Goal: Transaction & Acquisition: Purchase product/service

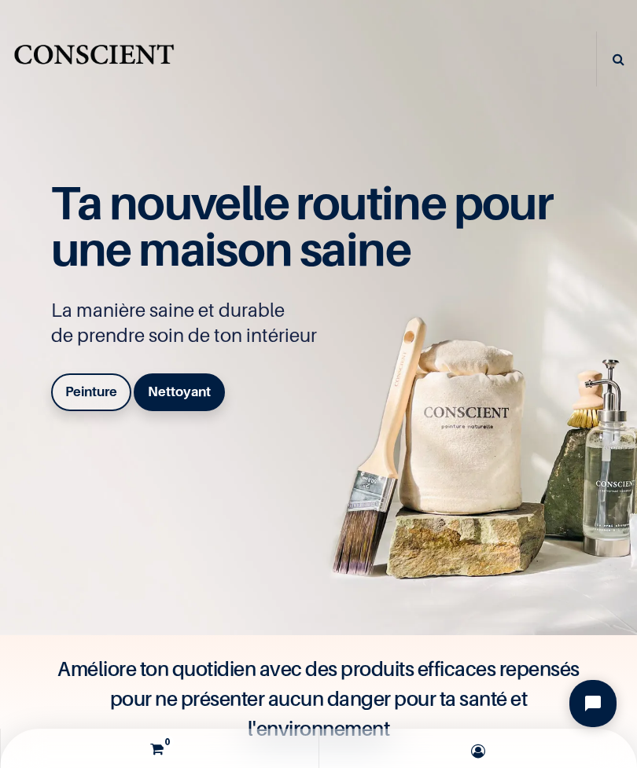
click at [97, 399] on b "Peinture" at bounding box center [91, 391] width 52 height 16
click at [97, 405] on link "Peinture" at bounding box center [91, 392] width 80 height 38
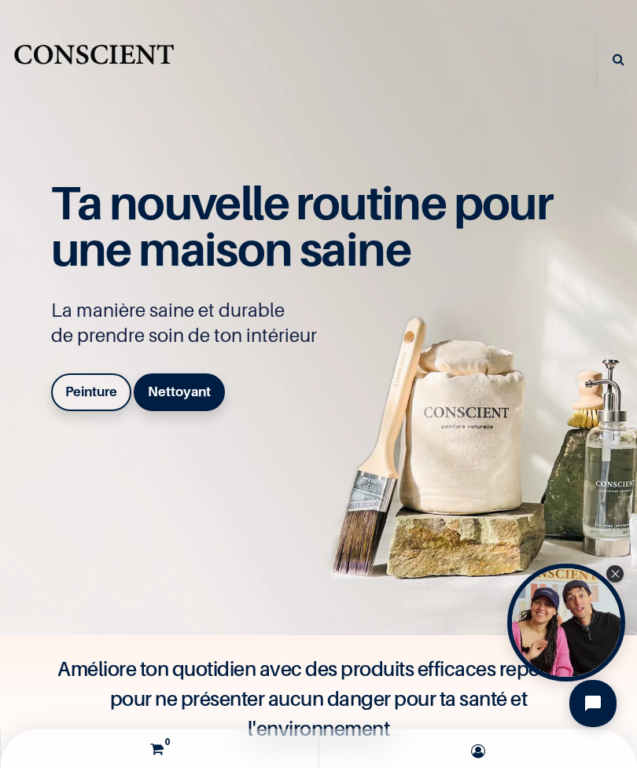
click at [91, 399] on b "Peinture" at bounding box center [91, 391] width 52 height 16
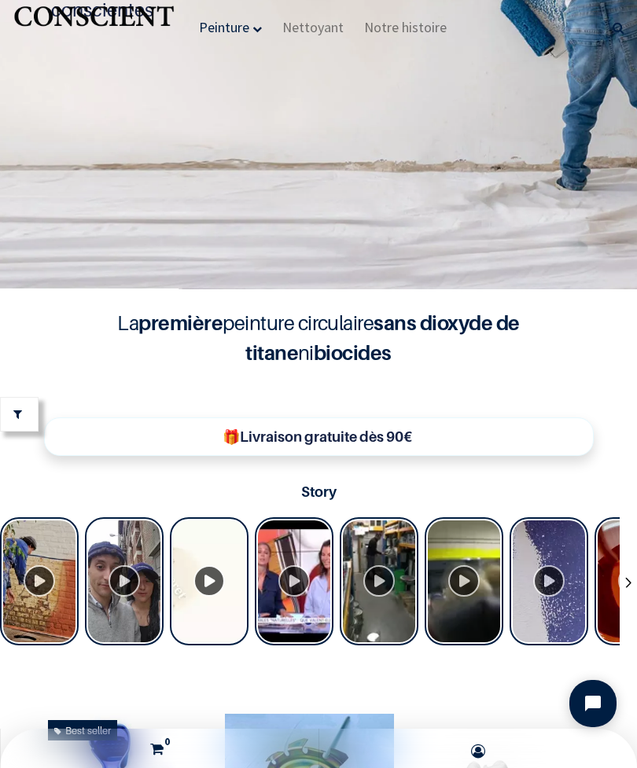
scroll to position [1, 0]
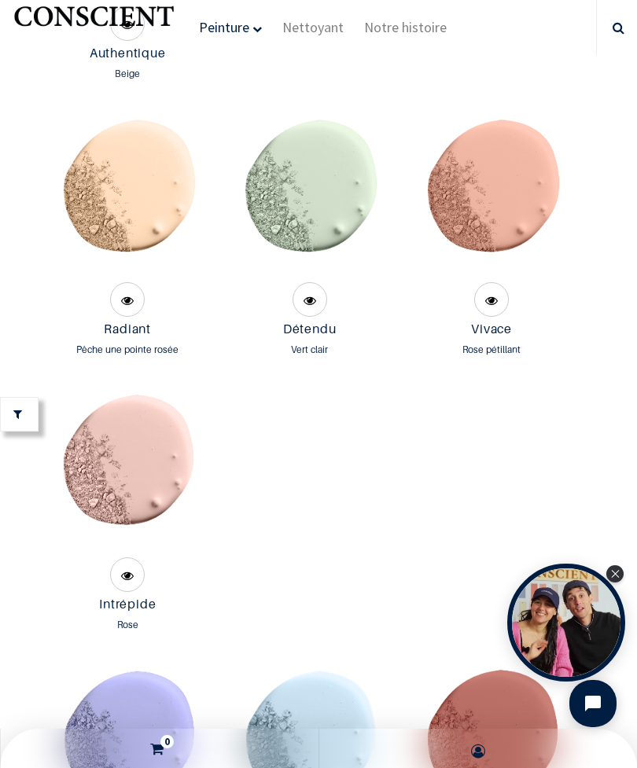
scroll to position [2599, 0]
click at [176, 490] on img at bounding box center [128, 470] width 166 height 166
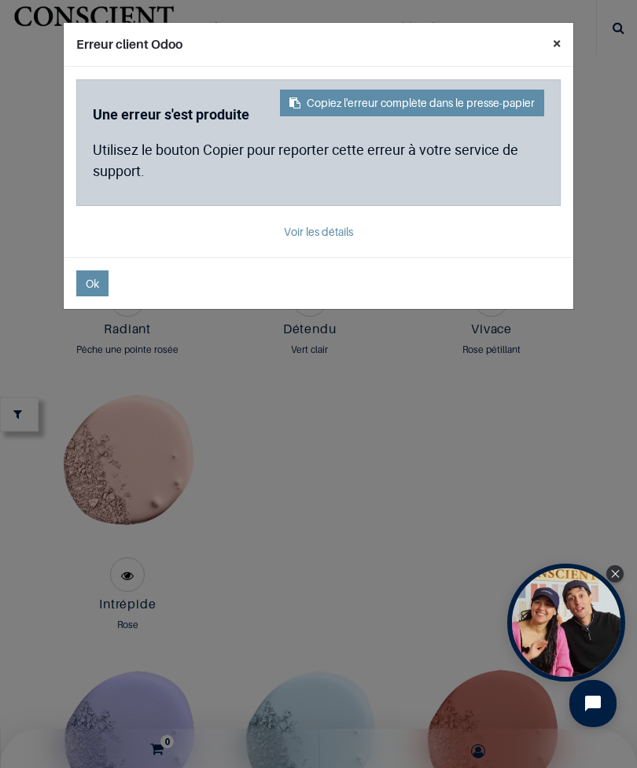
click at [545, 46] on button "×" at bounding box center [556, 43] width 33 height 41
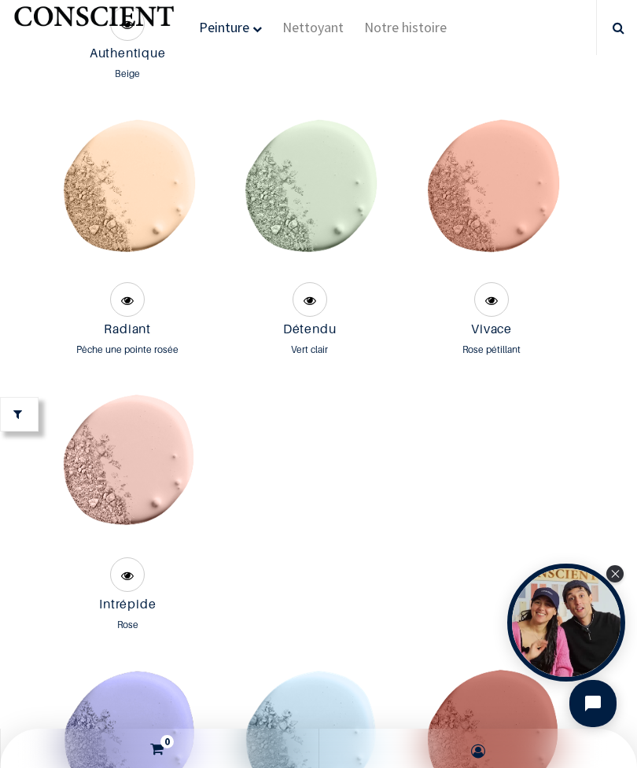
click at [305, 243] on img at bounding box center [309, 195] width 166 height 166
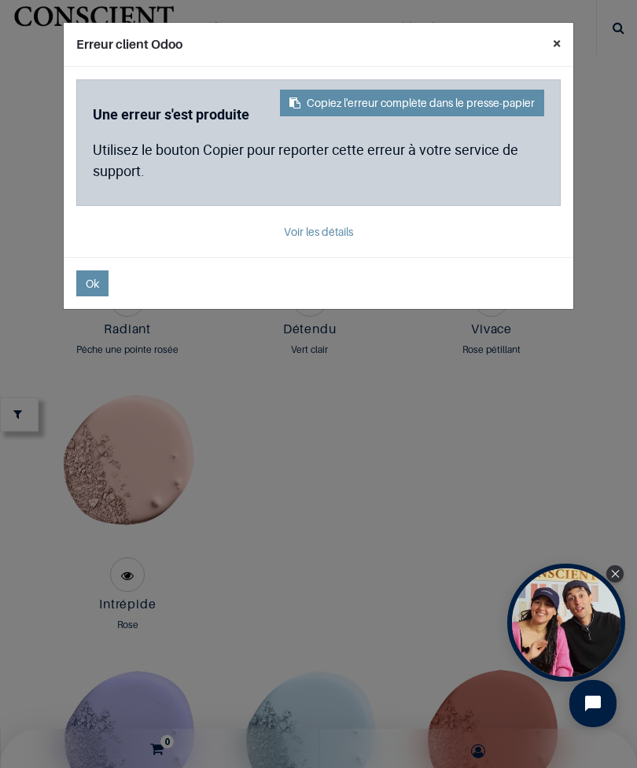
click at [552, 54] on button "×" at bounding box center [556, 43] width 33 height 41
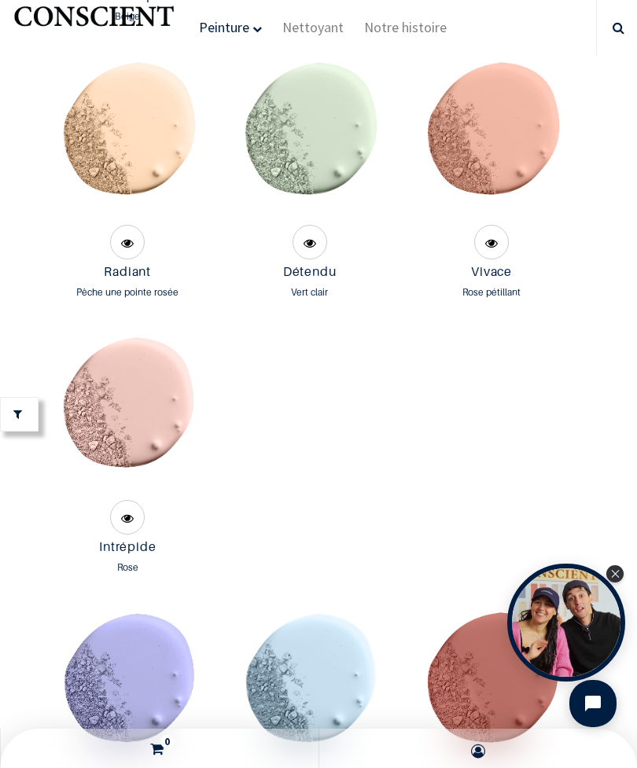
scroll to position [2750, 0]
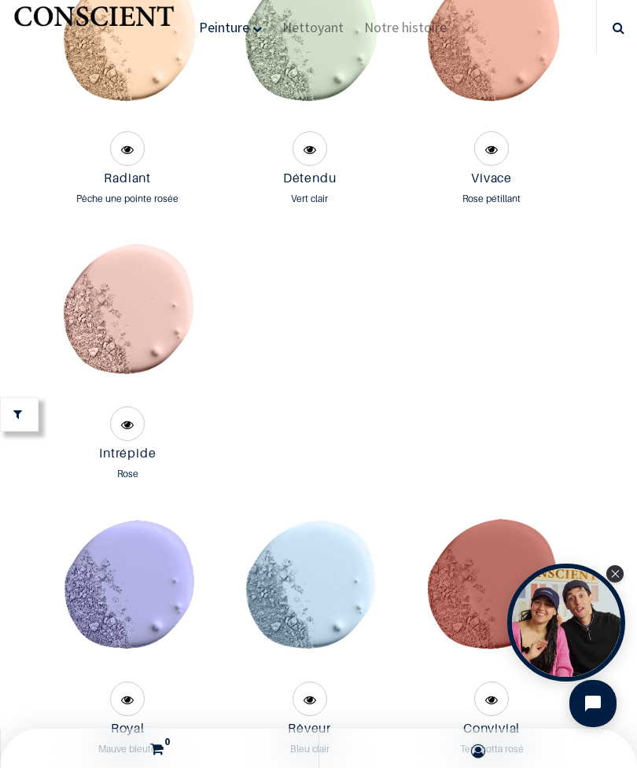
click at [169, 387] on img at bounding box center [128, 320] width 166 height 166
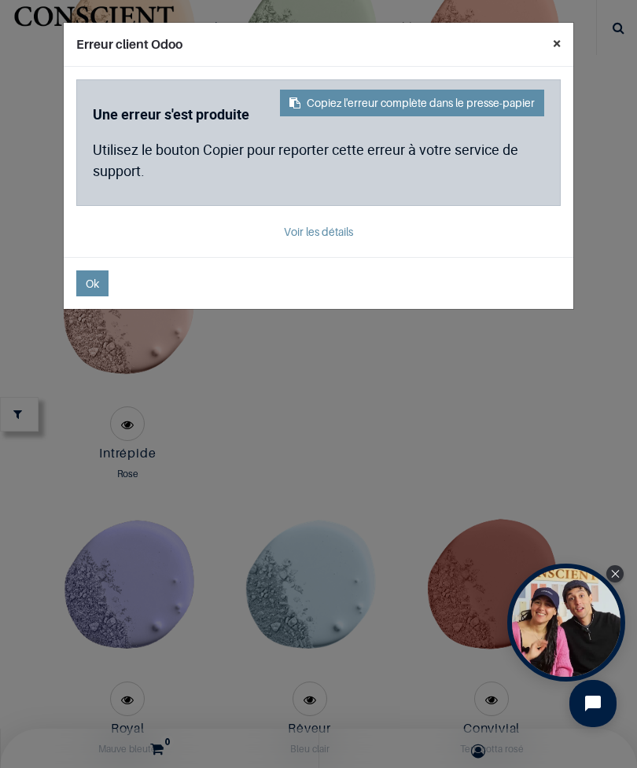
click at [550, 45] on button "×" at bounding box center [556, 43] width 33 height 41
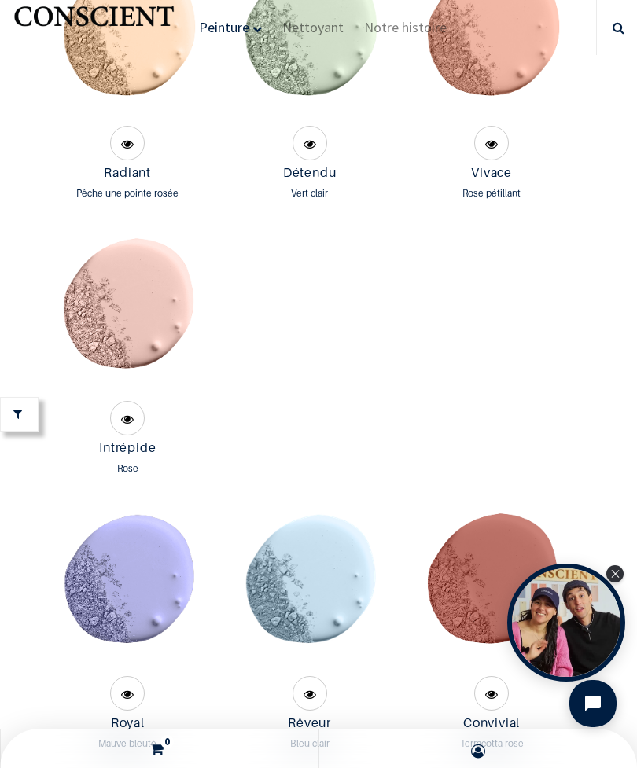
scroll to position [2728, 0]
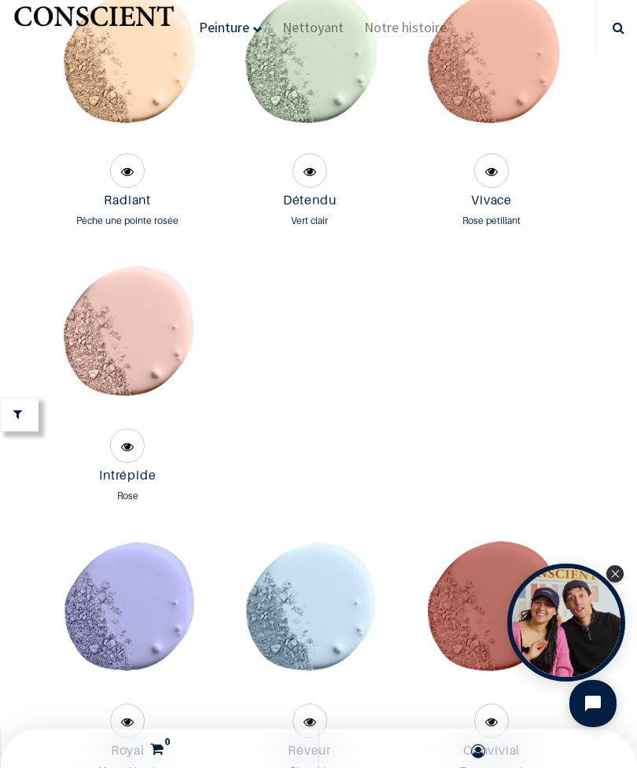
click at [336, 118] on img at bounding box center [309, 66] width 166 height 166
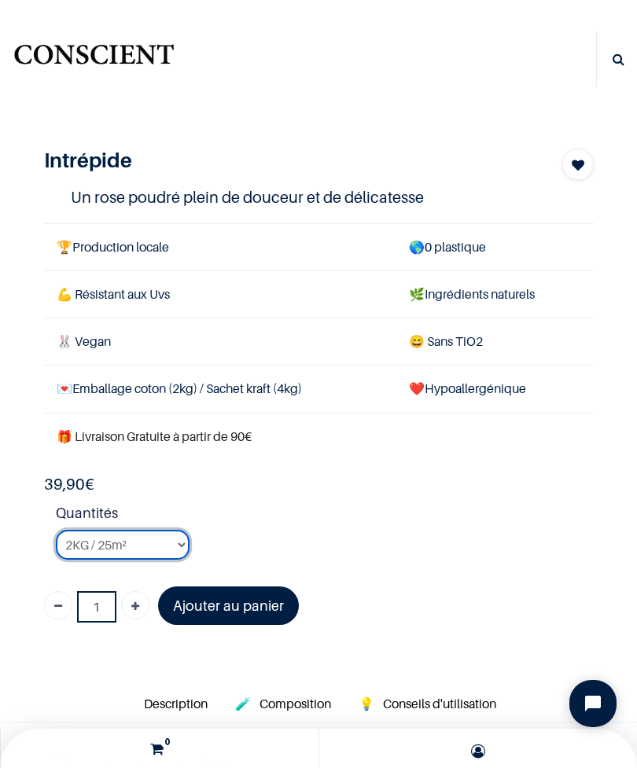
click at [169, 539] on select "2KG / 25m² 4KG / 50m² 8KG / 100m² Testeur" at bounding box center [123, 545] width 134 height 30
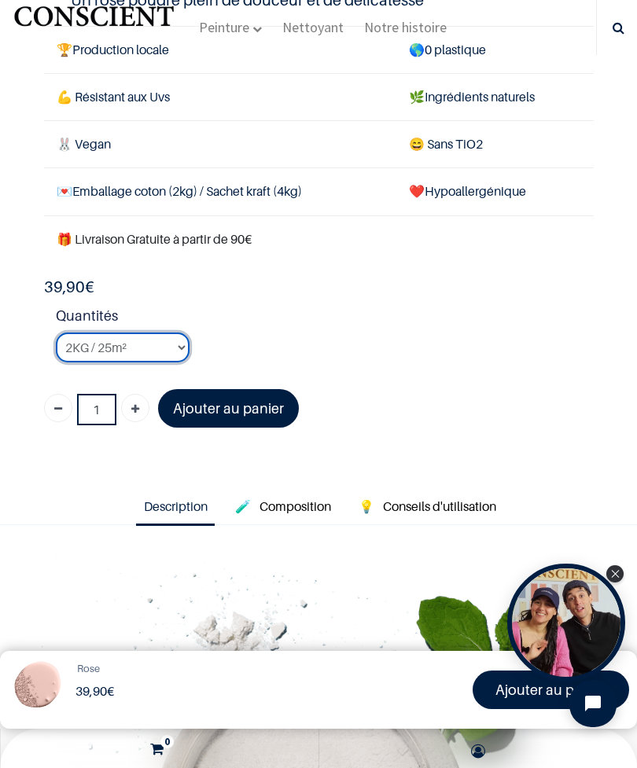
scroll to position [423, 0]
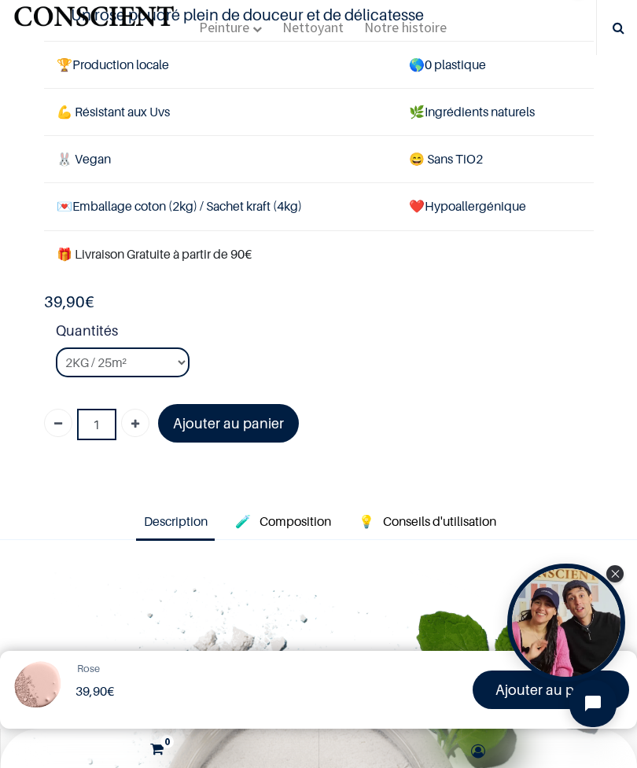
click at [614, 569] on div "Close Tolstoy widget" at bounding box center [614, 573] width 17 height 17
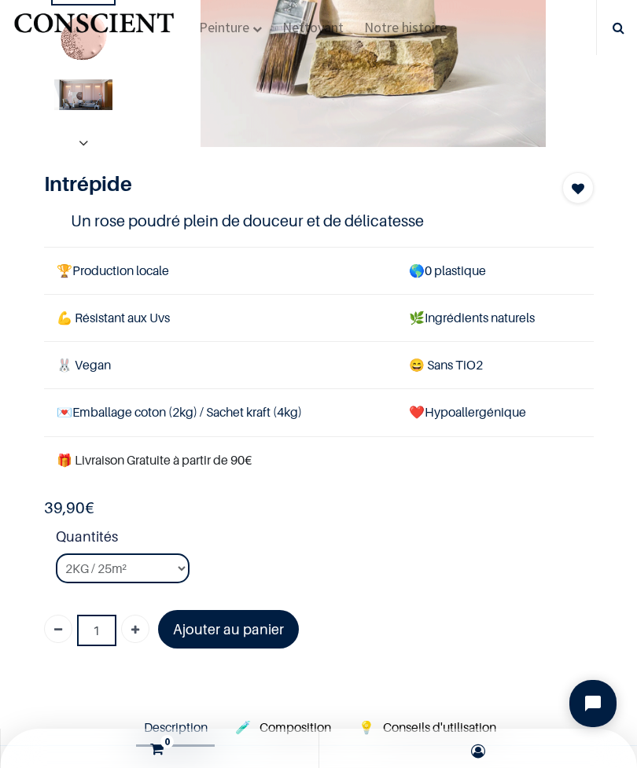
scroll to position [214, 0]
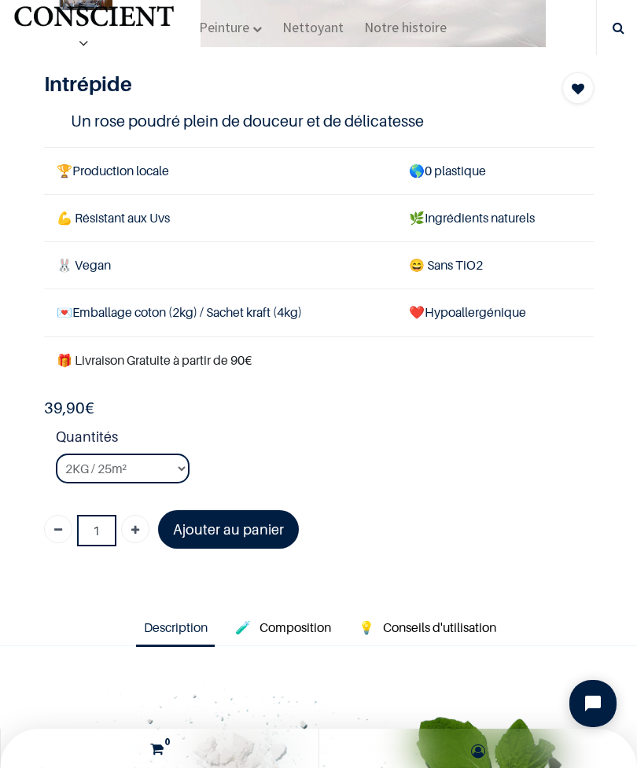
scroll to position [321, 0]
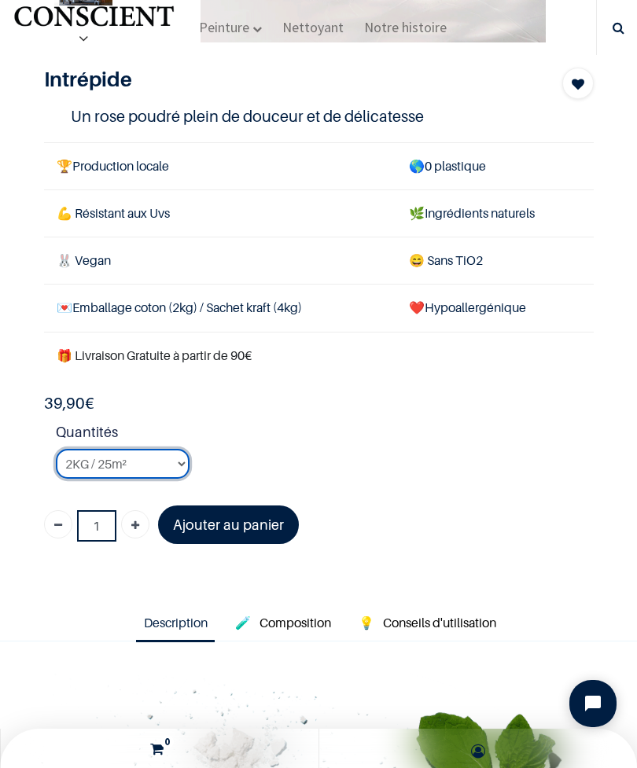
click at [185, 449] on select "2KG / 25m² 4KG / 50m² 8KG / 100m² Testeur" at bounding box center [123, 464] width 134 height 30
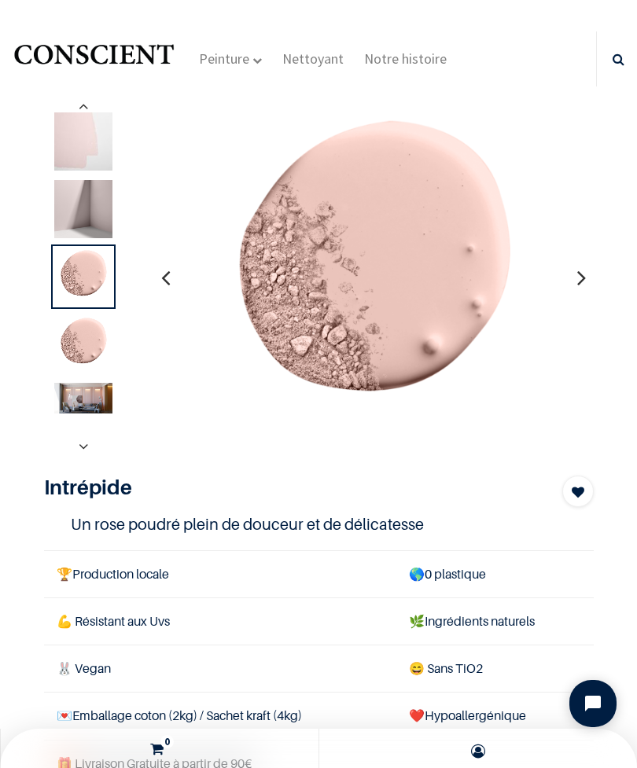
select select "10"
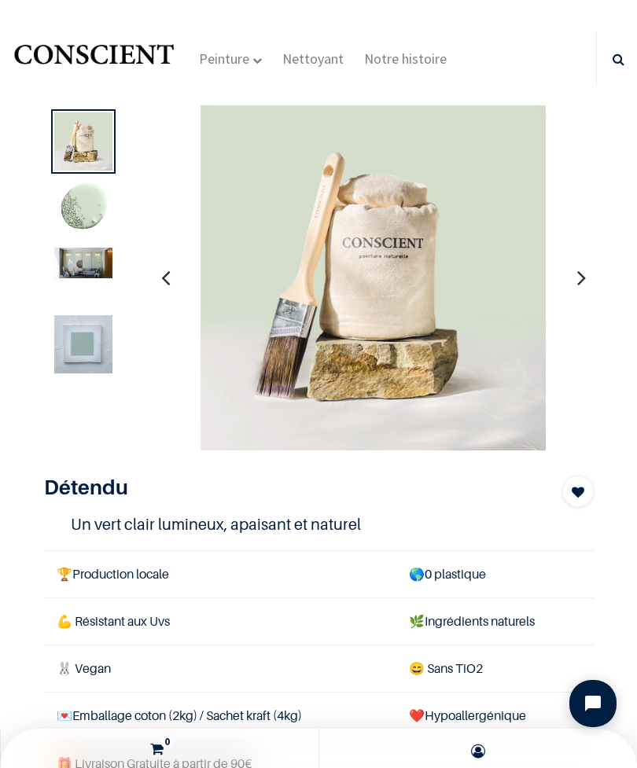
click at [477, 484] on h1 "Détendu" at bounding box center [277, 487] width 467 height 24
click at [101, 218] on img at bounding box center [83, 209] width 58 height 58
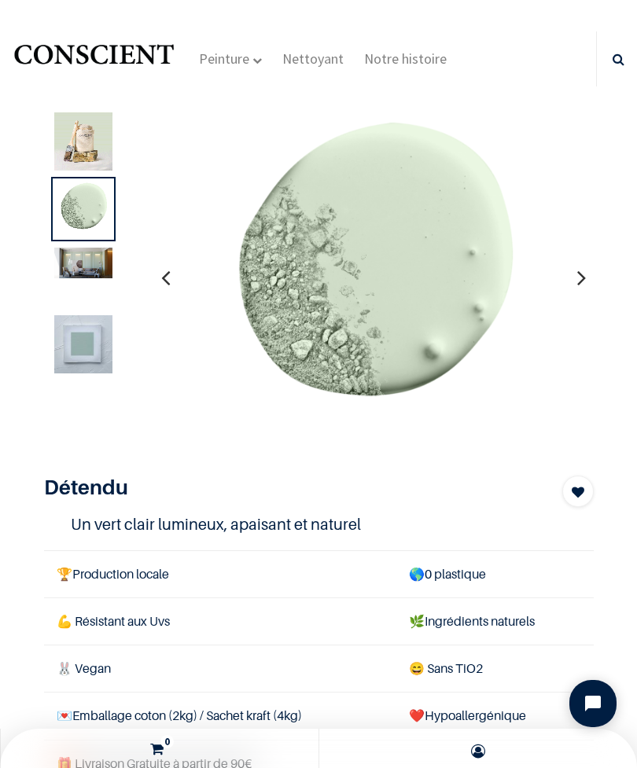
click at [93, 276] on img at bounding box center [83, 263] width 58 height 31
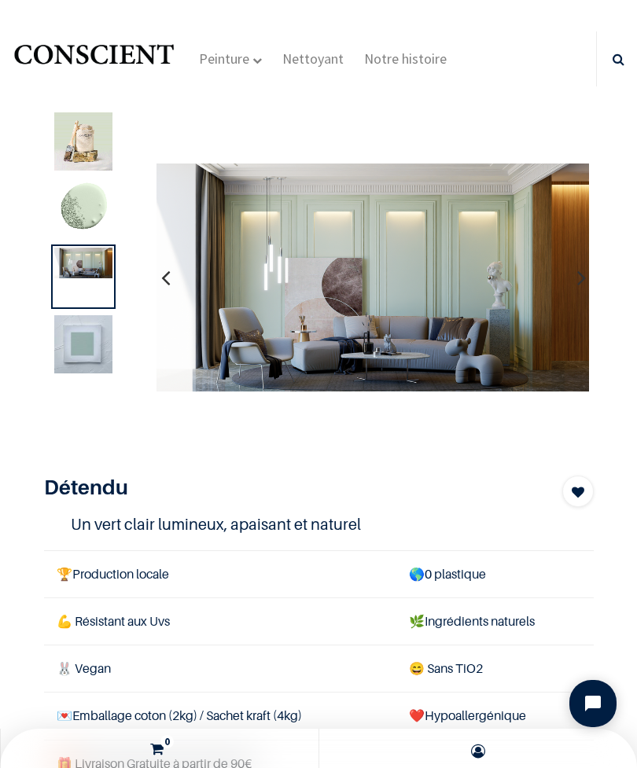
click at [90, 343] on img at bounding box center [83, 344] width 58 height 58
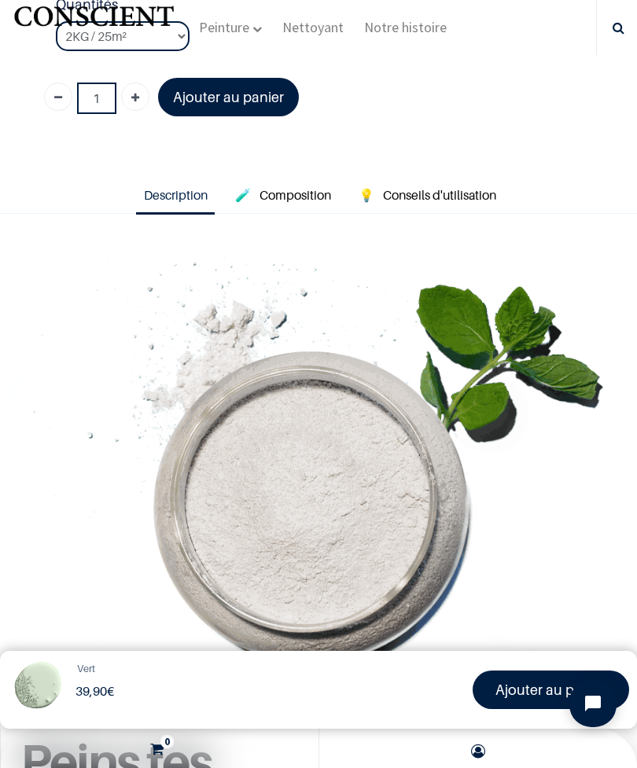
scroll to position [750, 0]
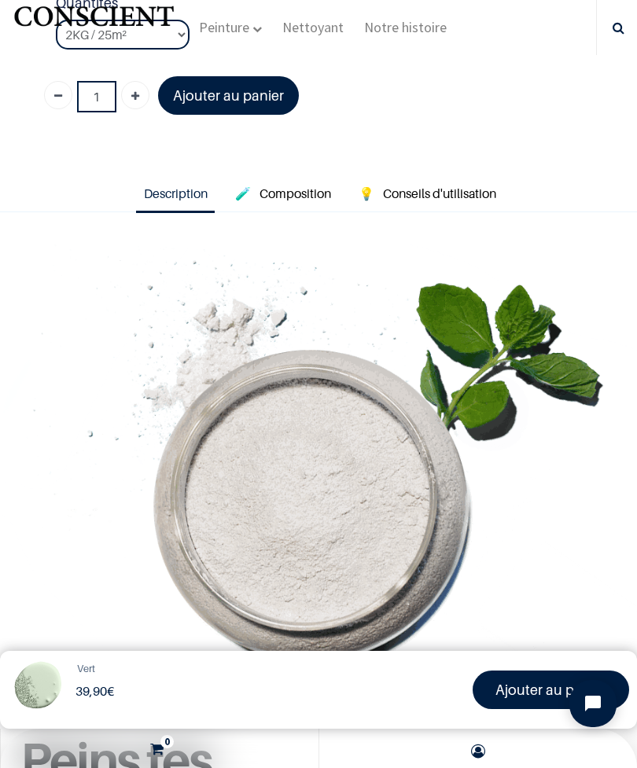
click at [310, 189] on span "Composition" at bounding box center [295, 193] width 72 height 16
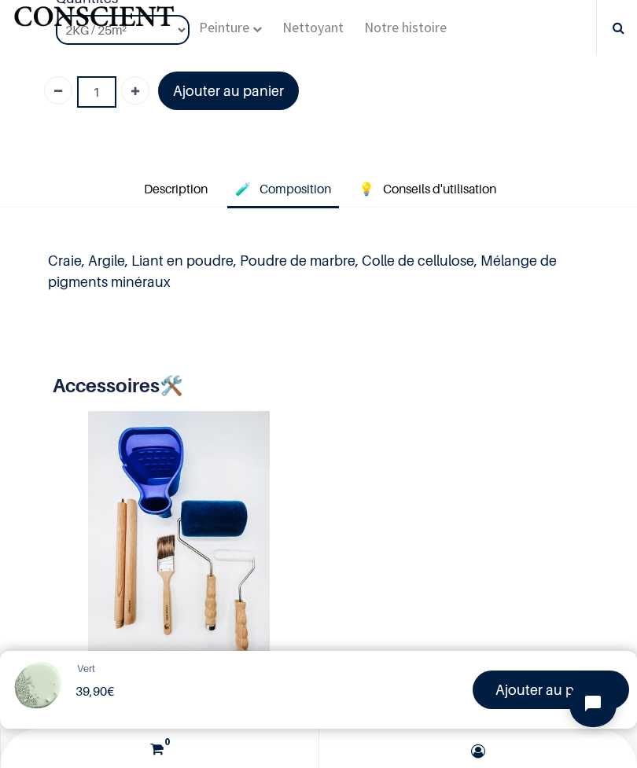
scroll to position [757, 0]
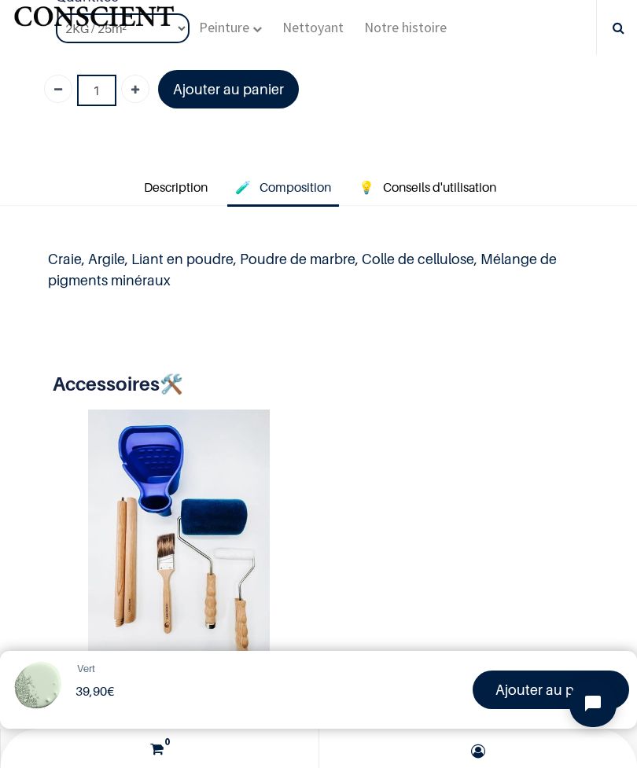
click at [472, 180] on span "Conseils d'utilisation" at bounding box center [439, 187] width 113 height 16
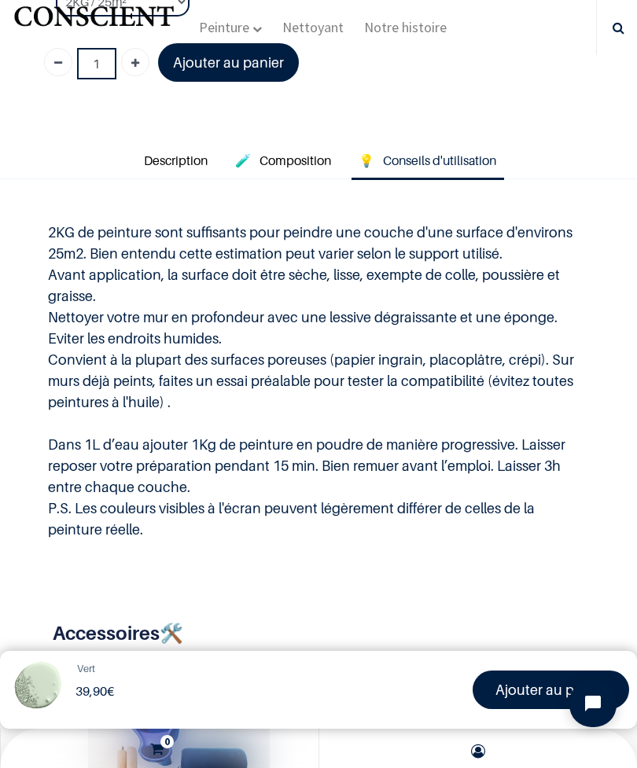
scroll to position [794, 0]
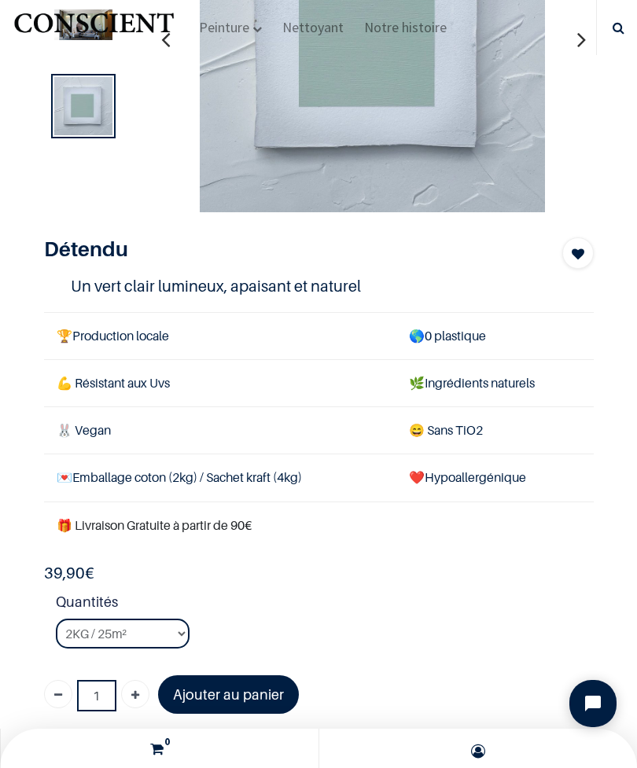
scroll to position [155, 0]
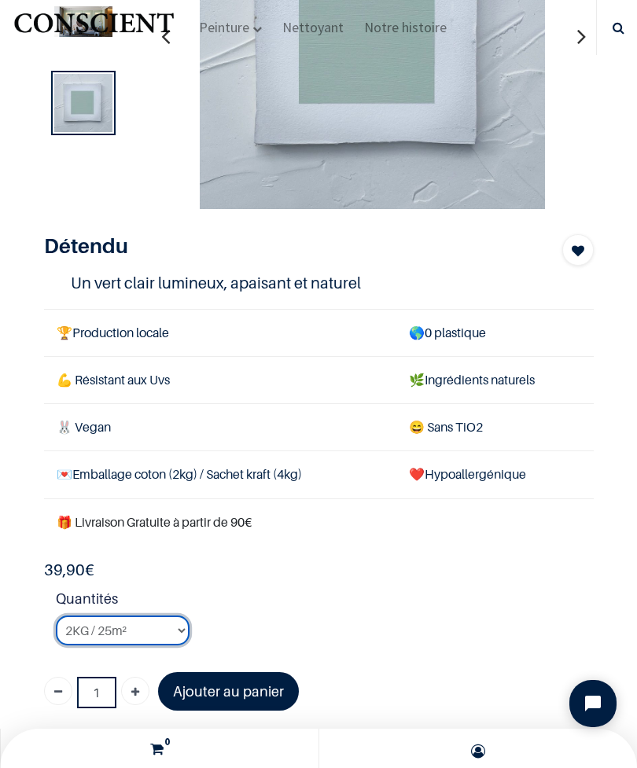
click at [175, 622] on select "2KG / 25m² 4KG / 50m² 8KG / 100m² Testeur" at bounding box center [123, 630] width 134 height 30
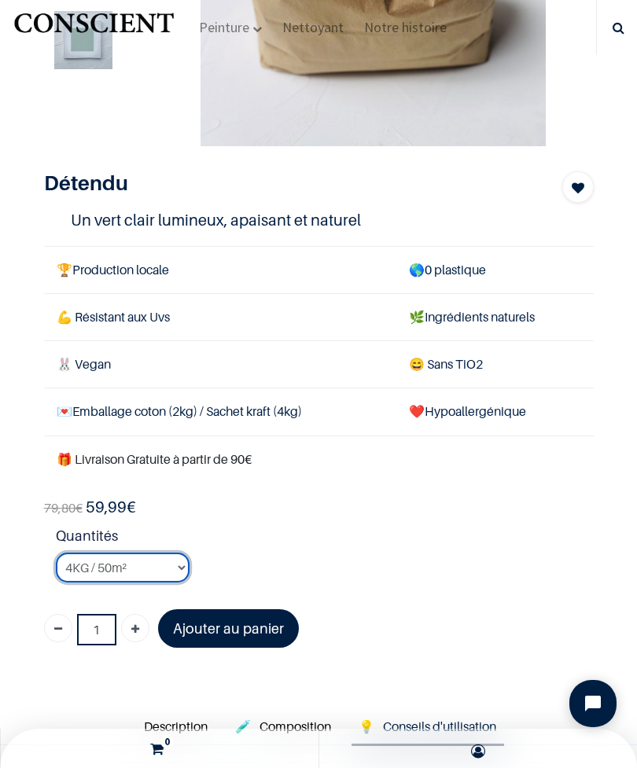
scroll to position [218, 0]
click at [173, 563] on select "2KG / 25m² 4KG / 50m² 8KG / 100m² Testeur" at bounding box center [123, 567] width 134 height 30
click at [182, 558] on select "2KG / 25m² 4KG / 50m² 8KG / 100m² Testeur" at bounding box center [123, 567] width 134 height 30
click at [177, 569] on select "2KG / 25m² 4KG / 50m² 8KG / 100m² Testeur" at bounding box center [123, 567] width 134 height 30
click at [158, 565] on select "2KG / 25m² 4KG / 50m² 8KG / 100m² Testeur" at bounding box center [123, 567] width 134 height 30
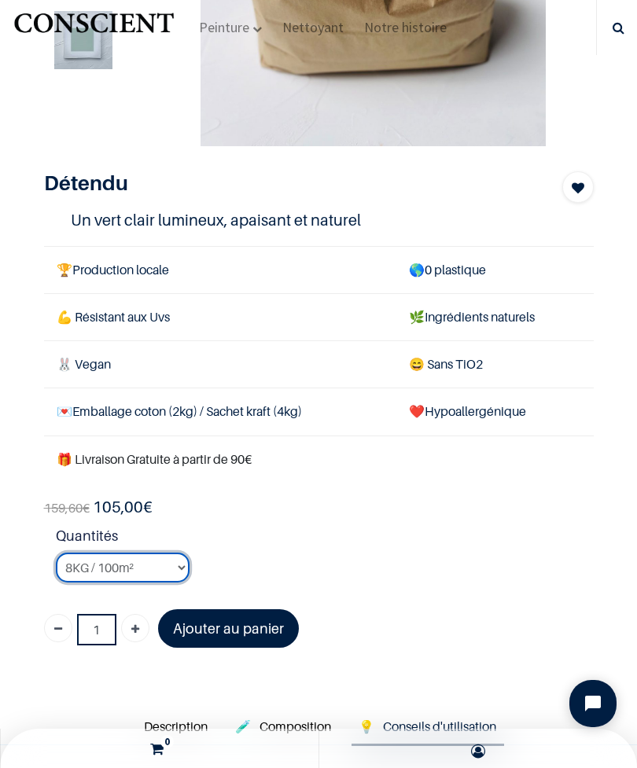
select select "101"
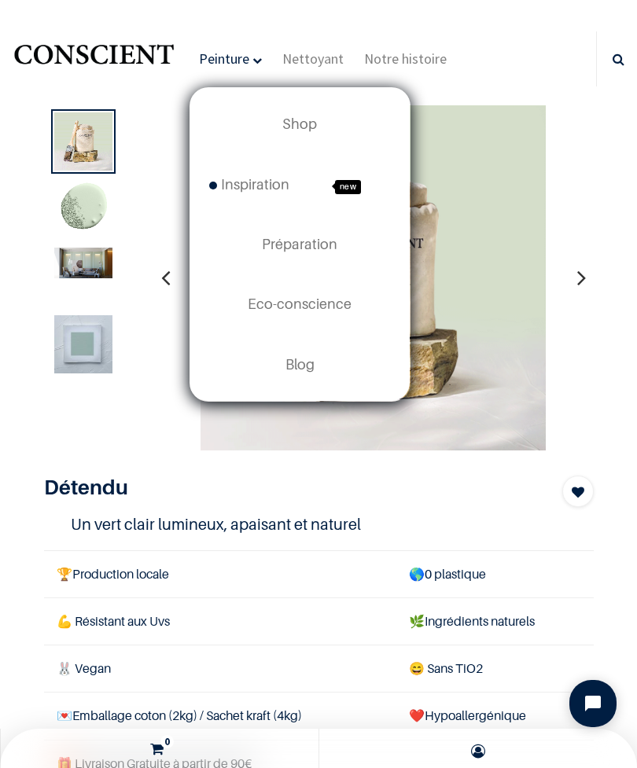
click at [584, 155] on div at bounding box center [372, 278] width 433 height 346
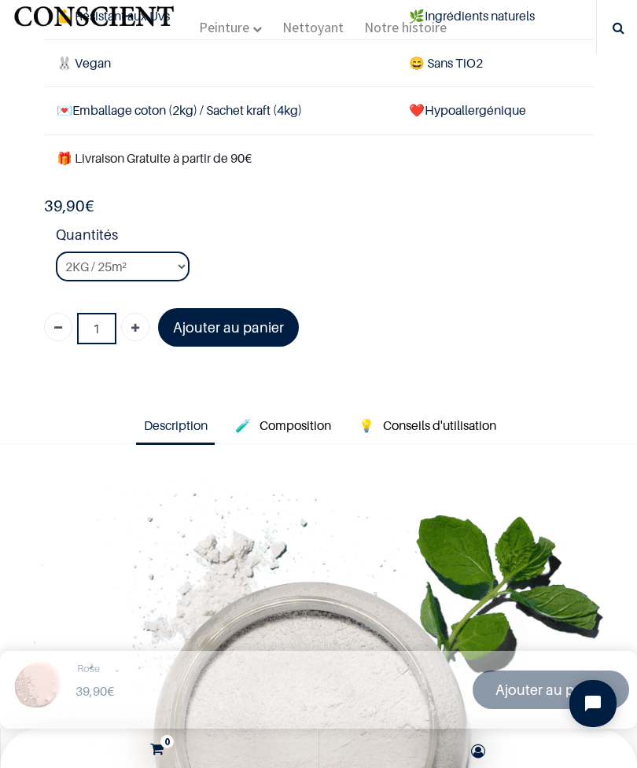
scroll to position [556, 0]
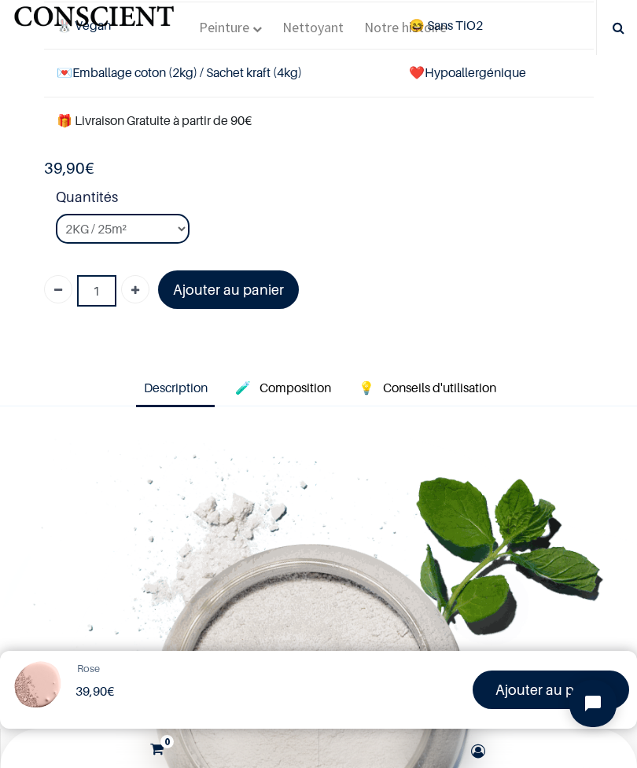
click at [328, 382] on span "Composition" at bounding box center [295, 388] width 72 height 16
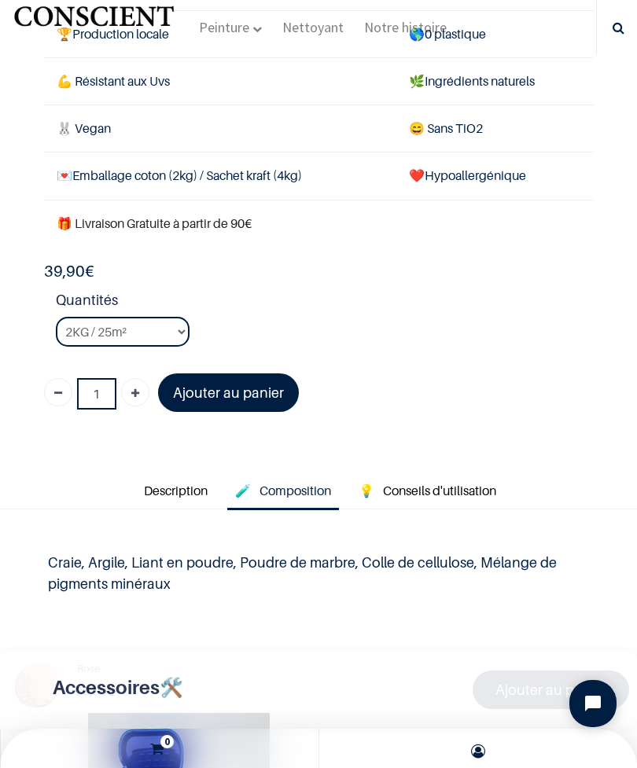
scroll to position [454, 0]
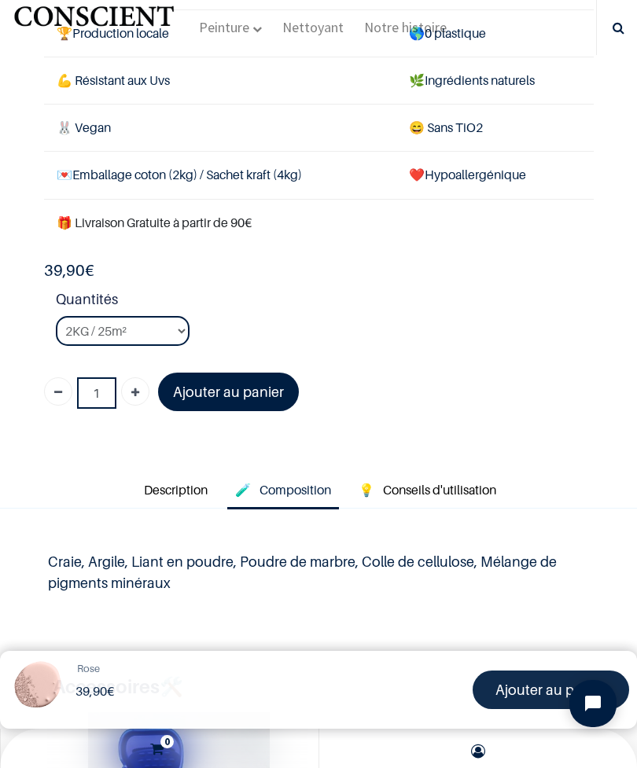
click at [446, 484] on span "Conseils d'utilisation" at bounding box center [439, 490] width 113 height 16
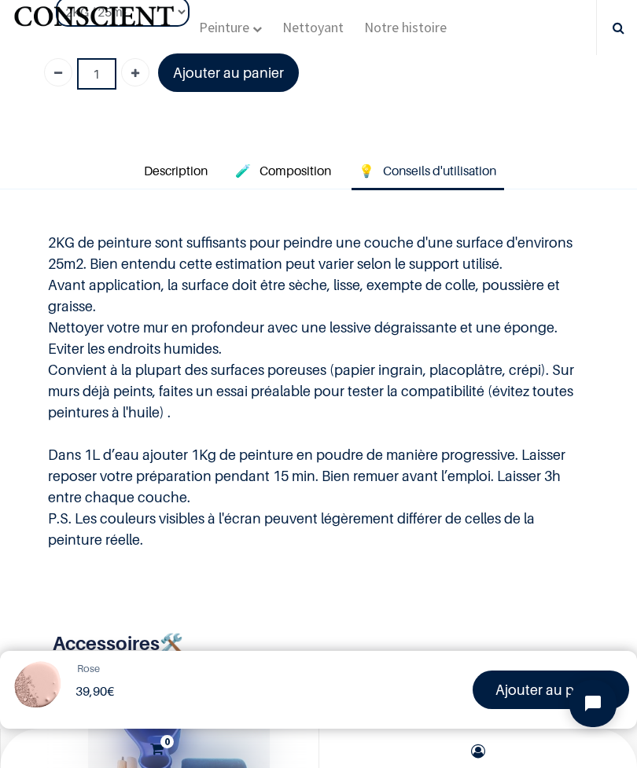
scroll to position [774, 0]
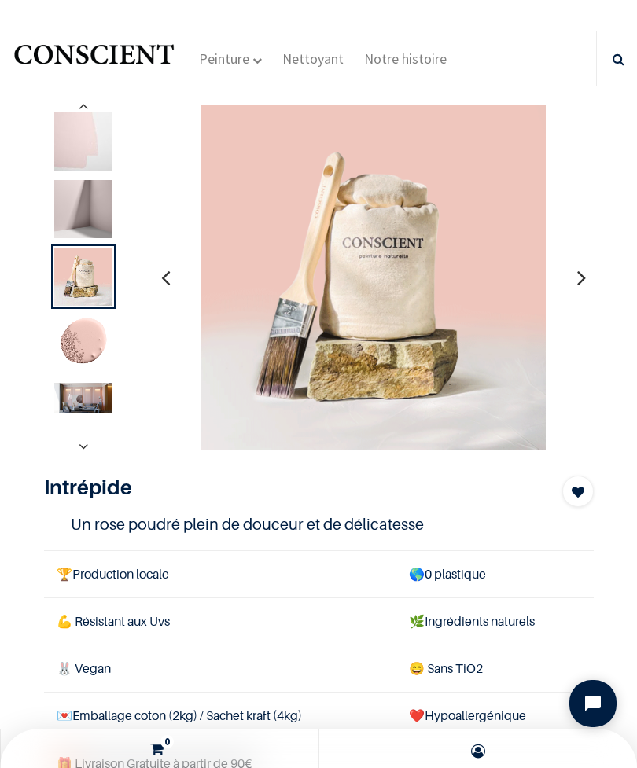
click at [113, 402] on div at bounding box center [83, 412] width 64 height 64
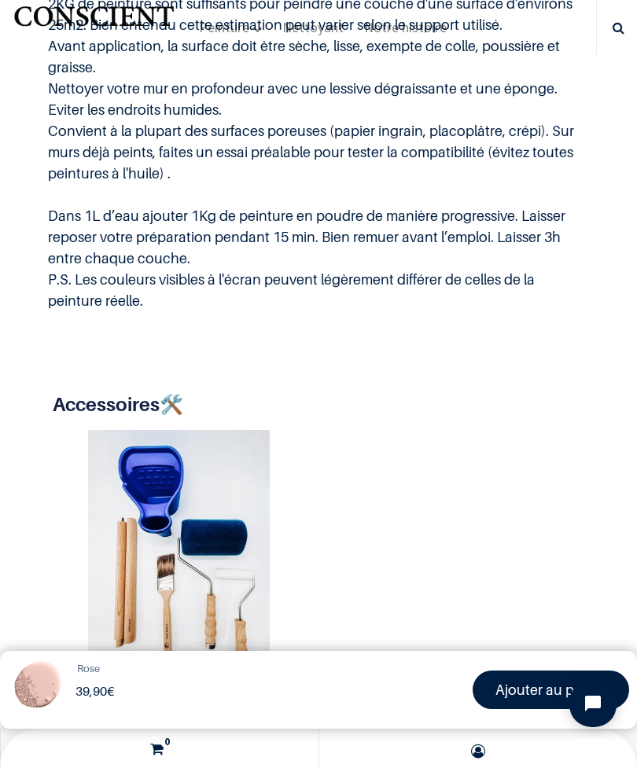
scroll to position [1013, 0]
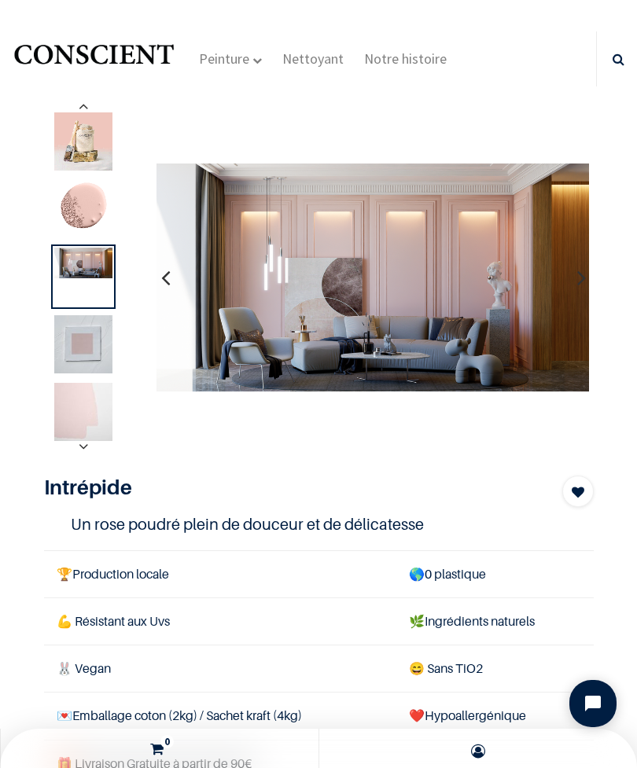
click at [101, 146] on img at bounding box center [83, 141] width 58 height 58
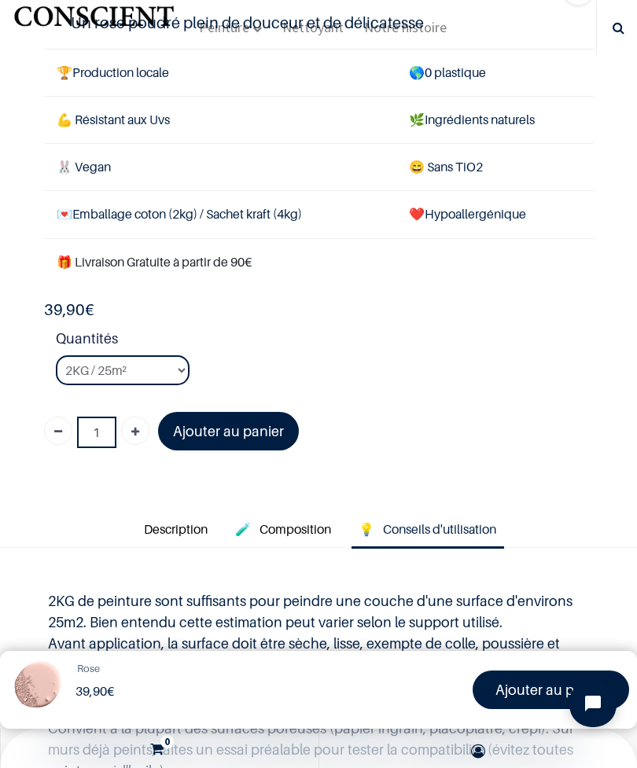
scroll to position [414, 0]
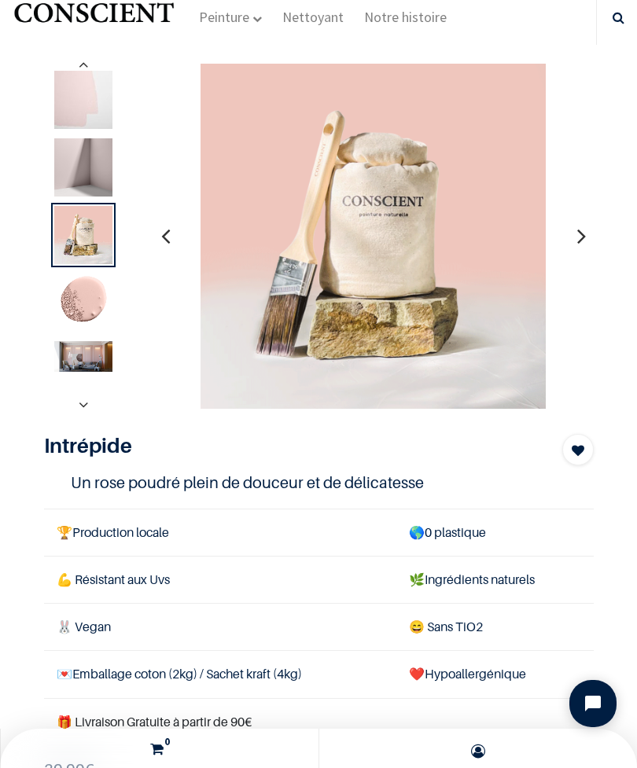
scroll to position [36, 0]
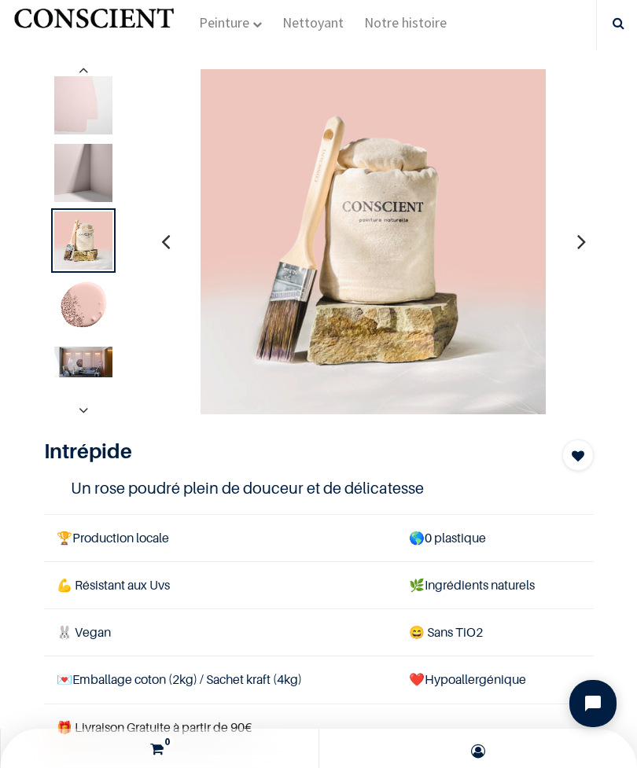
click at [79, 119] on img at bounding box center [83, 105] width 58 height 58
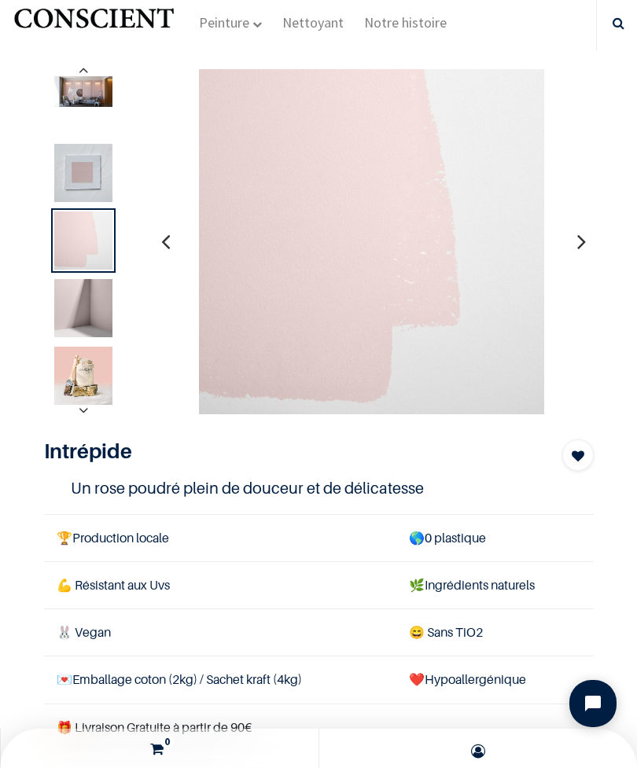
click at [70, 119] on div at bounding box center [83, 105] width 64 height 64
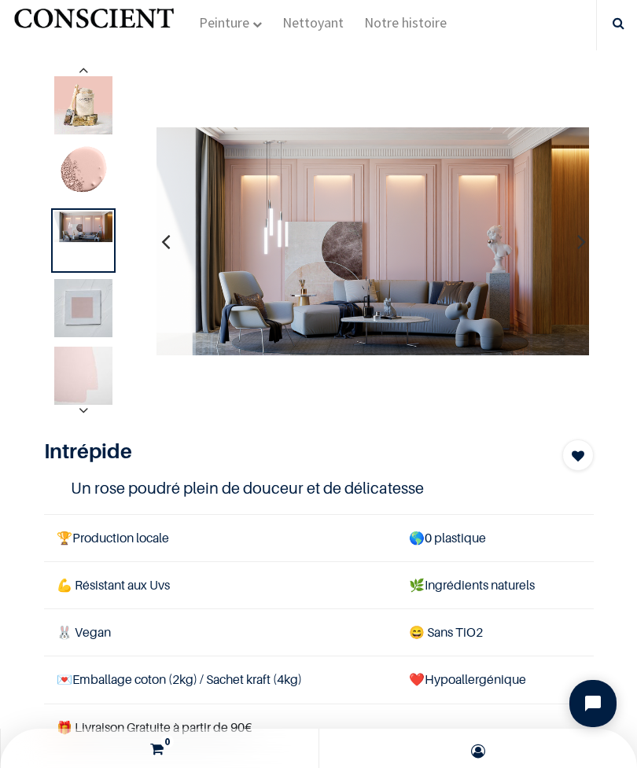
click at [70, 147] on img at bounding box center [83, 173] width 58 height 58
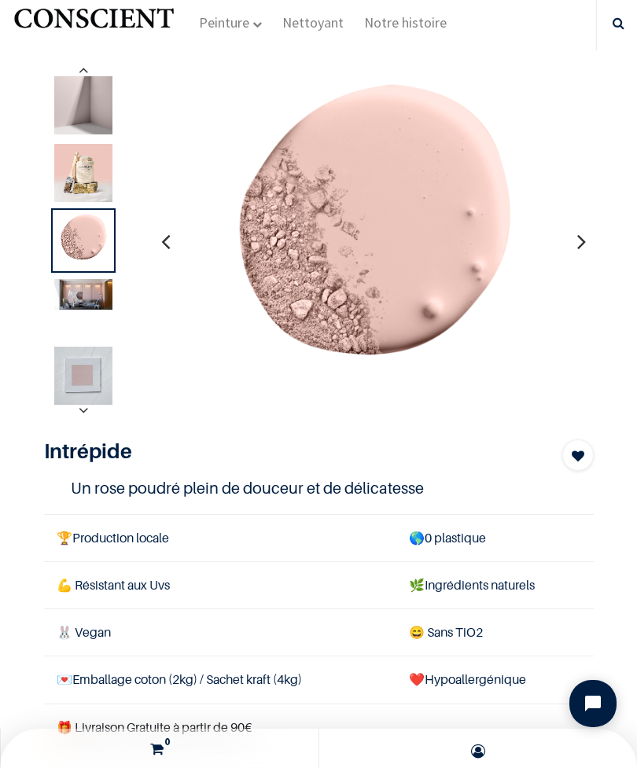
click at [61, 126] on img at bounding box center [83, 105] width 58 height 58
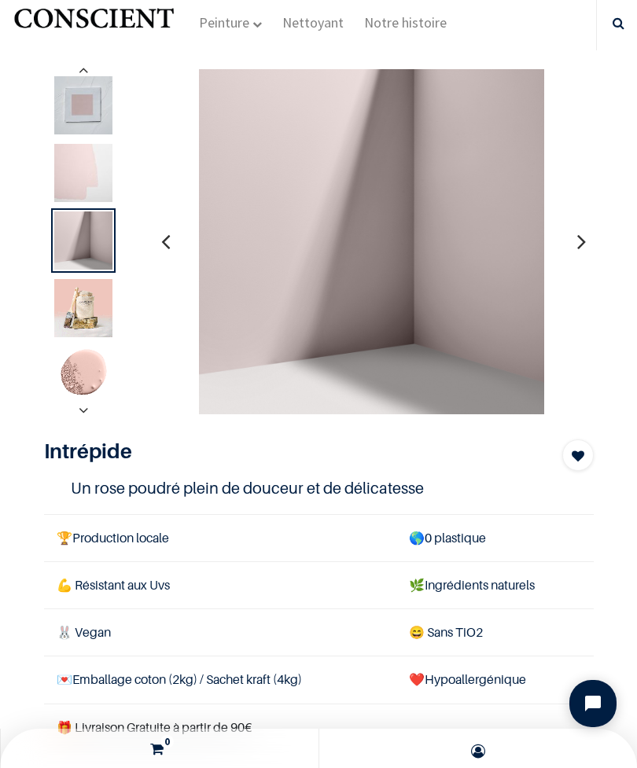
click at [567, 240] on div at bounding box center [371, 241] width 433 height 346
click at [81, 135] on div at bounding box center [83, 105] width 64 height 64
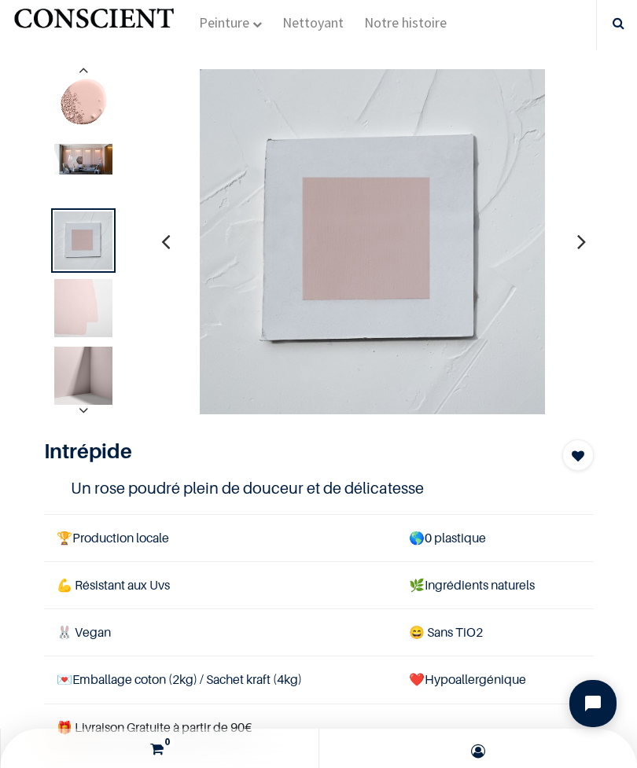
click at [74, 155] on img at bounding box center [83, 159] width 58 height 31
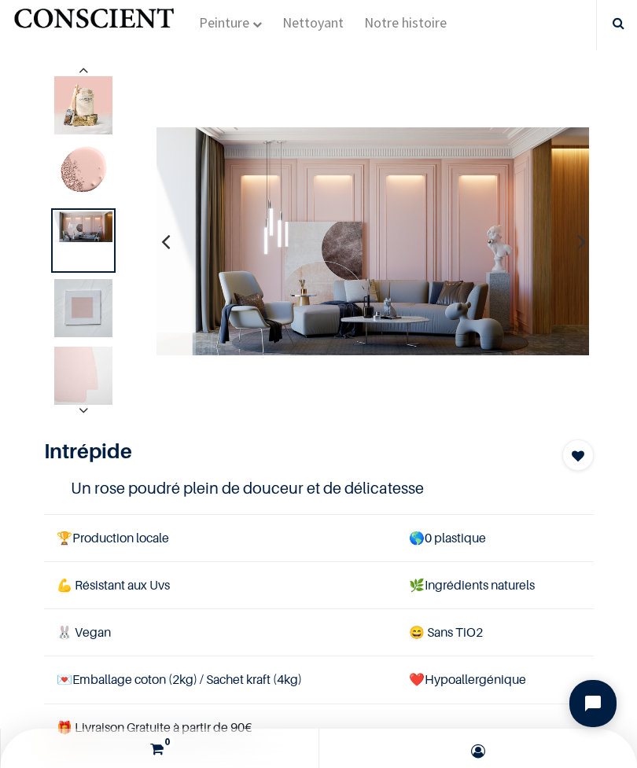
click at [69, 160] on img at bounding box center [83, 173] width 58 height 58
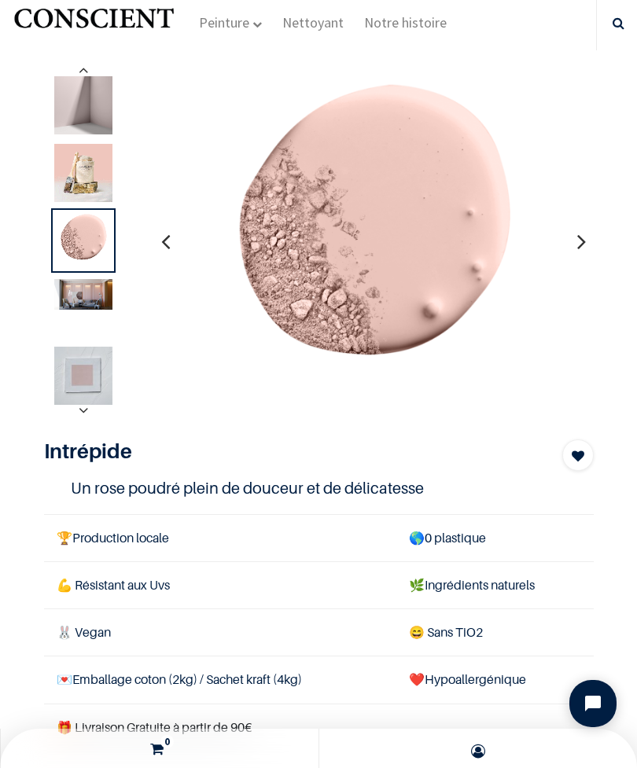
click at [60, 385] on img at bounding box center [83, 376] width 58 height 58
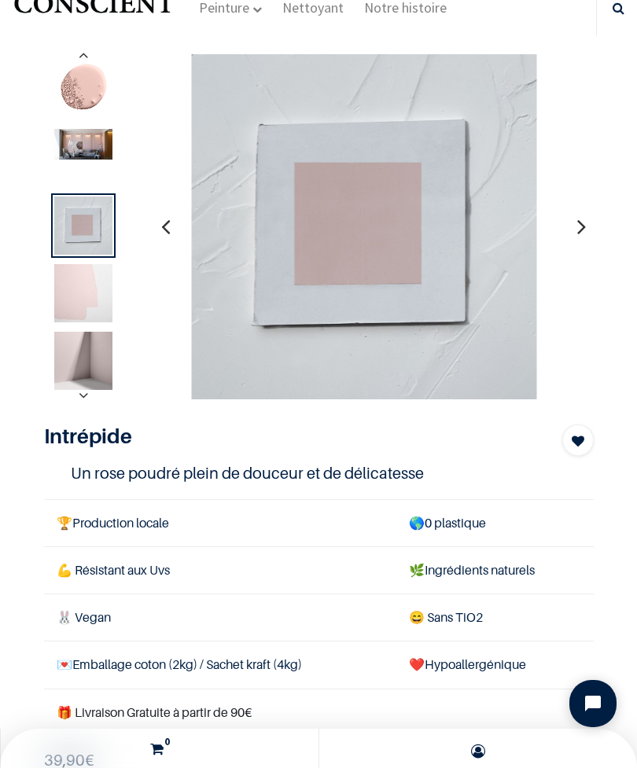
scroll to position [53, 0]
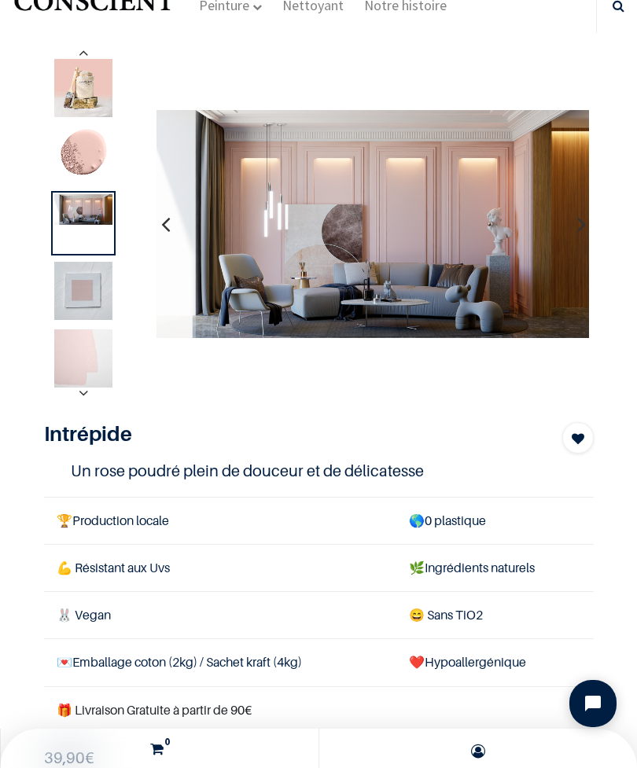
click at [69, 357] on img at bounding box center [83, 358] width 58 height 58
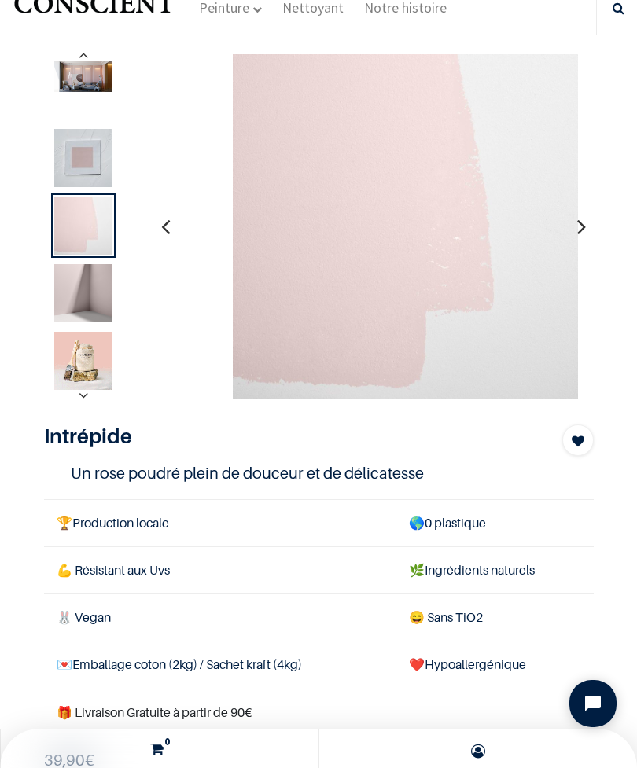
scroll to position [52, 0]
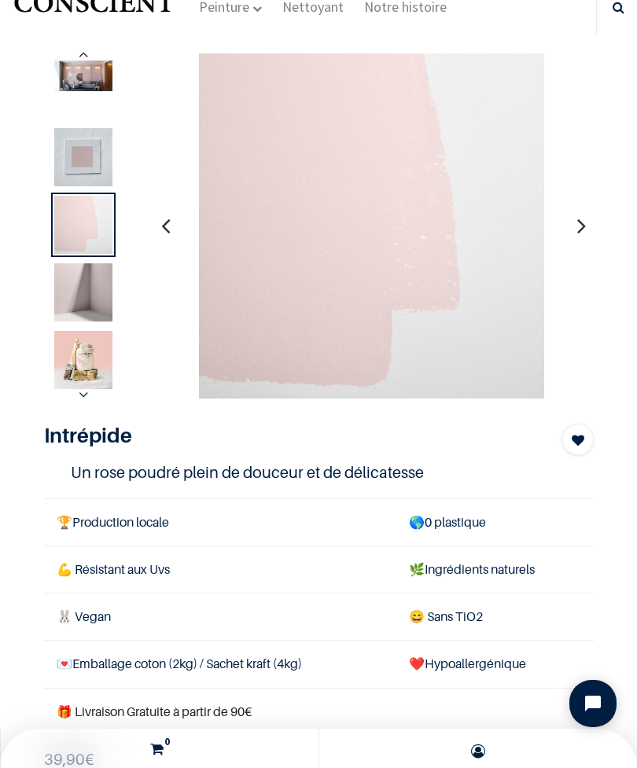
click at [63, 305] on img at bounding box center [83, 292] width 58 height 58
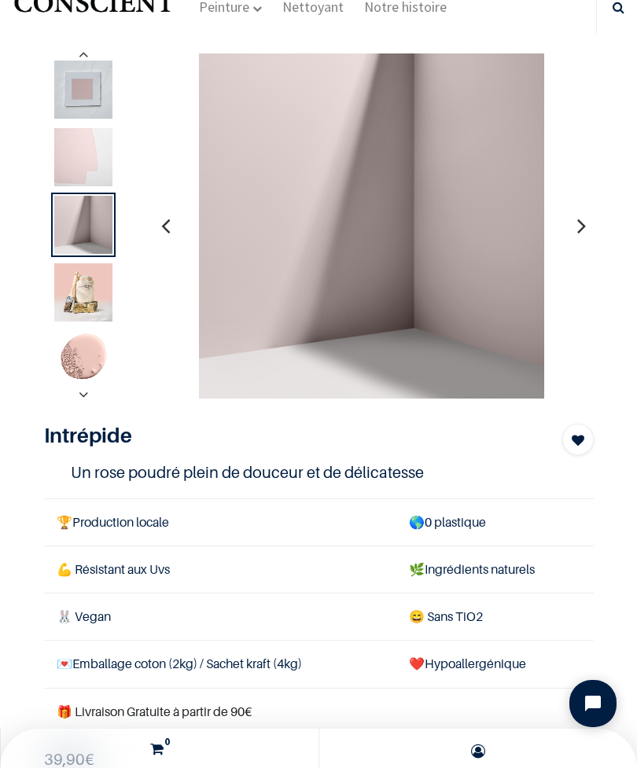
click at [78, 163] on img at bounding box center [83, 157] width 58 height 58
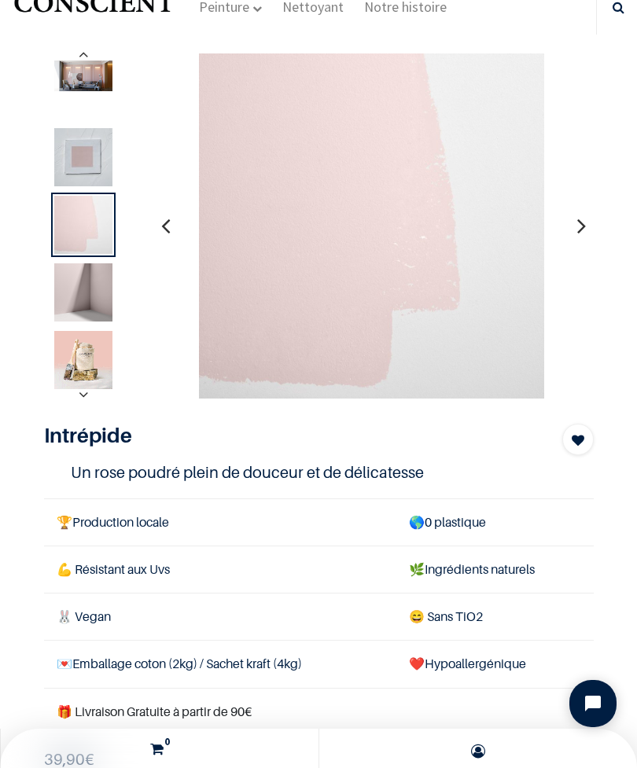
click at [72, 354] on img at bounding box center [83, 360] width 58 height 58
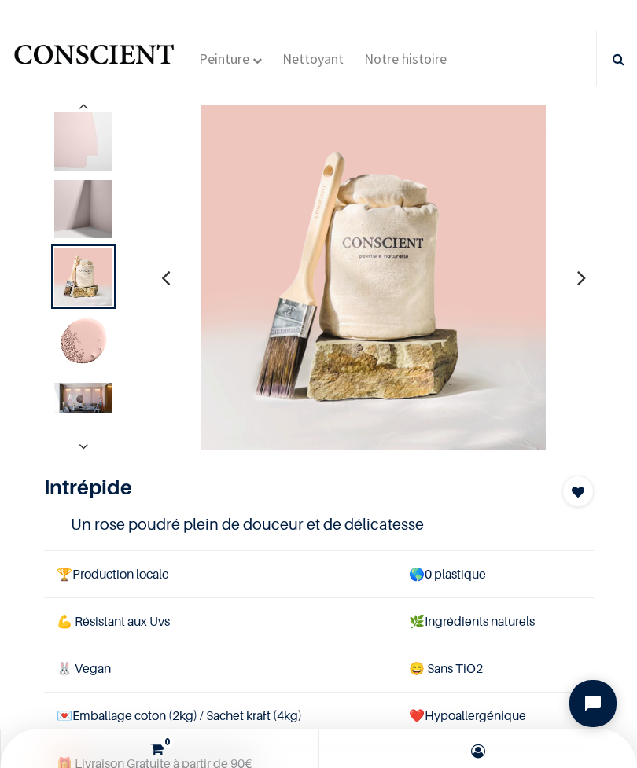
scroll to position [0, 0]
click at [68, 160] on img at bounding box center [83, 141] width 58 height 58
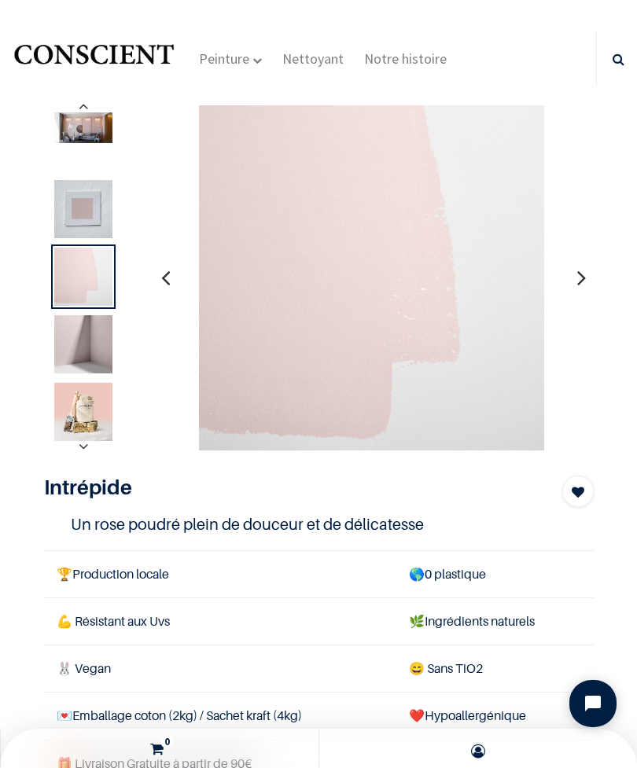
click at [62, 339] on img at bounding box center [83, 344] width 58 height 58
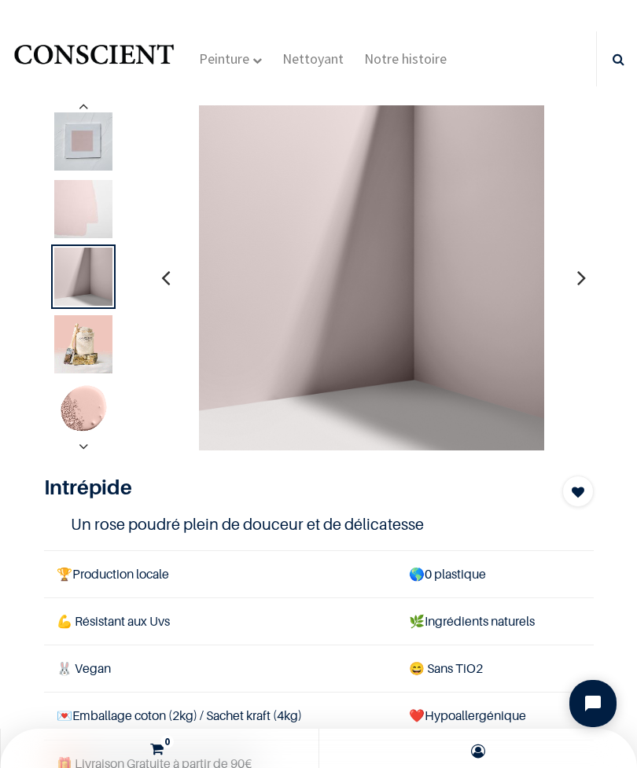
click at [73, 393] on img at bounding box center [83, 412] width 58 height 58
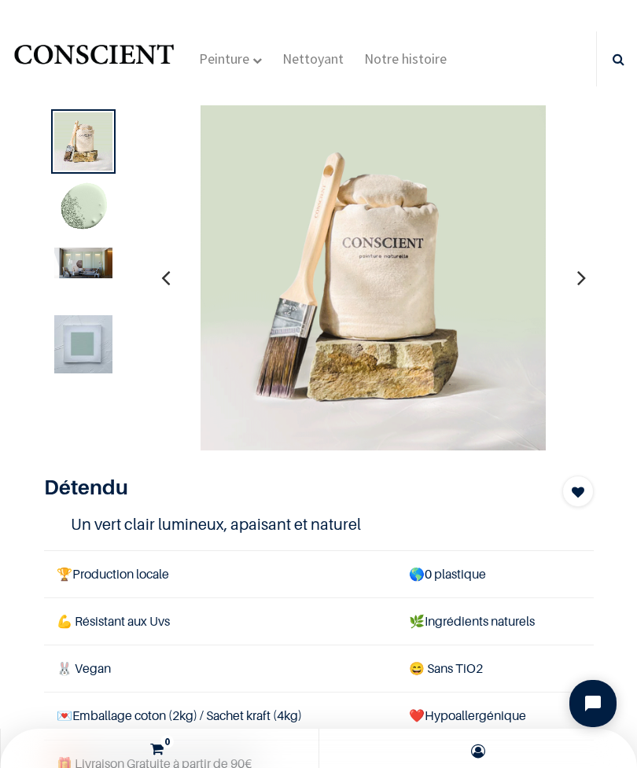
click at [91, 216] on img at bounding box center [83, 209] width 58 height 58
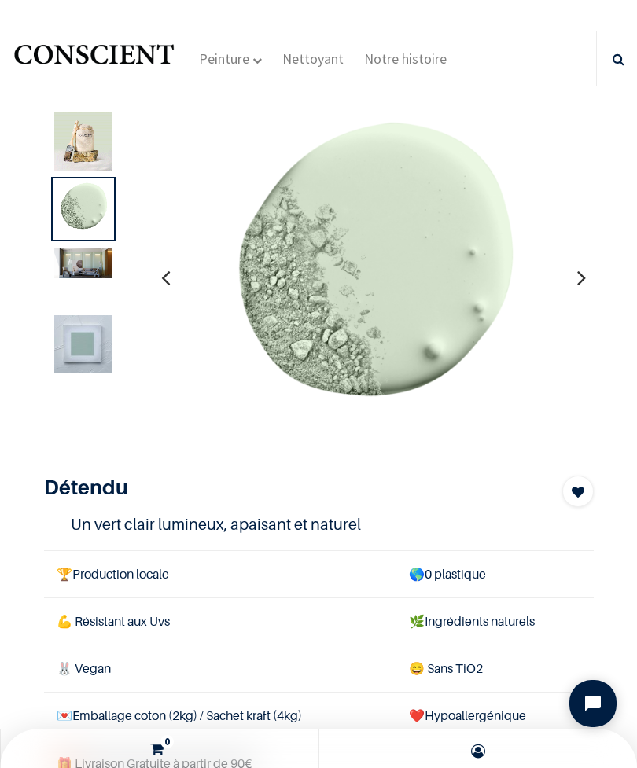
click at [91, 291] on div at bounding box center [83, 276] width 64 height 64
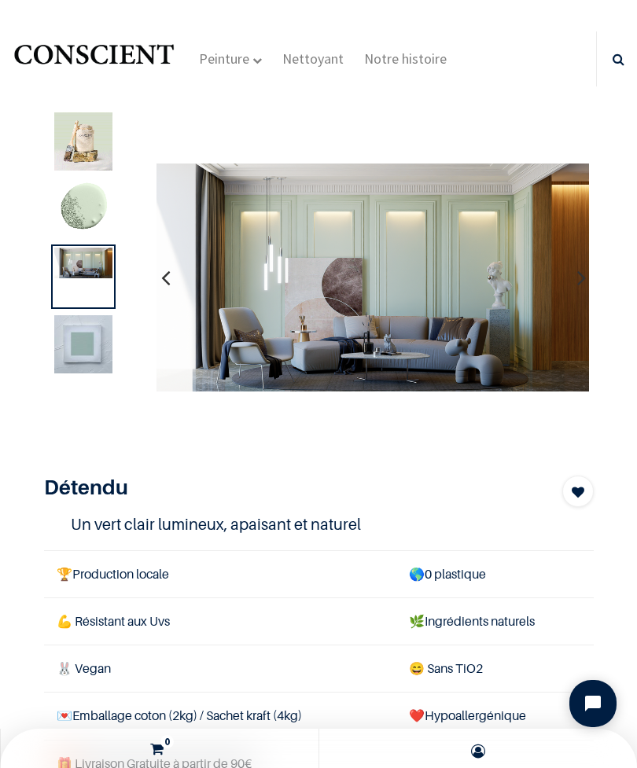
click at [86, 367] on img at bounding box center [83, 344] width 58 height 58
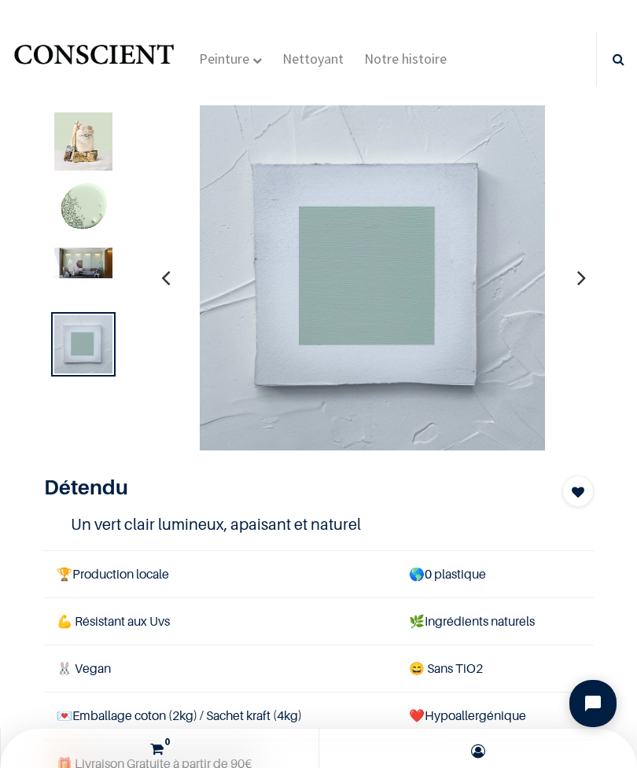
click at [114, 258] on div at bounding box center [83, 276] width 64 height 64
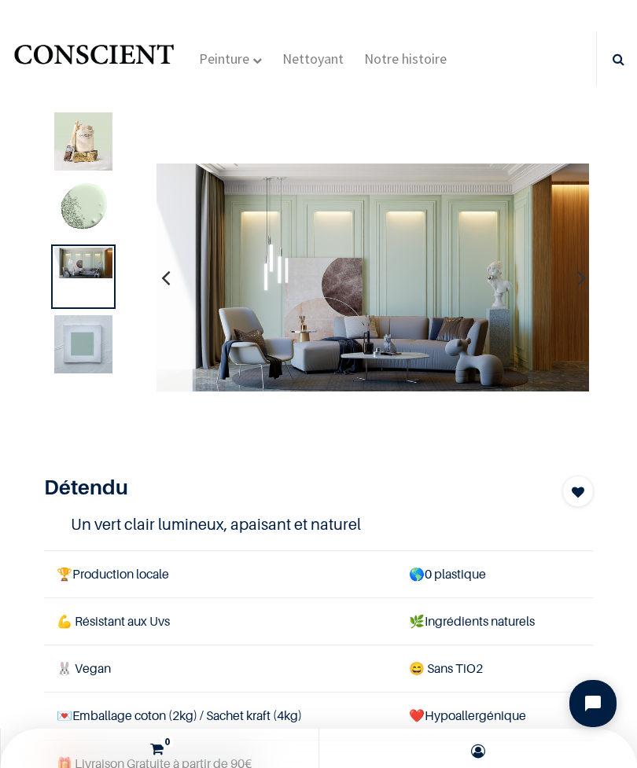
click at [93, 355] on img at bounding box center [83, 344] width 58 height 58
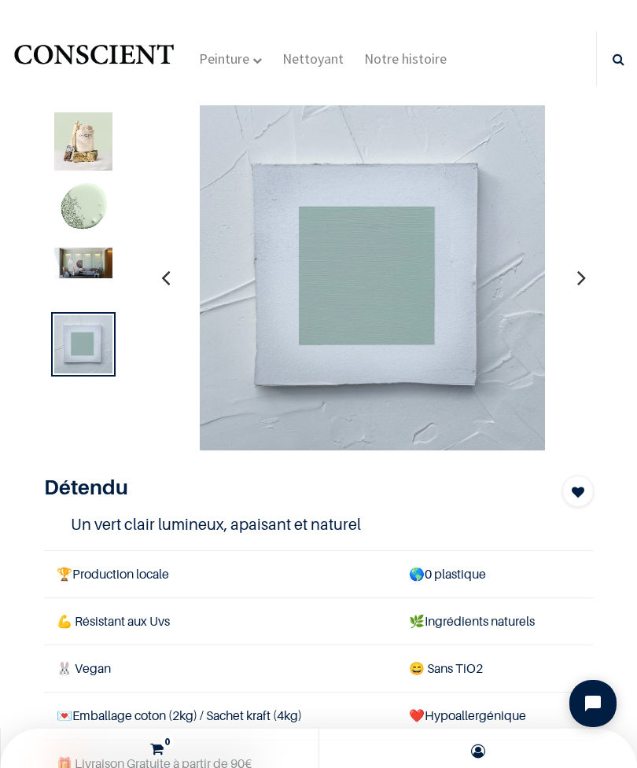
click at [104, 307] on div at bounding box center [83, 276] width 64 height 64
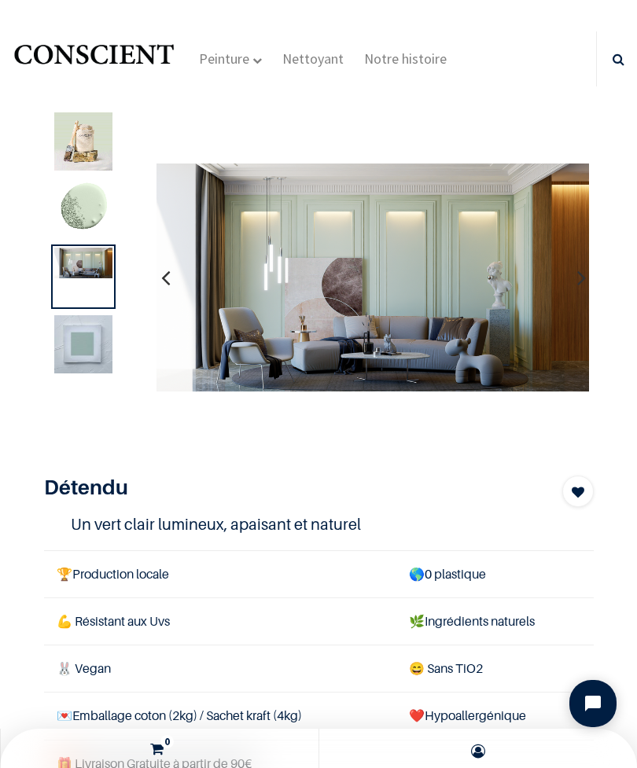
click at [82, 372] on img at bounding box center [83, 344] width 58 height 58
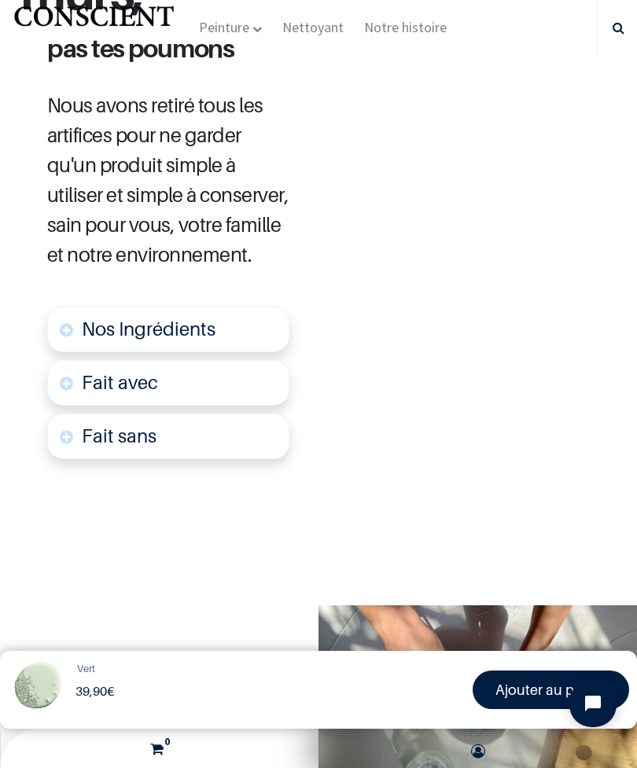
scroll to position [1630, 0]
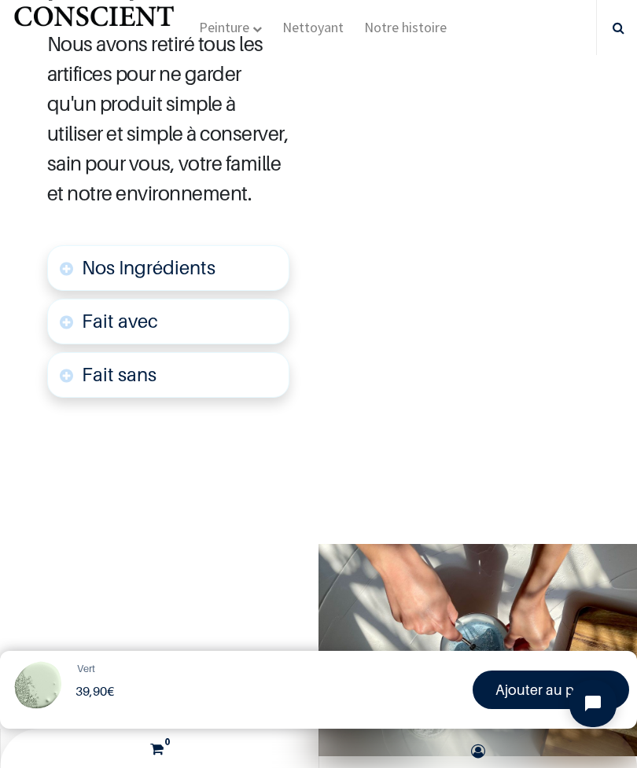
click at [80, 287] on link "Nos Ingrédients" at bounding box center [168, 268] width 242 height 46
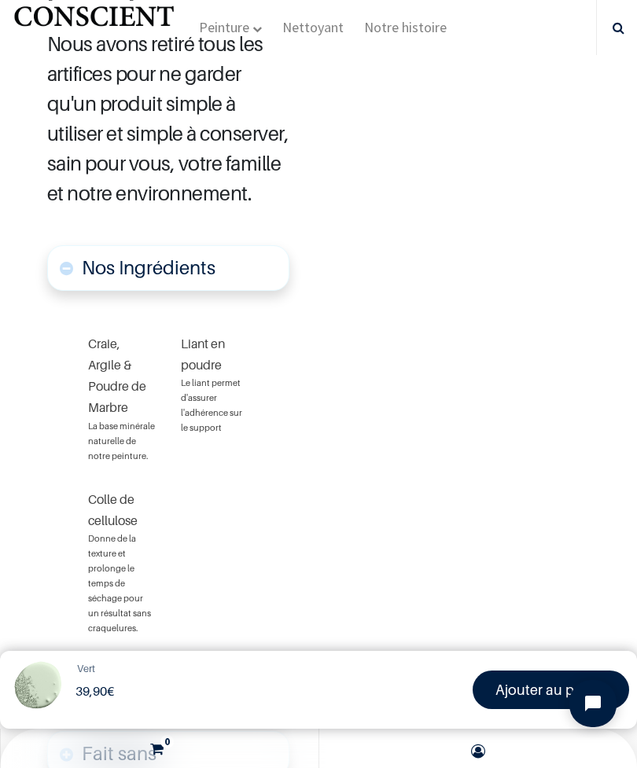
click at [78, 287] on link "Nos Ingrédients" at bounding box center [168, 268] width 242 height 46
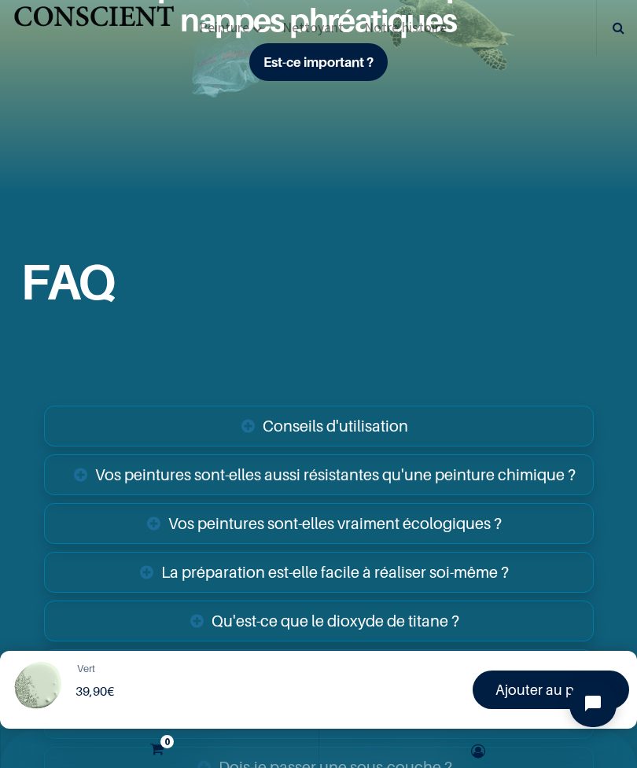
scroll to position [3136, 0]
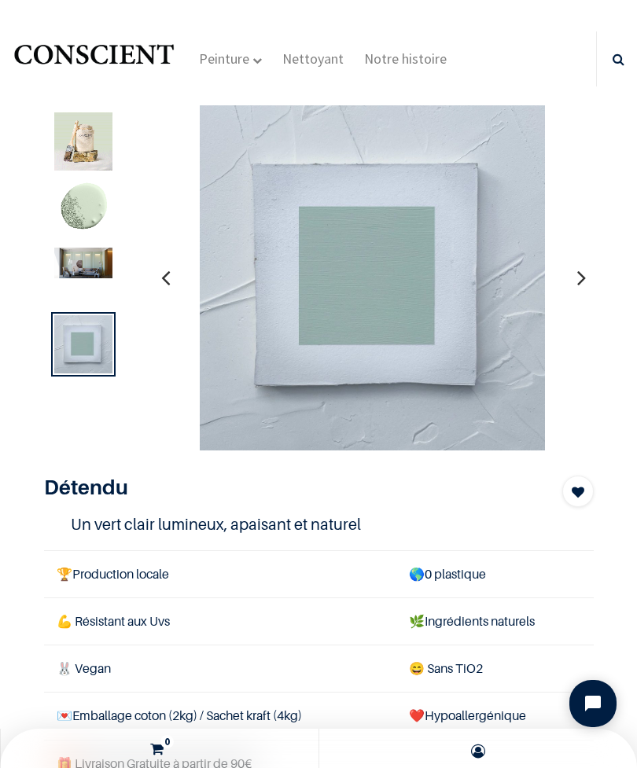
click at [105, 218] on img at bounding box center [83, 209] width 58 height 58
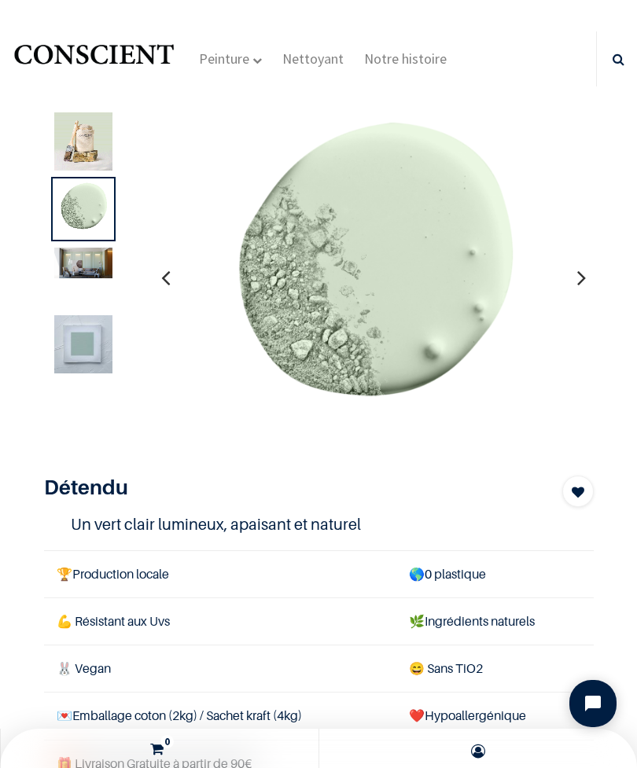
click at [86, 352] on img at bounding box center [83, 344] width 58 height 58
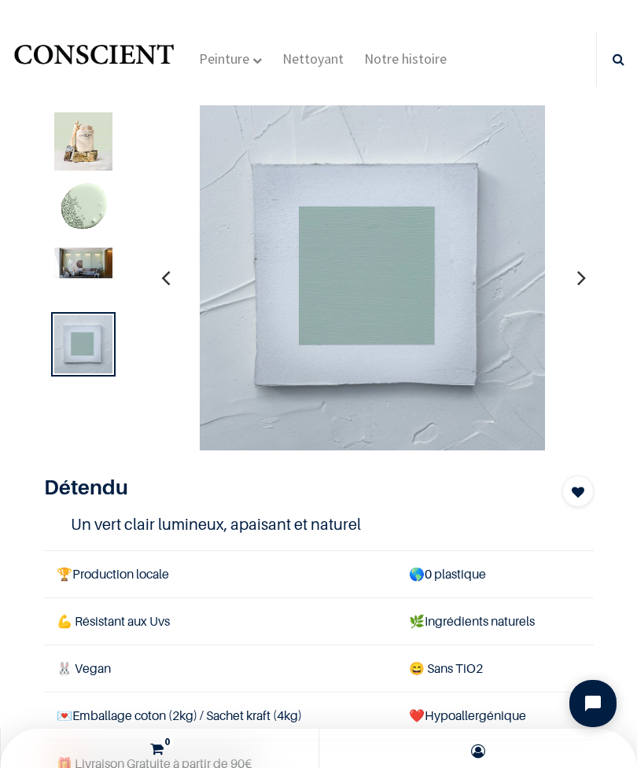
click at [72, 254] on img at bounding box center [83, 263] width 58 height 31
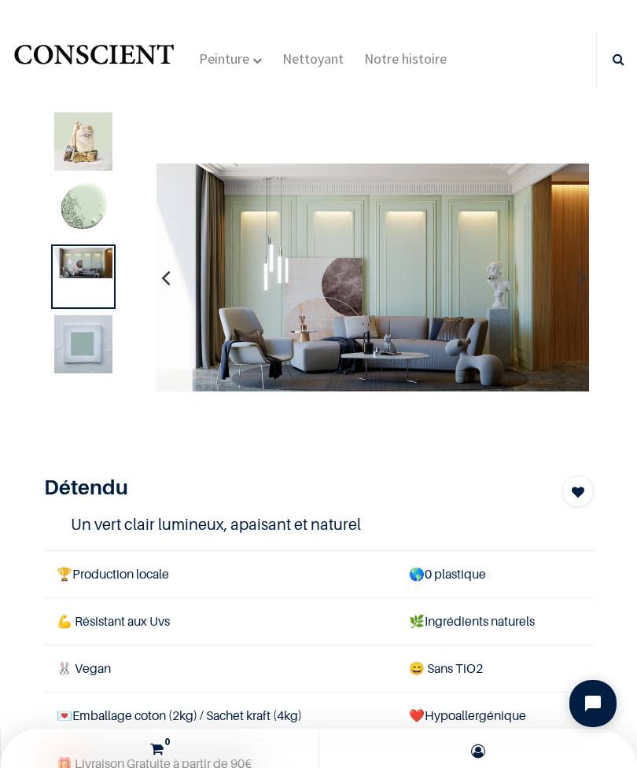
click at [74, 211] on img at bounding box center [83, 209] width 58 height 58
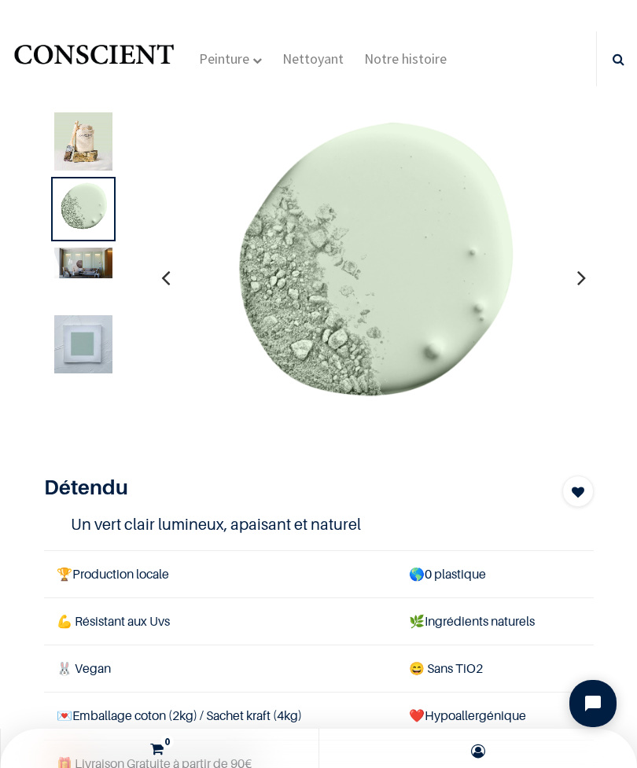
click at [57, 162] on img at bounding box center [83, 141] width 58 height 58
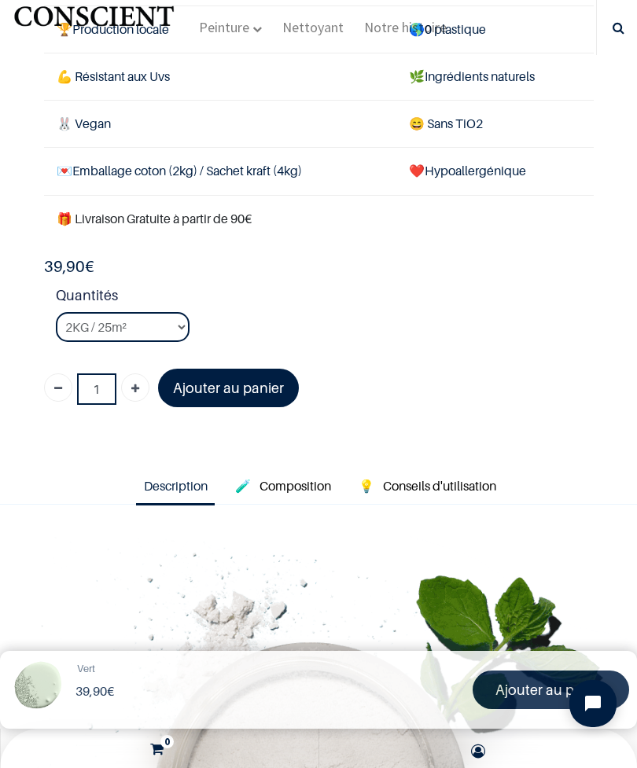
scroll to position [460, 0]
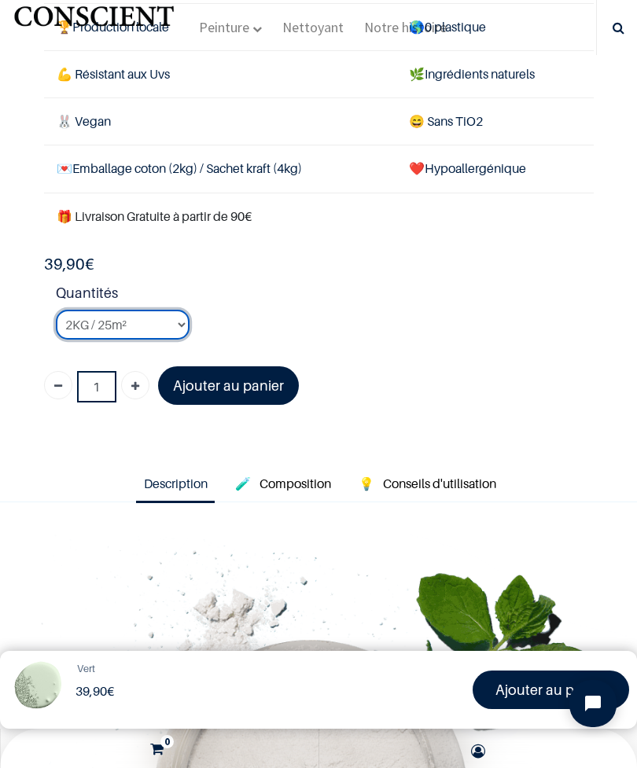
click at [89, 310] on select "2KG / 25m² 4KG / 50m² 8KG / 100m² Testeur" at bounding box center [123, 325] width 134 height 30
select select "104"
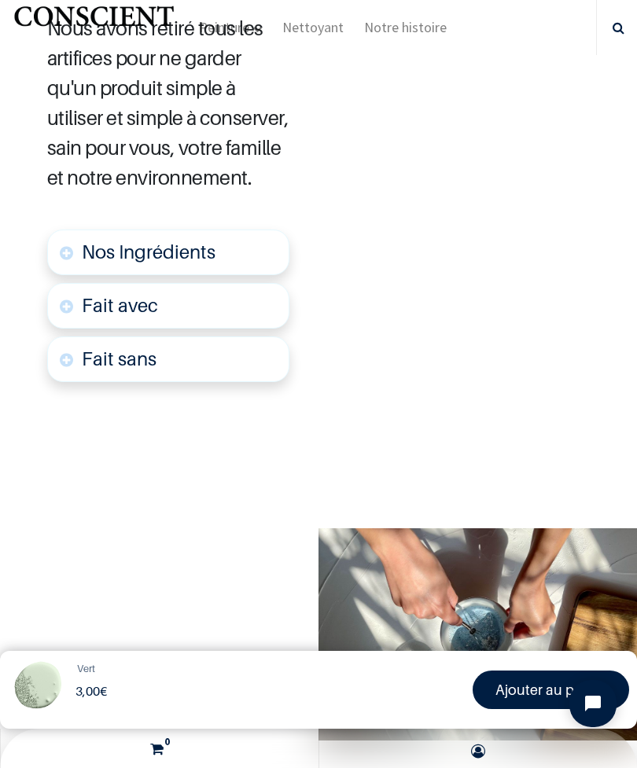
scroll to position [1654, 0]
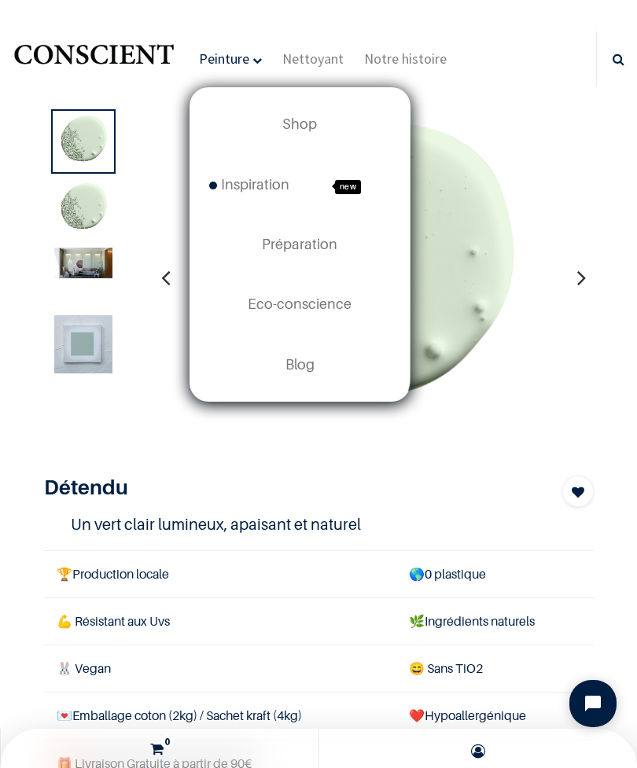
click at [303, 135] on link "Shop" at bounding box center [299, 124] width 219 height 60
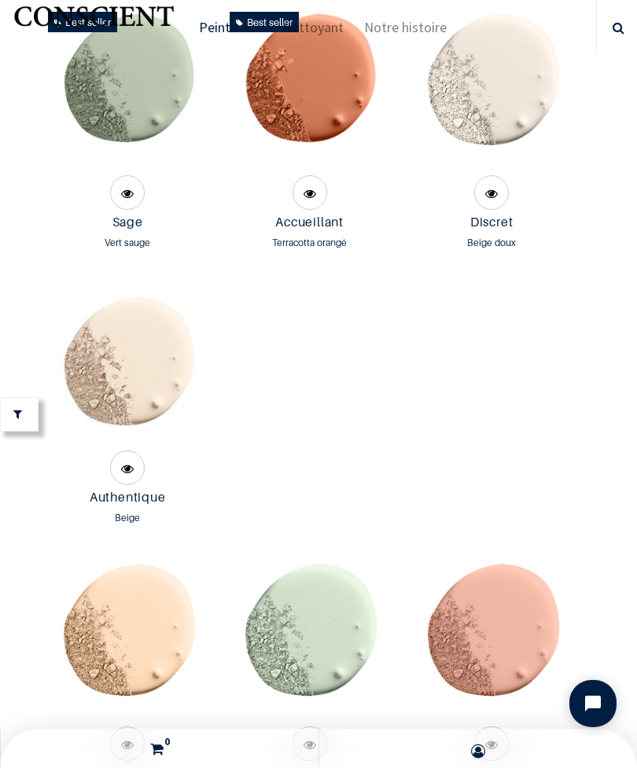
scroll to position [2155, 0]
click at [370, 643] on img at bounding box center [309, 639] width 166 height 166
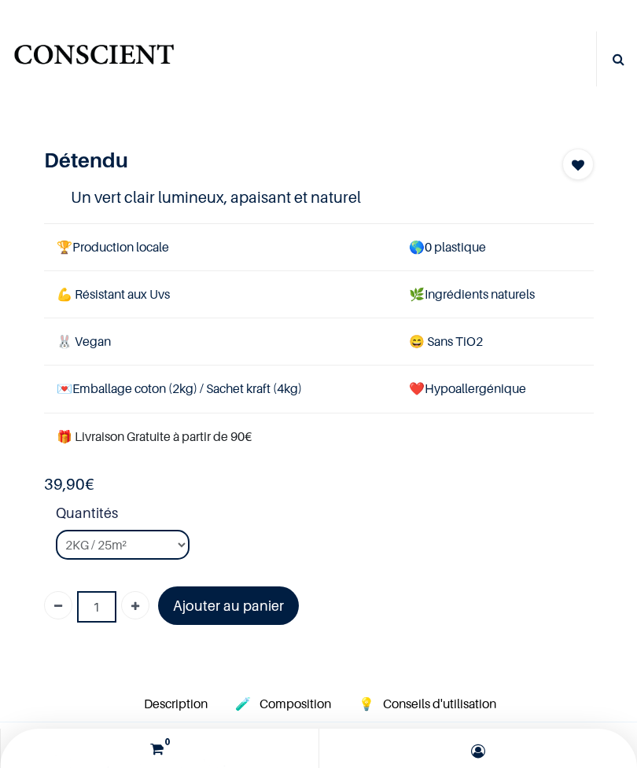
click at [520, 303] on td "🌿 Ingrédients naturels" at bounding box center [494, 293] width 196 height 47
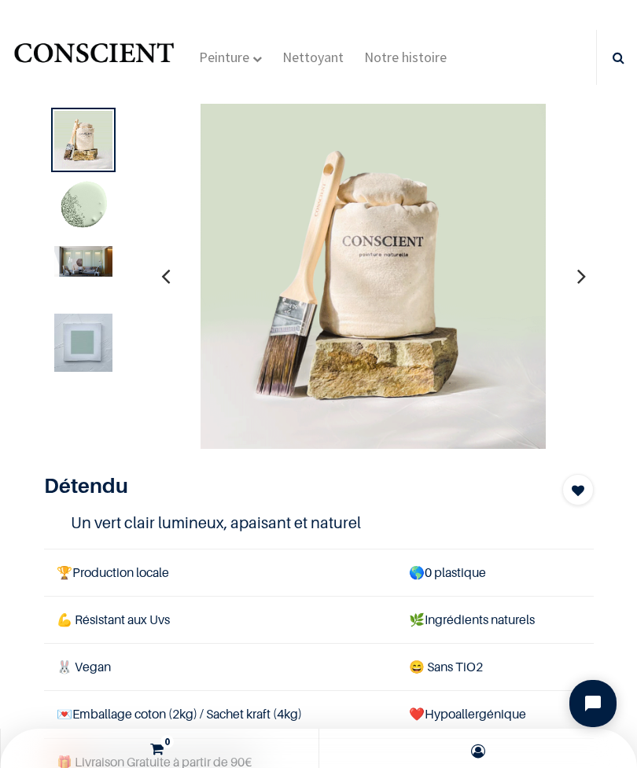
scroll to position [4, 0]
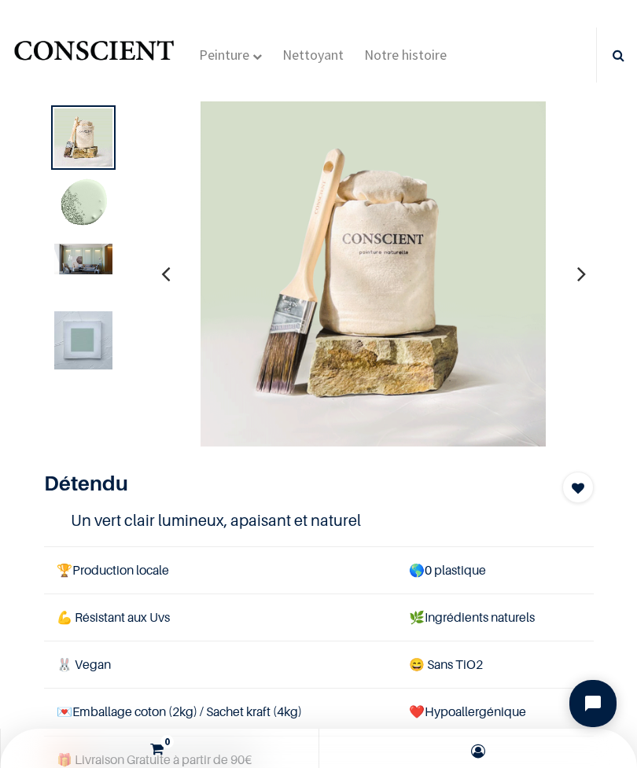
click at [79, 350] on img at bounding box center [83, 340] width 58 height 58
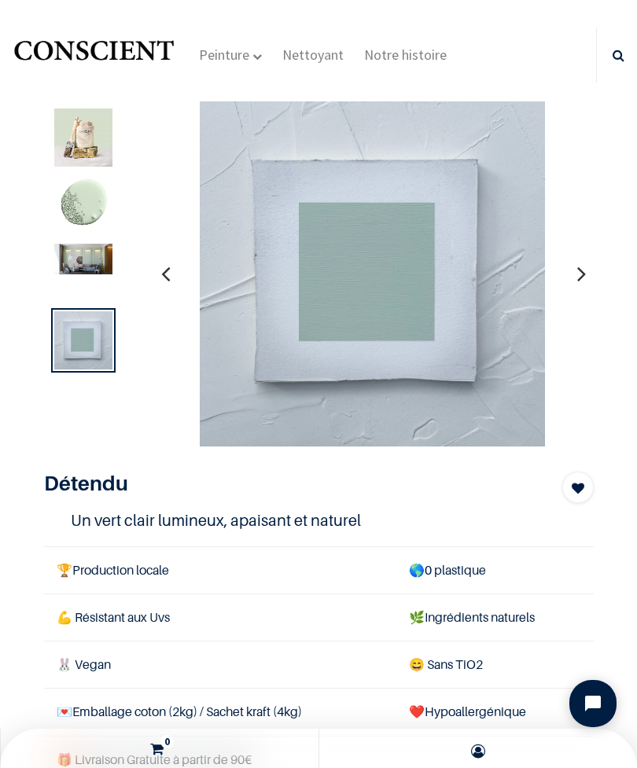
click at [75, 205] on img at bounding box center [83, 205] width 58 height 58
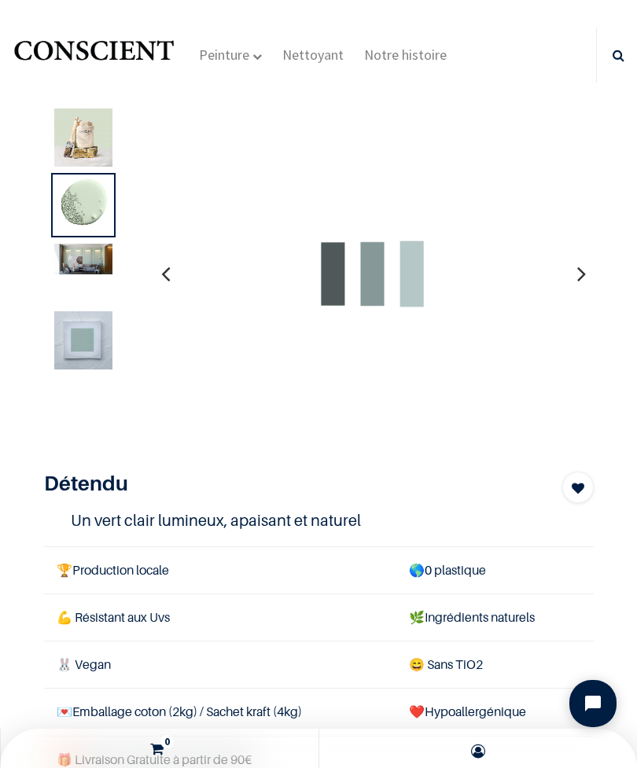
click at [57, 148] on img at bounding box center [83, 137] width 58 height 58
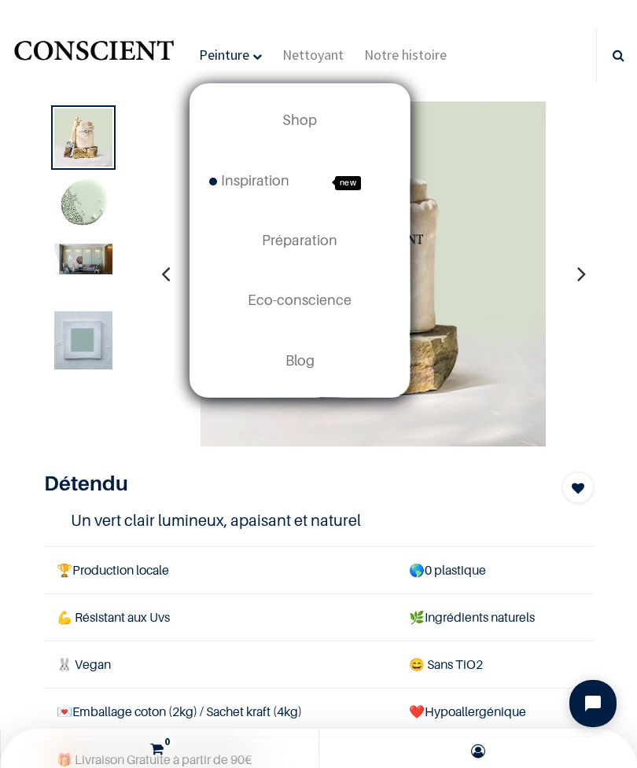
click at [315, 182] on span "new" at bounding box center [351, 181] width 79 height 42
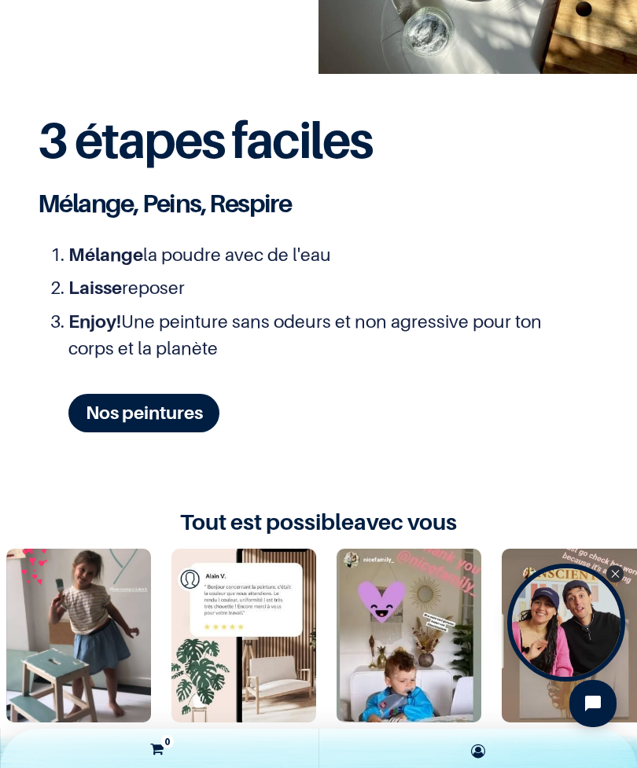
scroll to position [2192, 0]
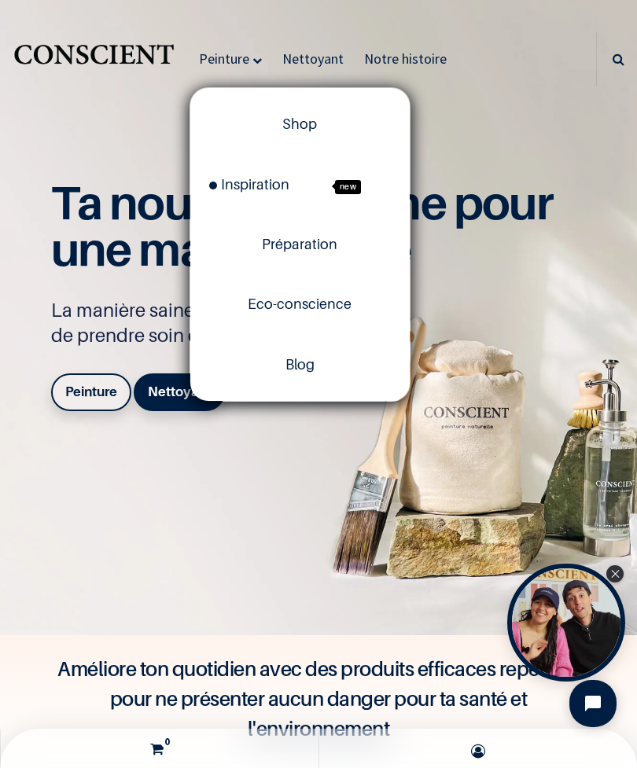
click at [310, 120] on span "Shop" at bounding box center [299, 124] width 35 height 17
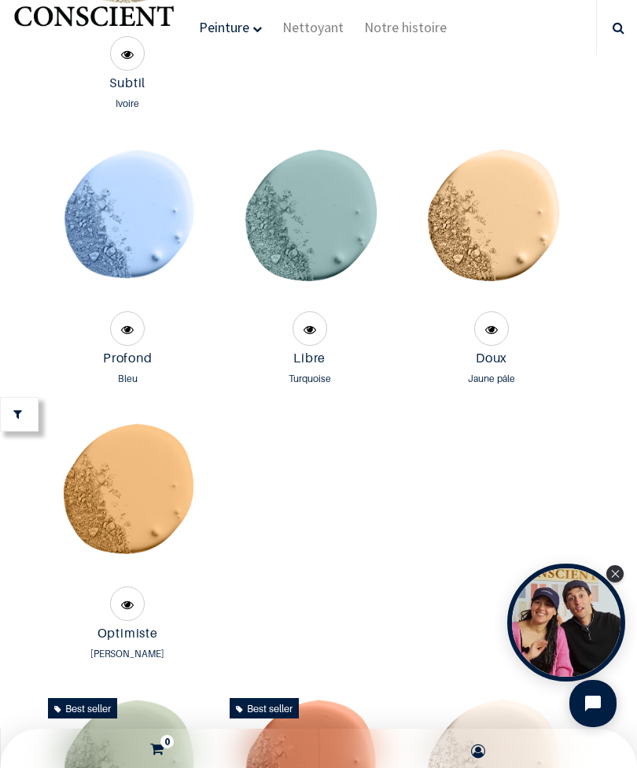
scroll to position [1469, 0]
click at [331, 276] on img at bounding box center [309, 224] width 166 height 166
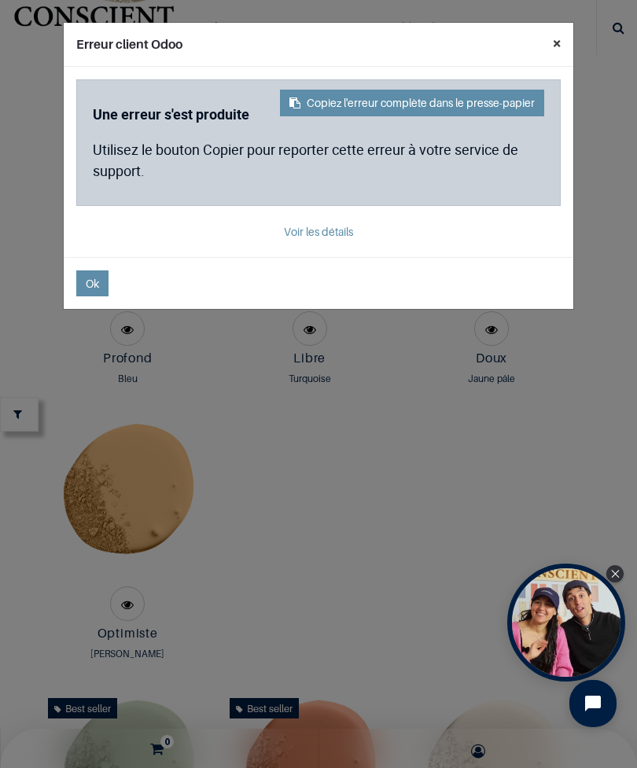
click at [560, 39] on button "×" at bounding box center [556, 43] width 33 height 41
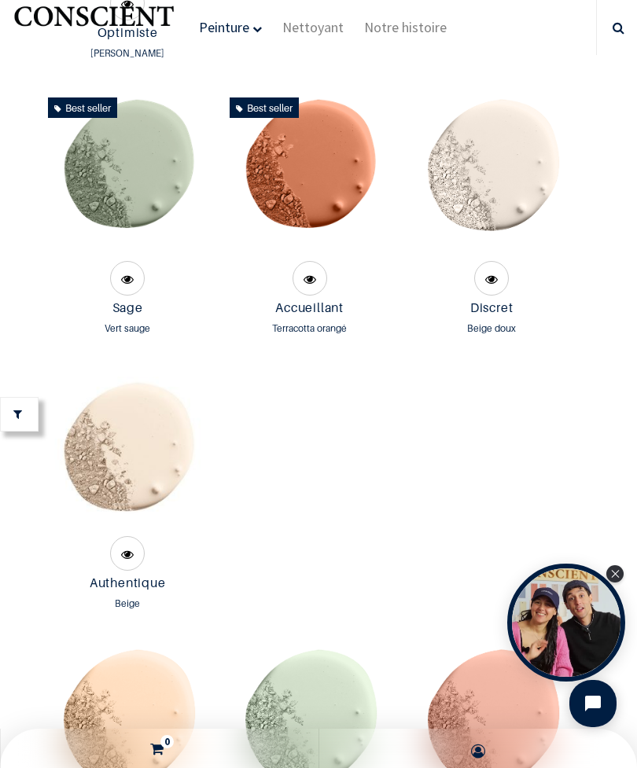
scroll to position [2081, 0]
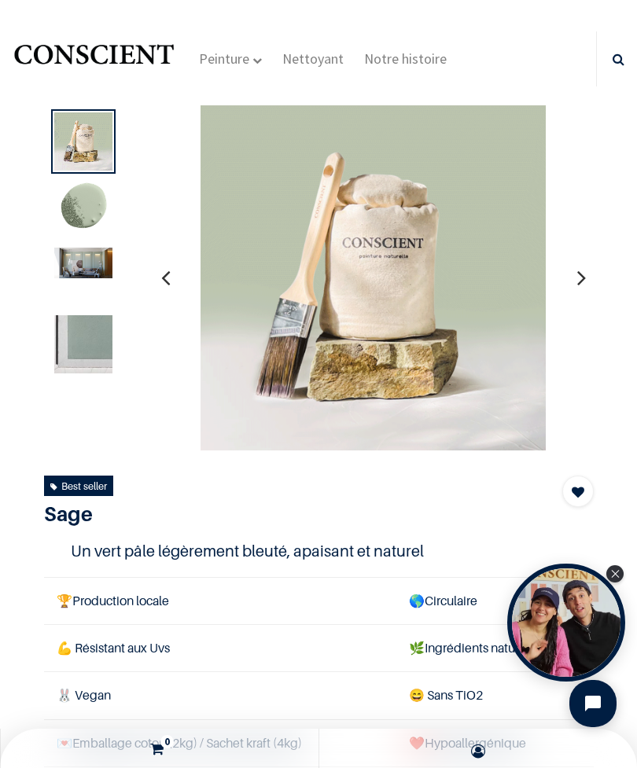
click at [75, 222] on img at bounding box center [83, 209] width 58 height 58
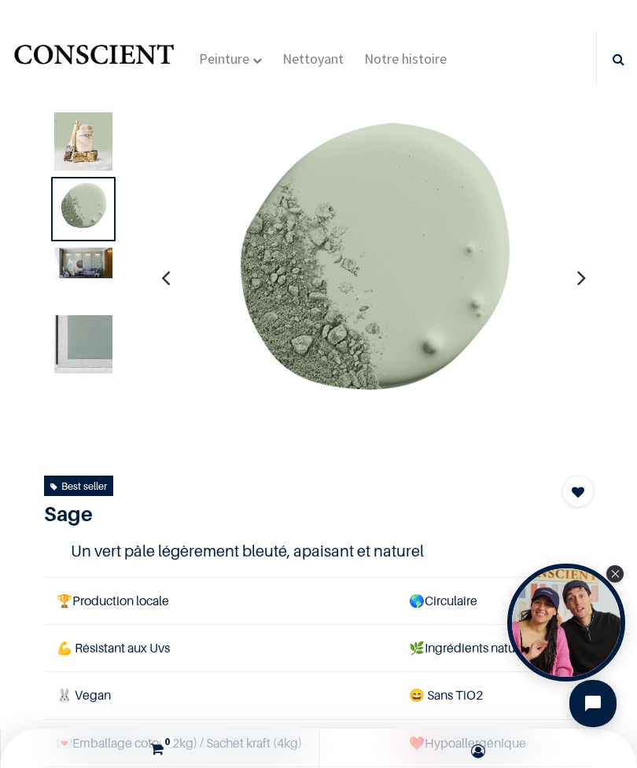
click at [107, 369] on img at bounding box center [83, 344] width 58 height 58
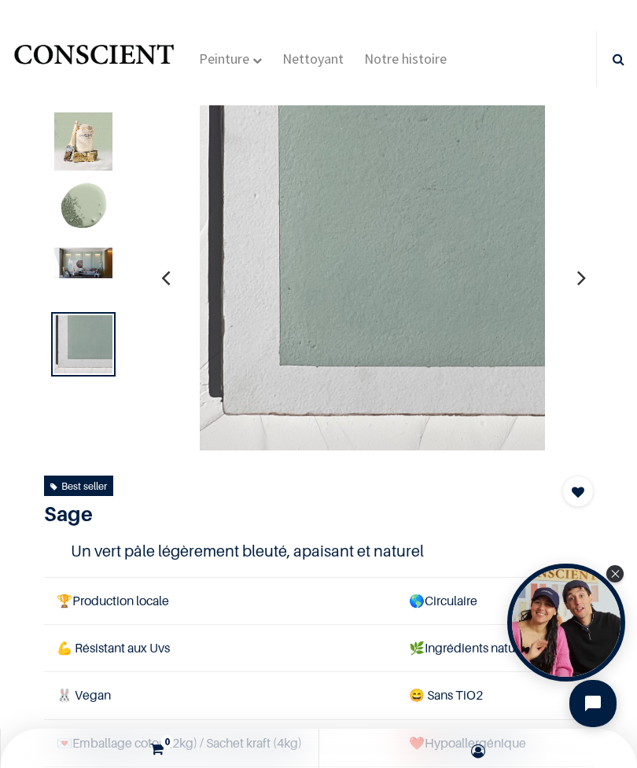
click at [102, 148] on img at bounding box center [83, 141] width 58 height 58
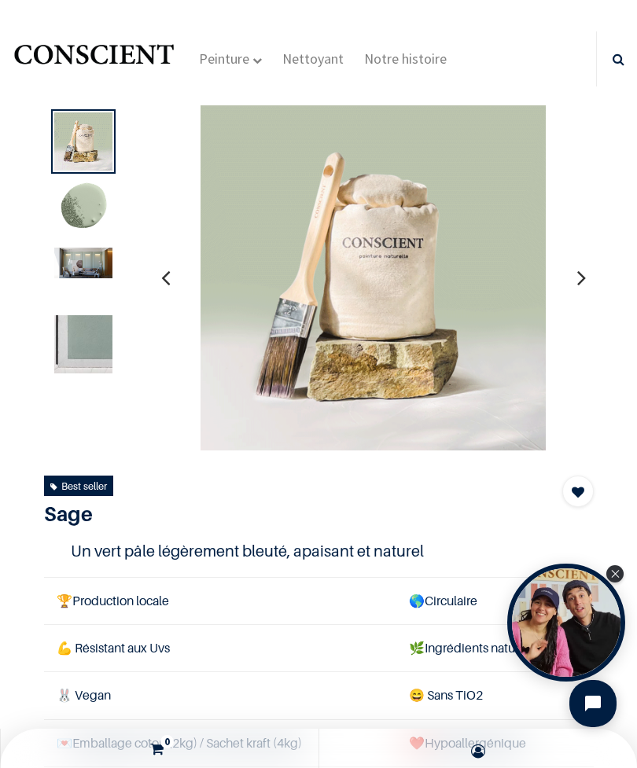
click at [76, 354] on img at bounding box center [83, 344] width 58 height 58
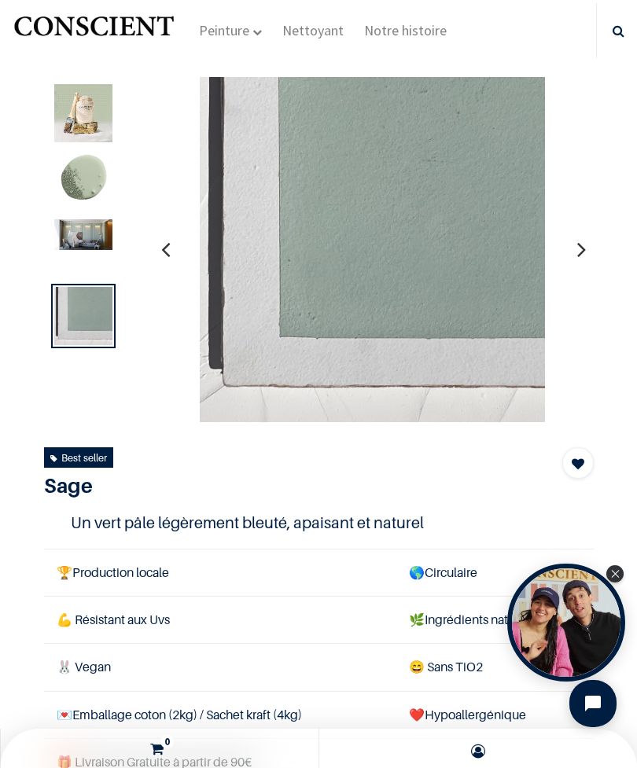
scroll to position [31, 0]
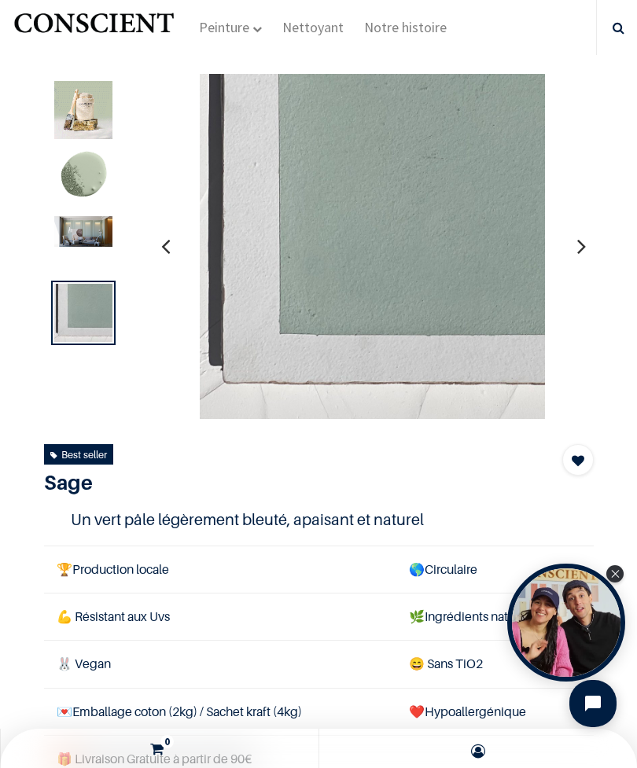
click at [75, 237] on img at bounding box center [83, 231] width 58 height 31
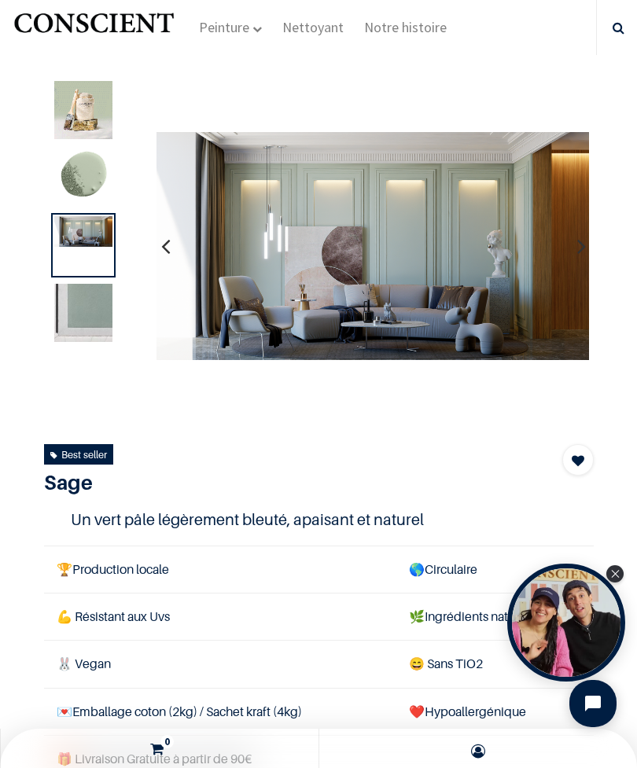
click at [66, 188] on img at bounding box center [83, 178] width 58 height 58
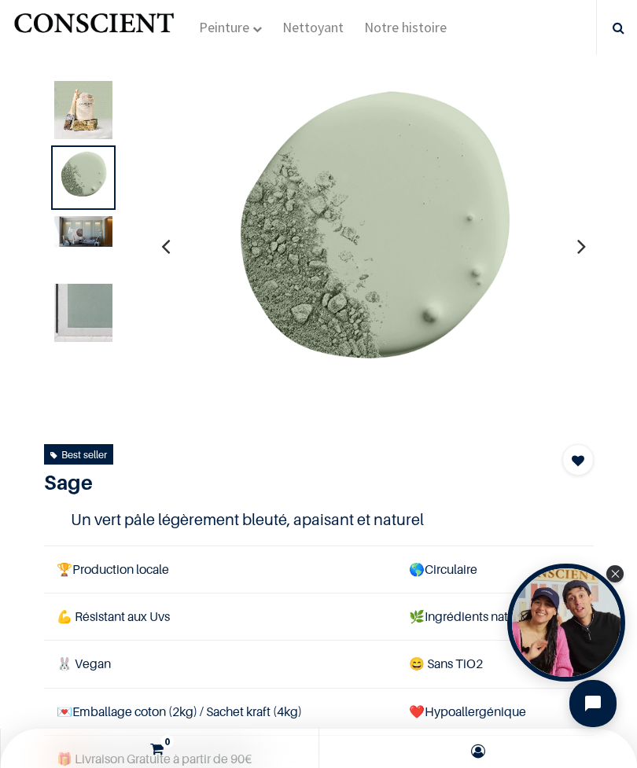
click at [69, 133] on img at bounding box center [83, 110] width 58 height 58
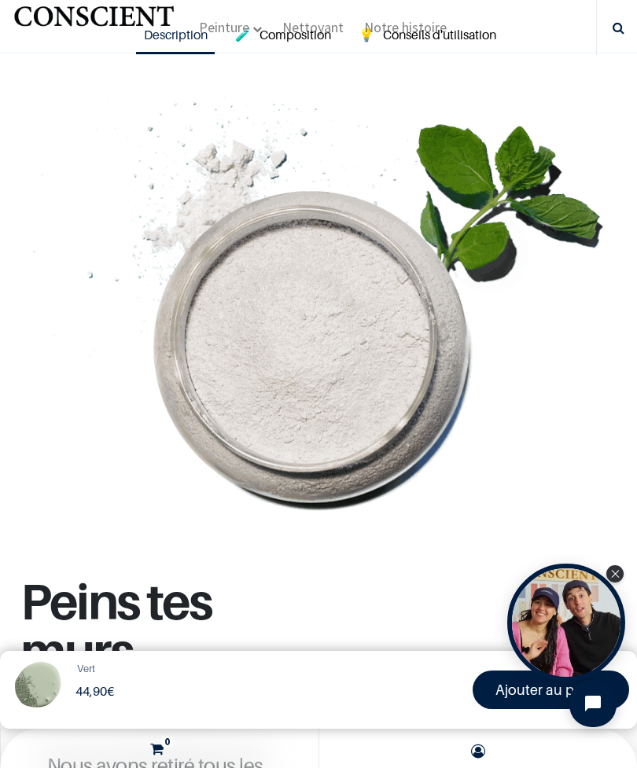
scroll to position [886, 0]
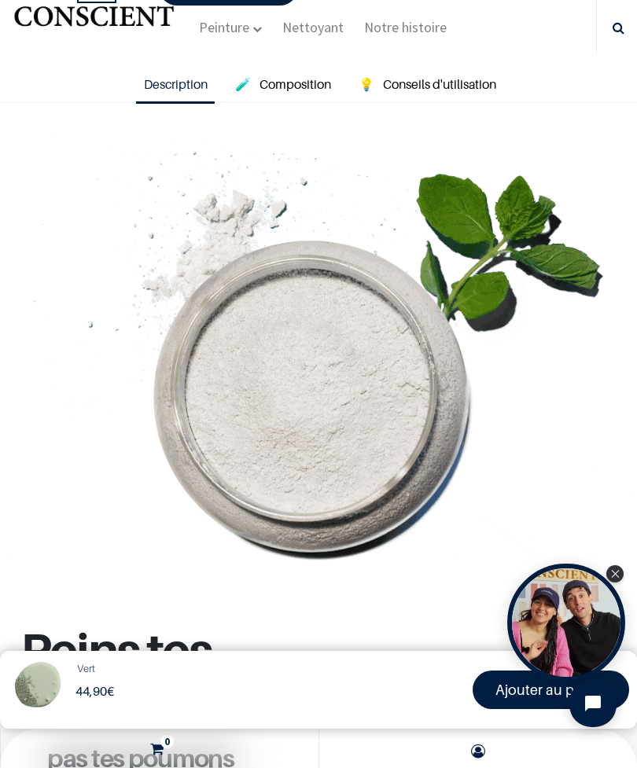
click at [299, 86] on link "🧪 Composition" at bounding box center [282, 86] width 111 height 36
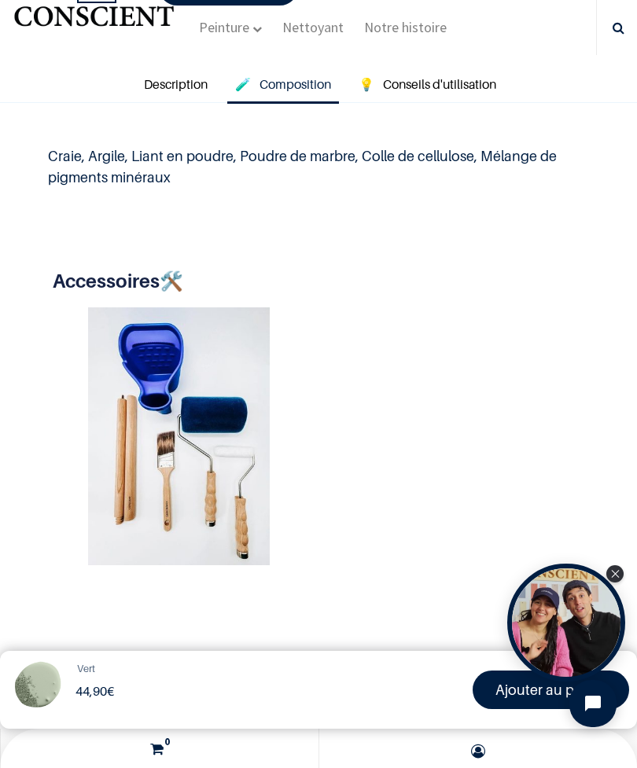
click at [442, 76] on span "Conseils d'utilisation" at bounding box center [439, 84] width 113 height 16
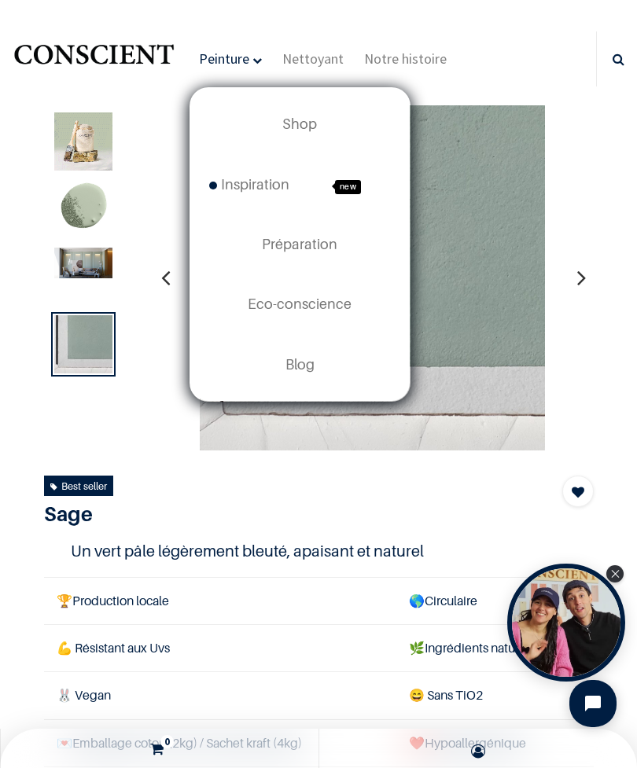
click at [311, 123] on span "Shop" at bounding box center [299, 124] width 35 height 17
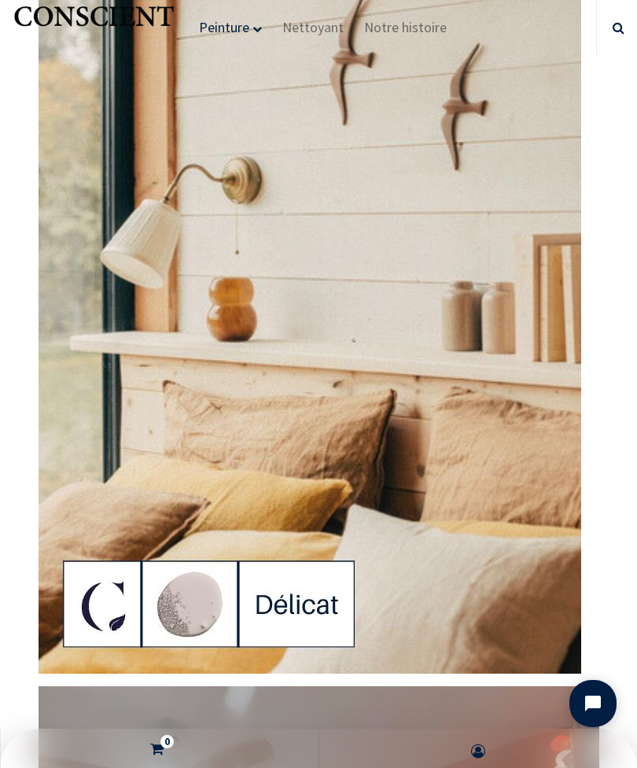
scroll to position [12017, 0]
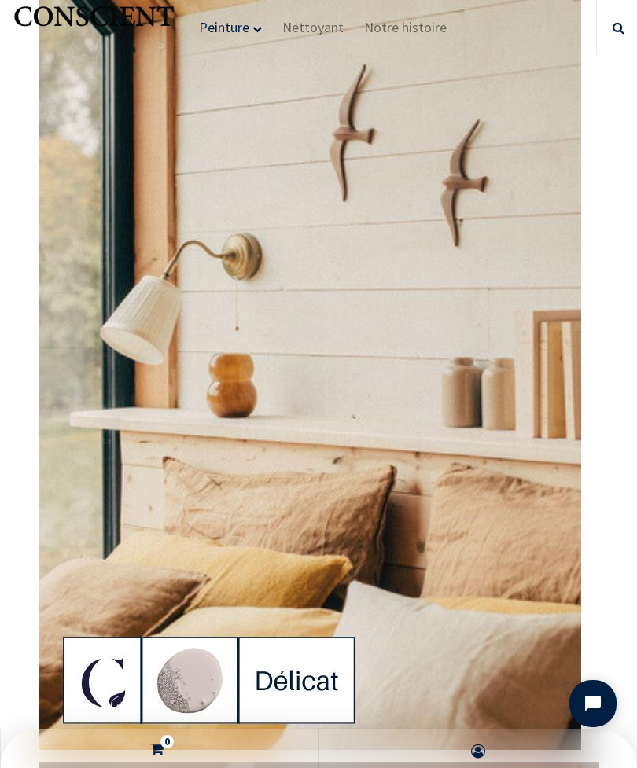
click at [515, 520] on img at bounding box center [310, 267] width 542 height 963
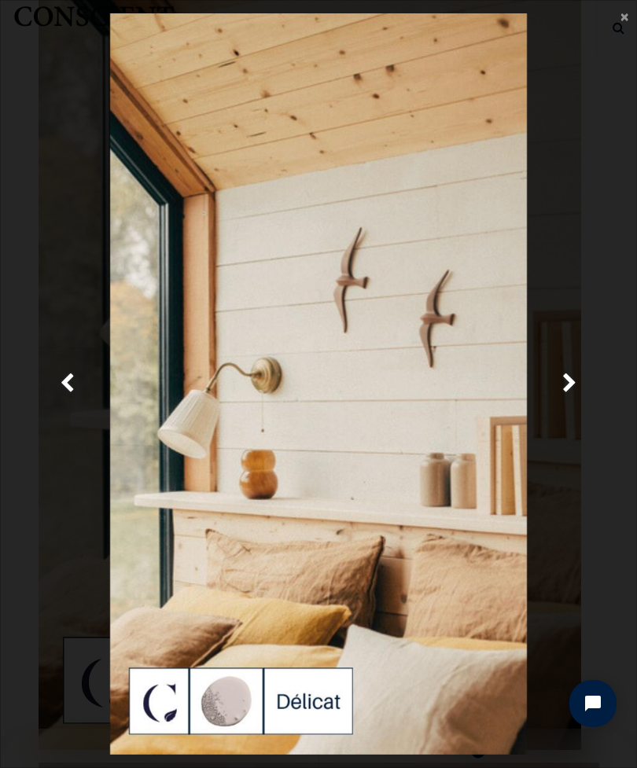
click at [515, 418] on img at bounding box center [318, 383] width 417 height 741
click at [626, 13] on span "×" at bounding box center [624, 16] width 8 height 21
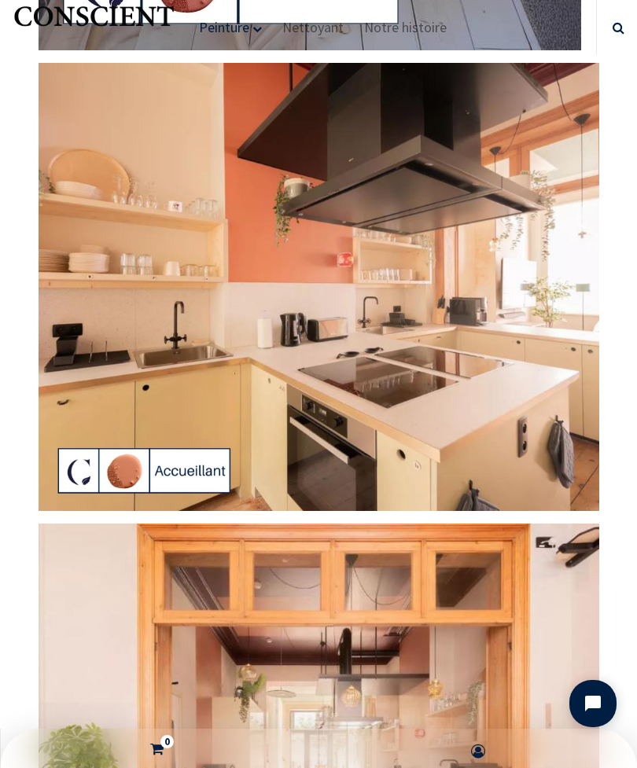
scroll to position [15395, 0]
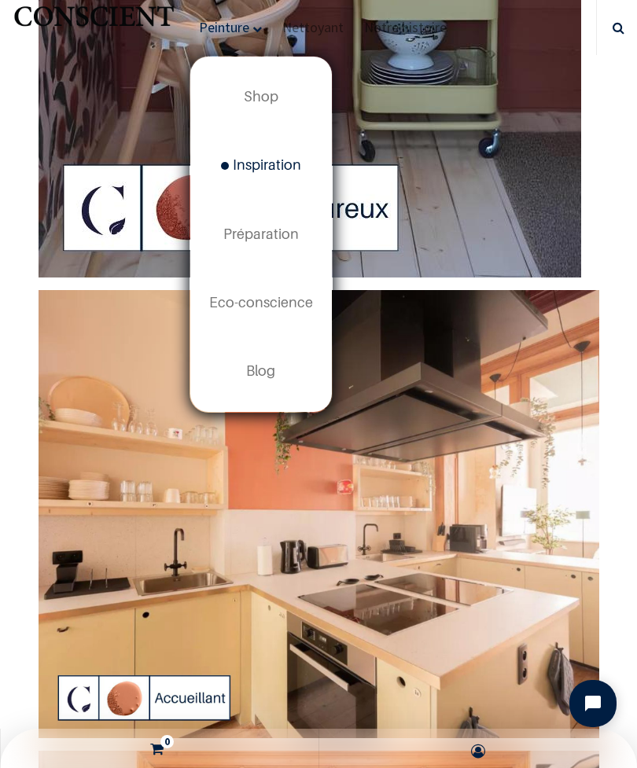
click at [266, 236] on span "Préparation" at bounding box center [260, 234] width 75 height 17
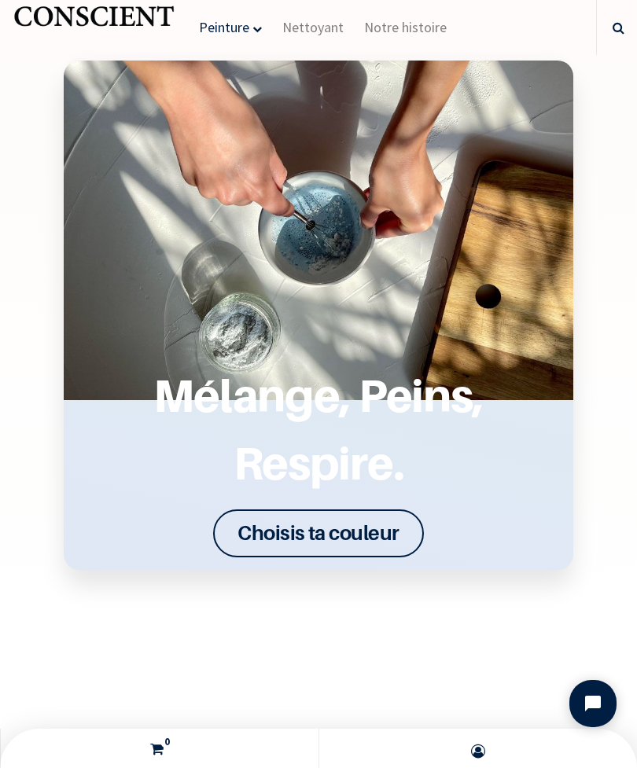
scroll to position [2540, 0]
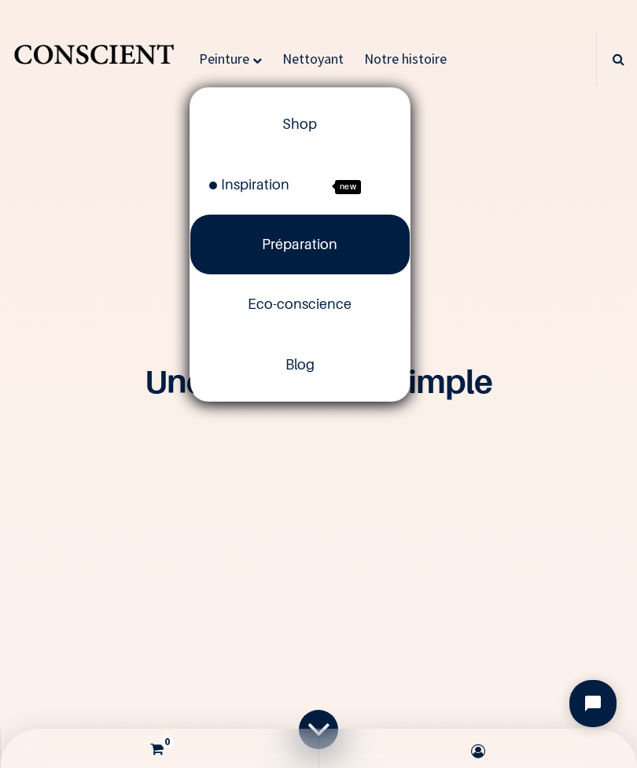
click at [335, 316] on link "Eco-conscience" at bounding box center [299, 304] width 219 height 60
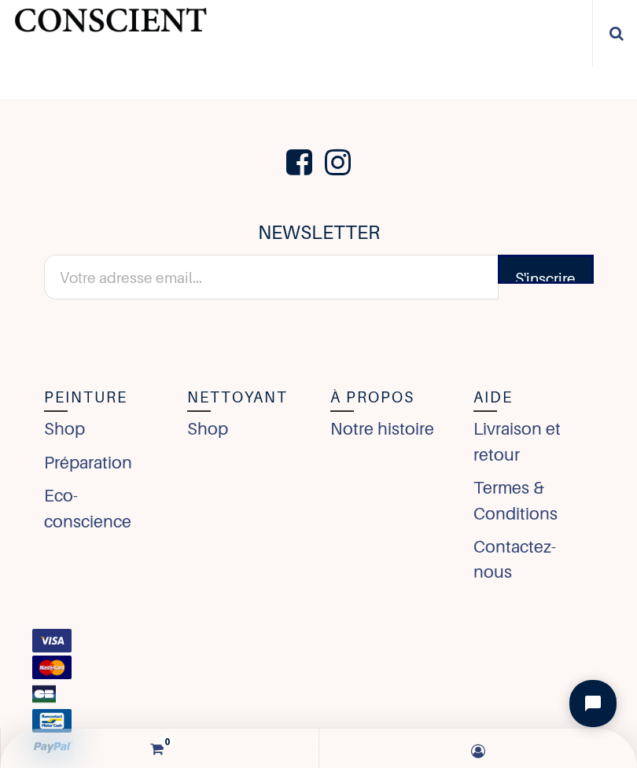
scroll to position [7848, 0]
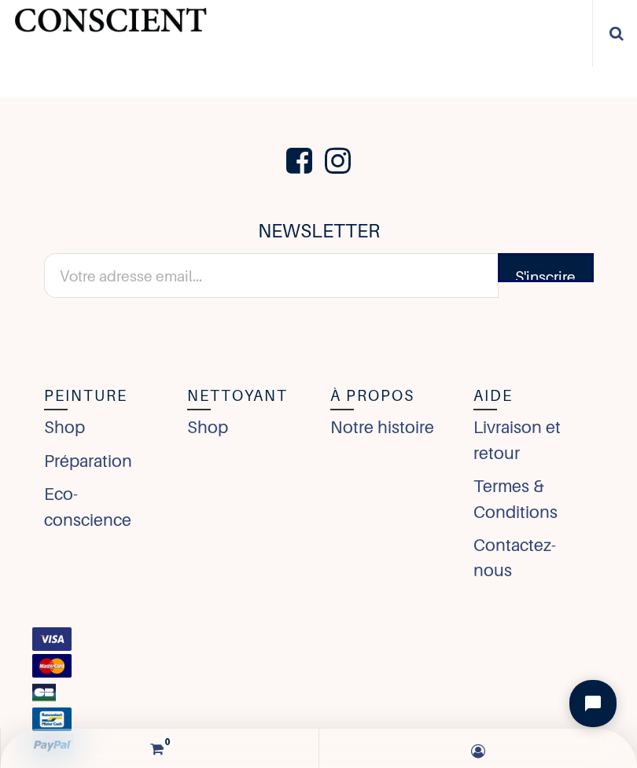
click at [554, 414] on link "Livraison et retour" at bounding box center [532, 439] width 119 height 51
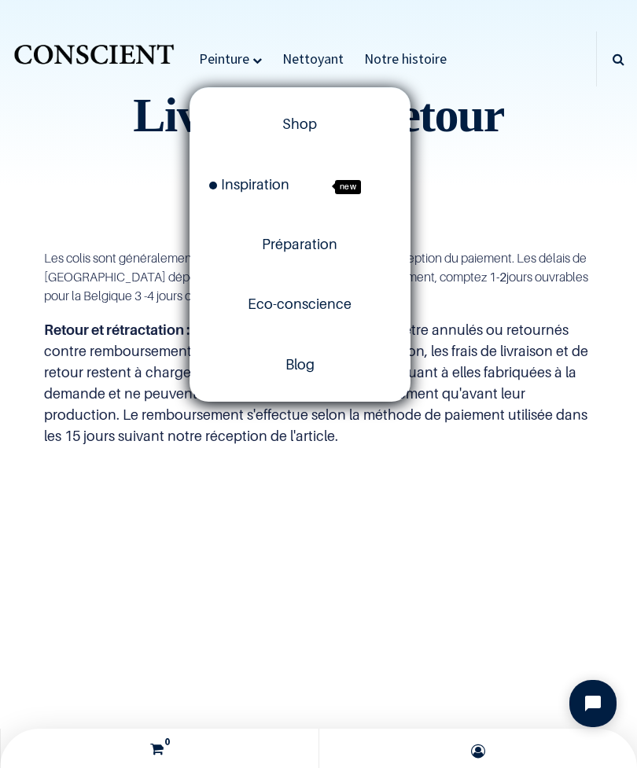
click at [321, 58] on span "Nettoyant" at bounding box center [312, 59] width 61 height 18
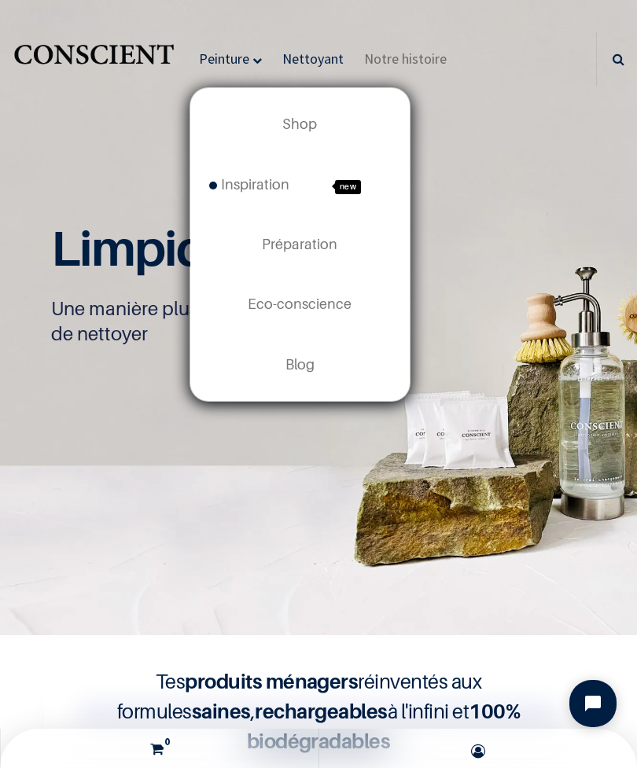
click at [327, 111] on link "Shop" at bounding box center [299, 124] width 219 height 60
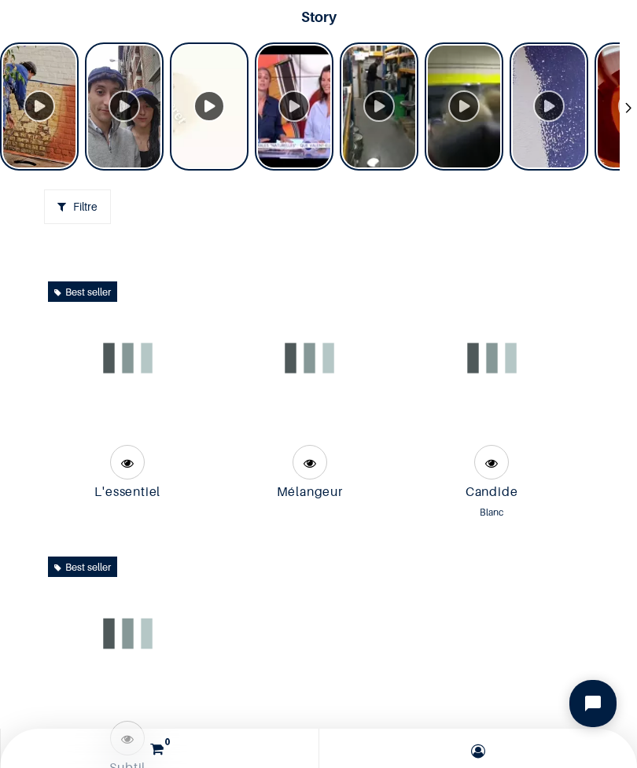
scroll to position [1001, 0]
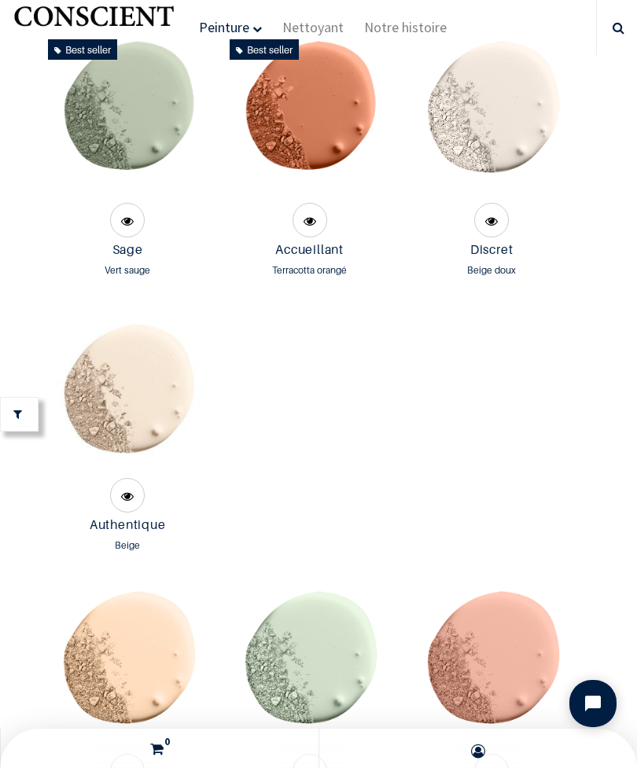
scroll to position [2127, 0]
click at [138, 178] on img at bounding box center [128, 116] width 166 height 166
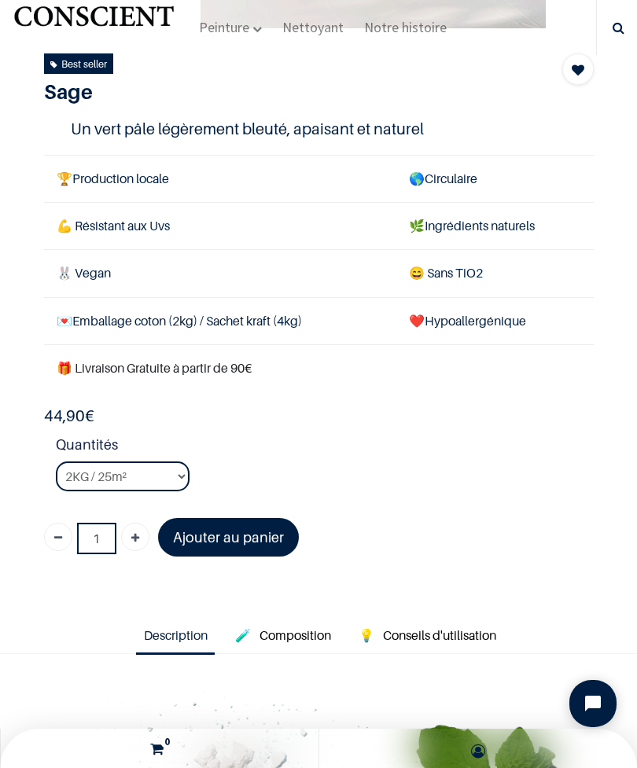
scroll to position [336, 0]
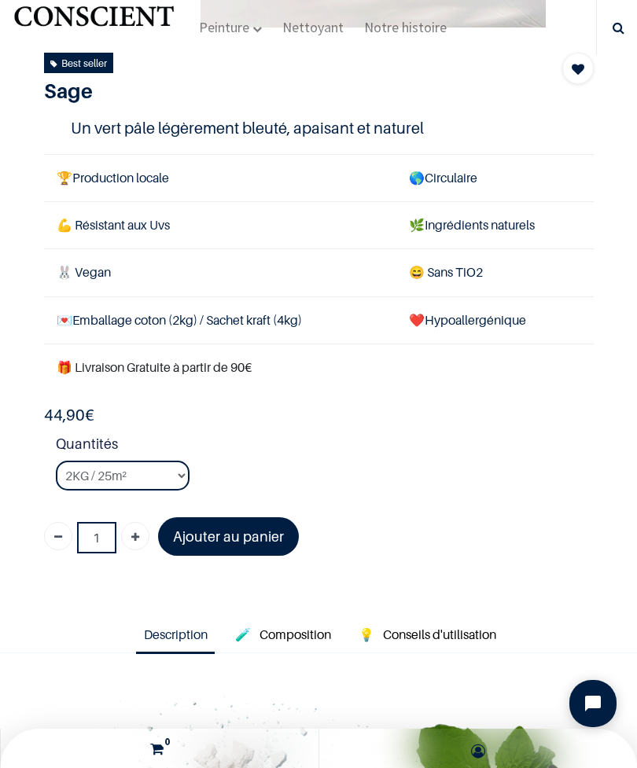
click at [281, 546] on link "Ajouter au panier" at bounding box center [228, 536] width 141 height 39
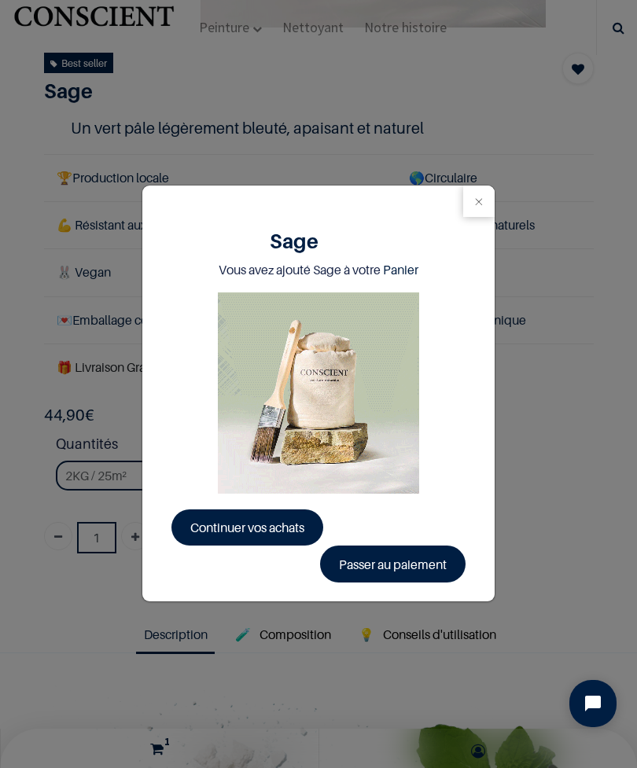
click at [419, 566] on link "Passer au paiement" at bounding box center [392, 563] width 145 height 36
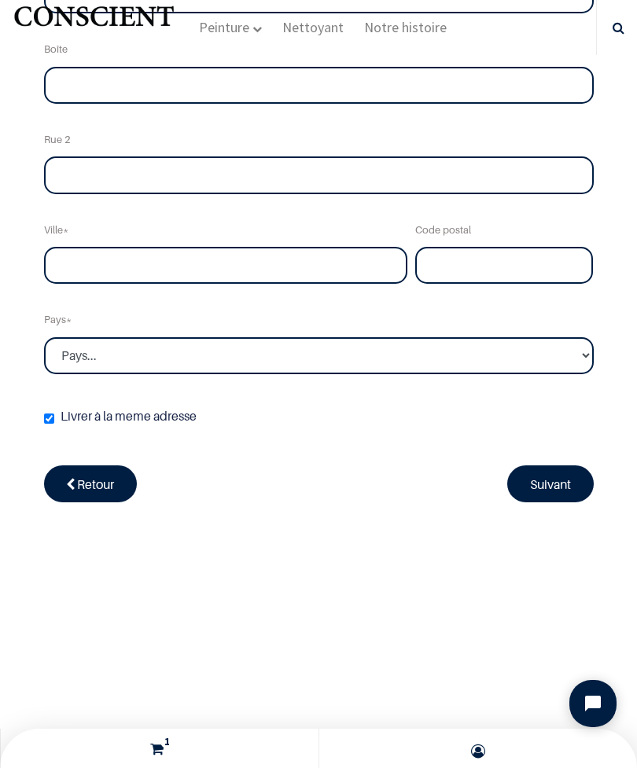
scroll to position [590, 0]
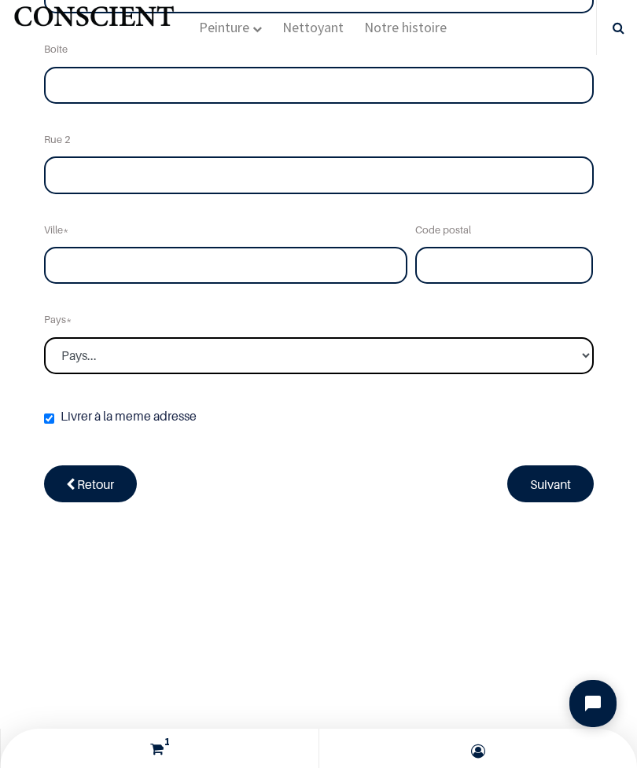
click at [564, 347] on select "Pays... [GEOGRAPHIC_DATA] [GEOGRAPHIC_DATA] [GEOGRAPHIC_DATA] [GEOGRAPHIC_DATA]" at bounding box center [318, 356] width 549 height 38
select select "20"
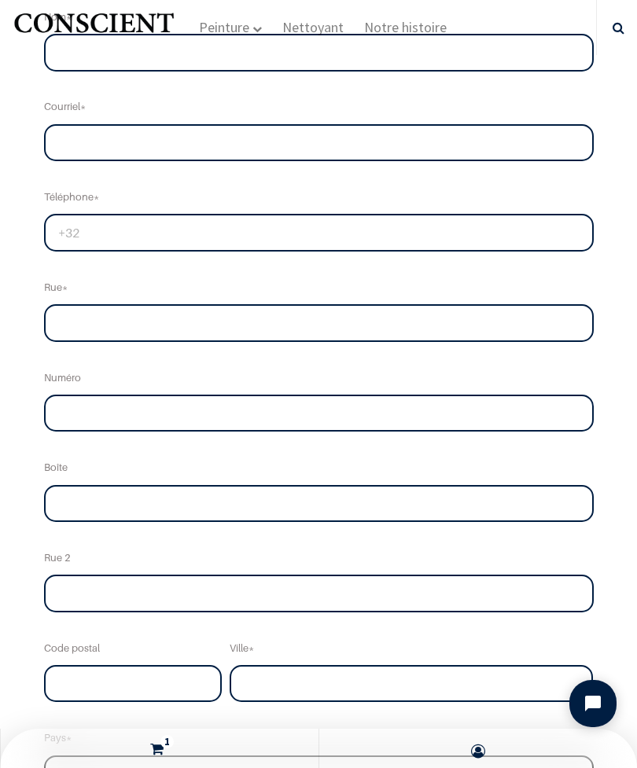
scroll to position [66, 0]
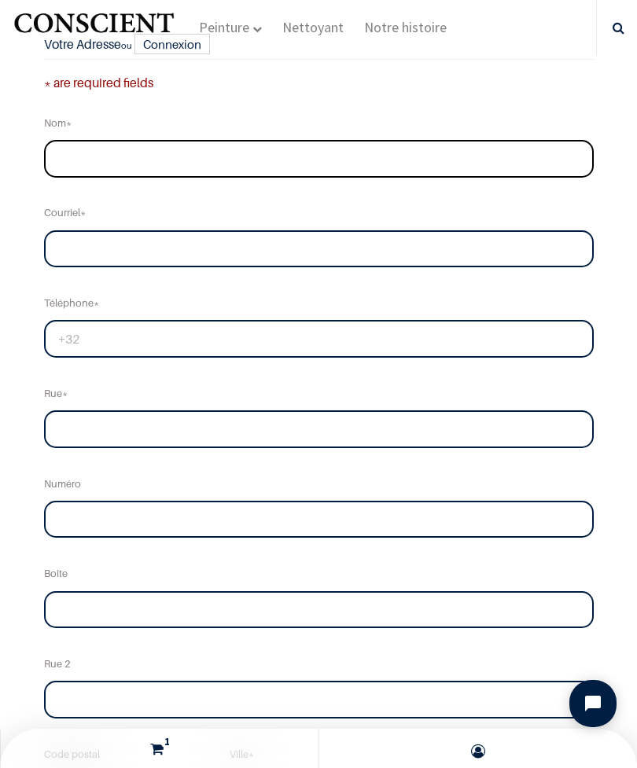
click at [358, 158] on input "text" at bounding box center [318, 159] width 549 height 38
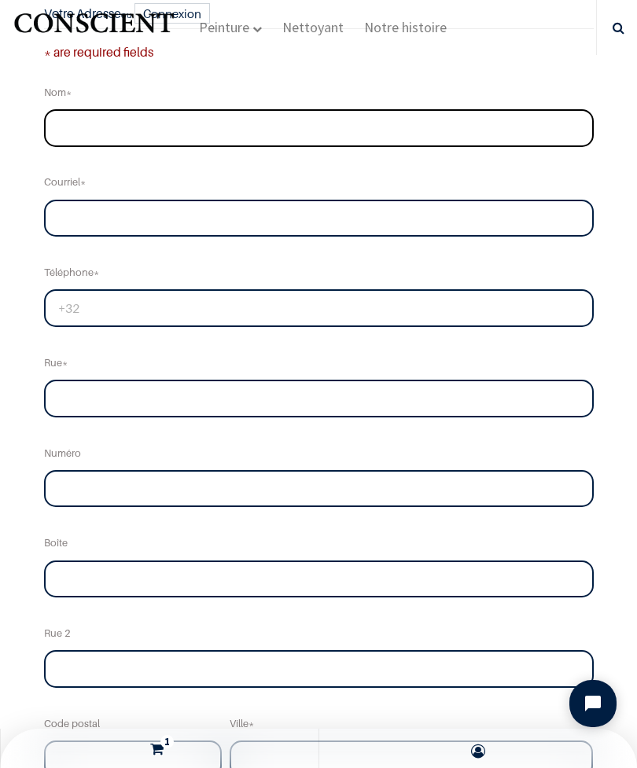
scroll to position [108, 0]
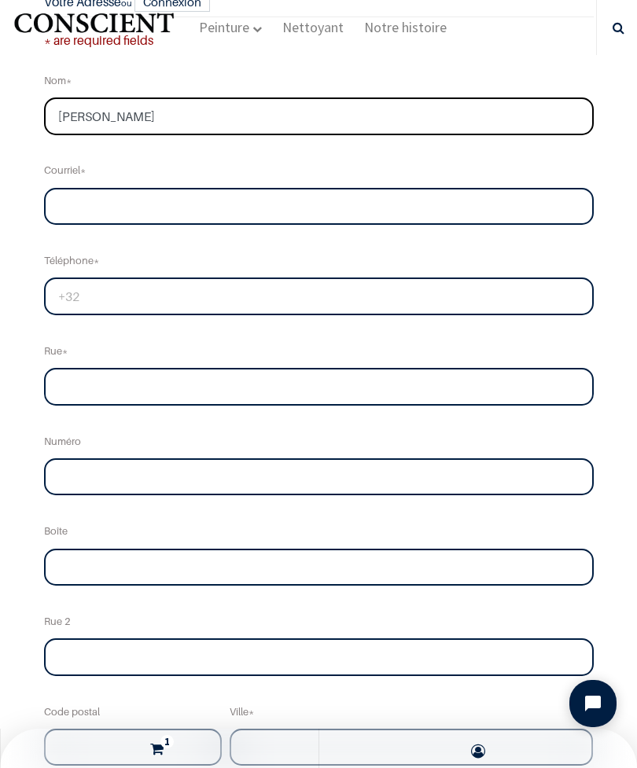
type input "constance gros"
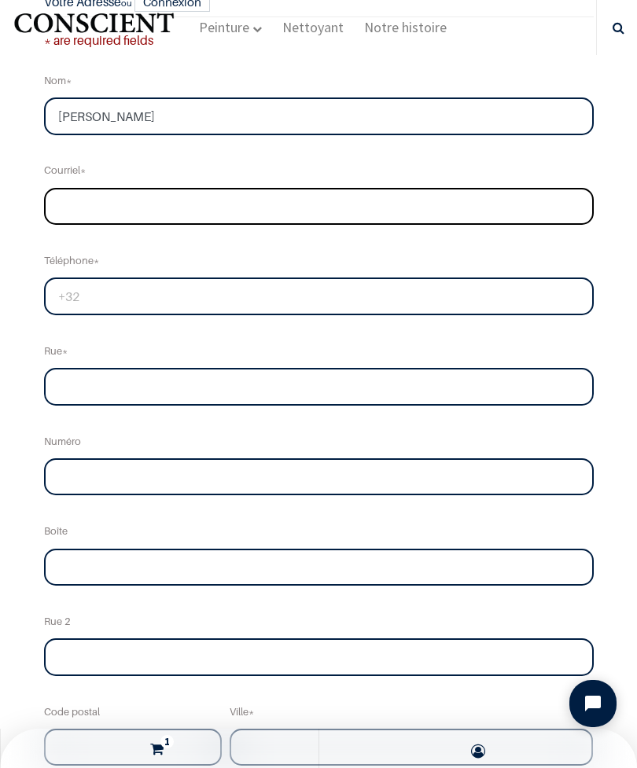
click at [248, 189] on input "email" at bounding box center [318, 207] width 549 height 38
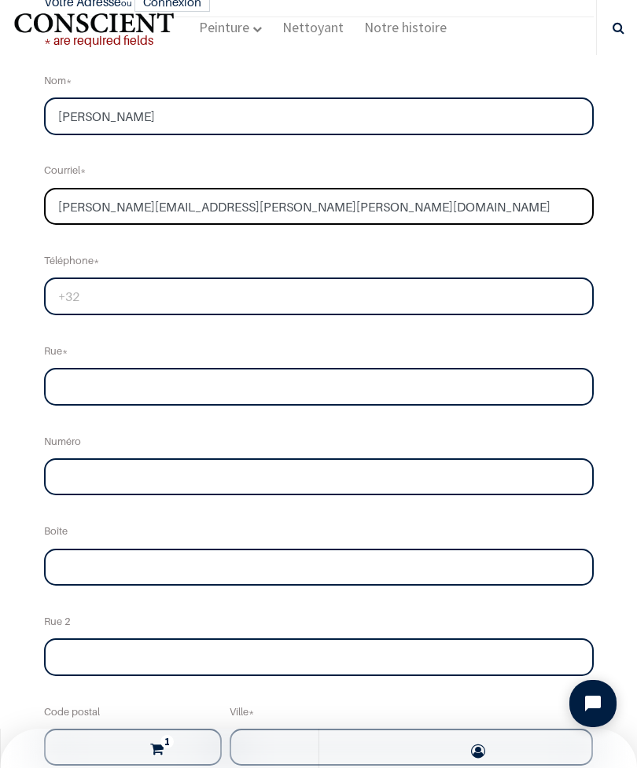
type input "constance.gros@mailo.com"
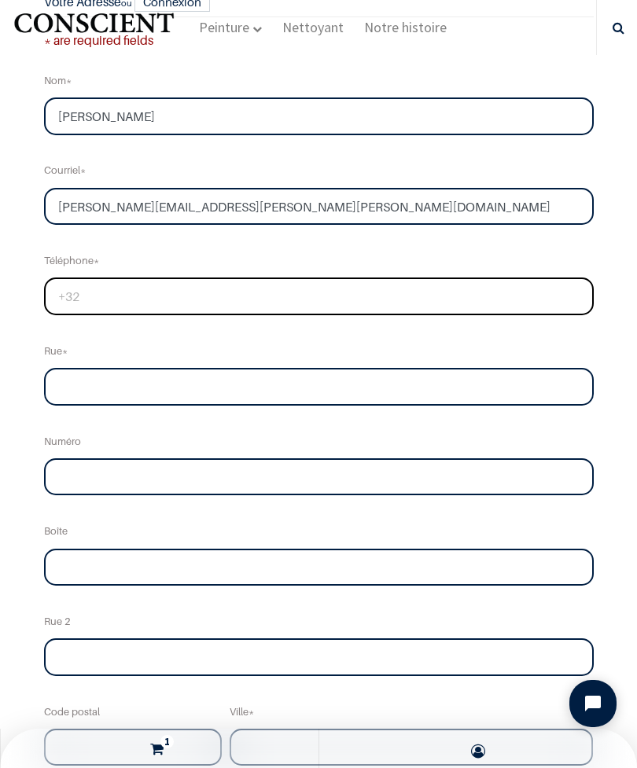
click at [90, 298] on input "tel" at bounding box center [318, 296] width 549 height 38
type input "+32494660223"
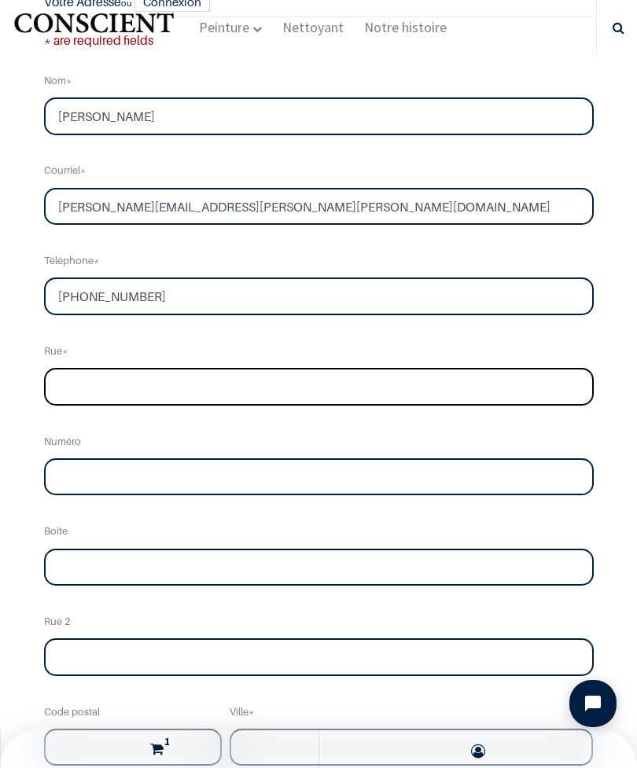
click at [321, 380] on input "text" at bounding box center [318, 387] width 549 height 38
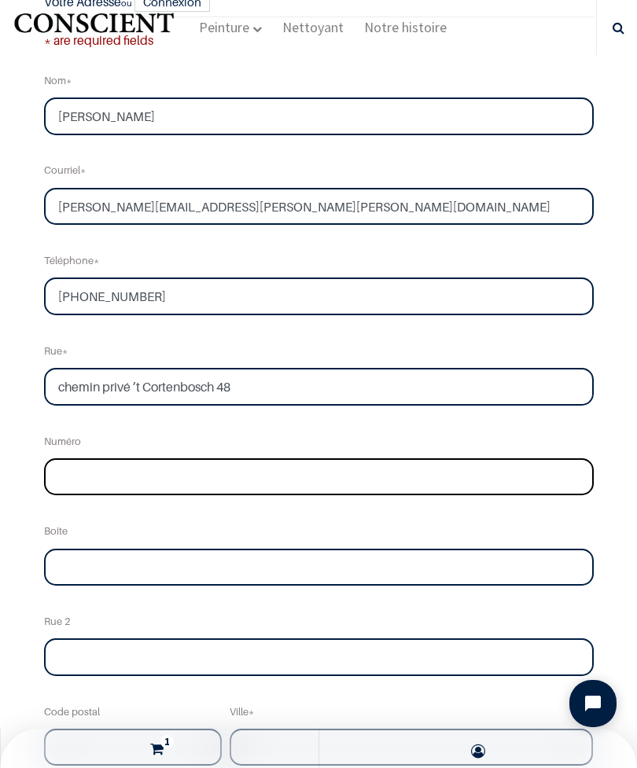
click at [368, 477] on input "text" at bounding box center [318, 477] width 549 height 38
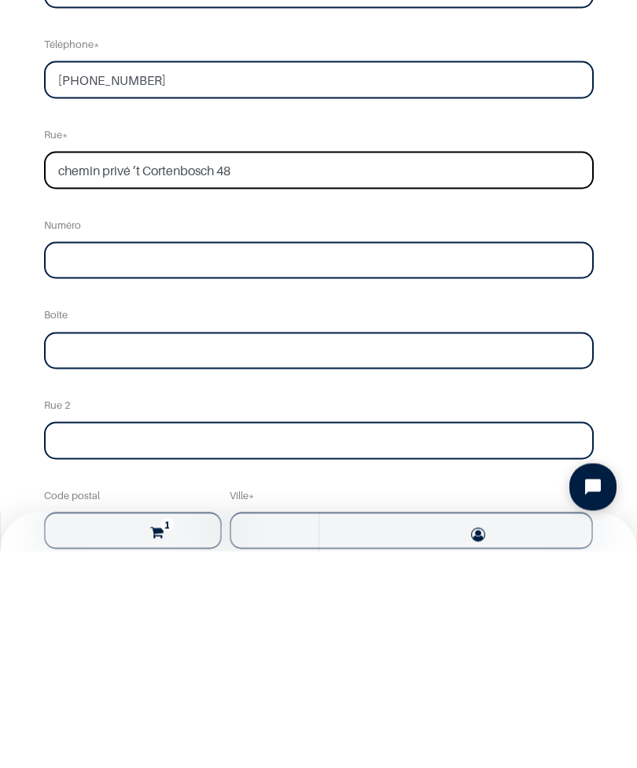
click at [361, 368] on input "chemin privé ’t Cortenbosch 48" at bounding box center [318, 387] width 549 height 38
type input "chemin privé ’t Cortenbosch"
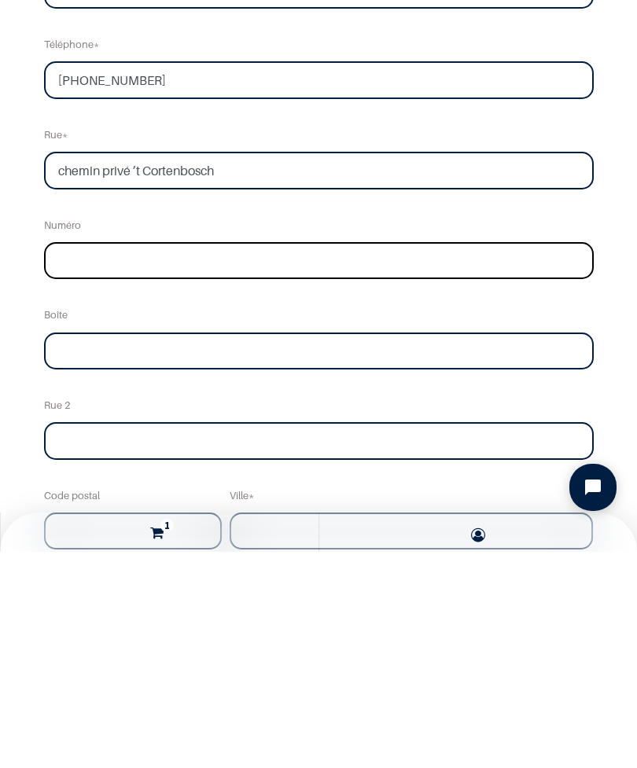
click at [342, 458] on input "text" at bounding box center [318, 477] width 549 height 38
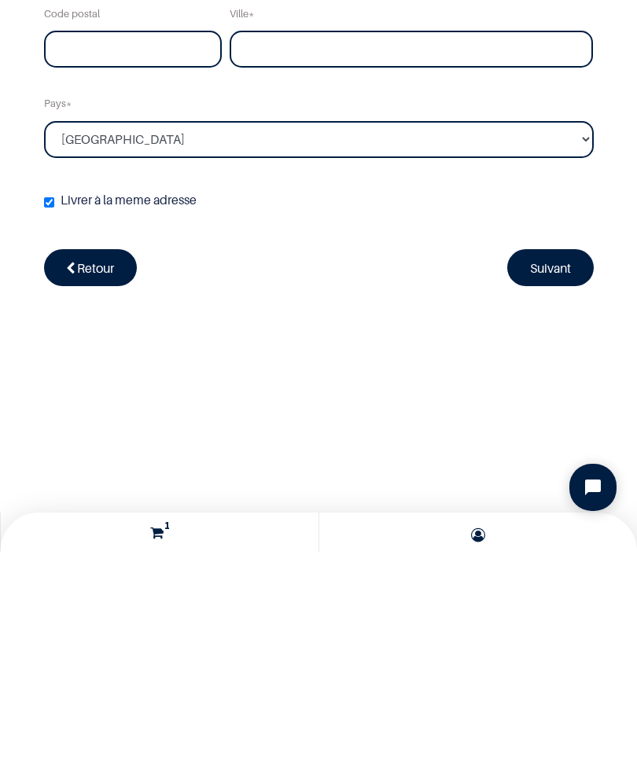
scroll to position [590, 0]
type input "48"
click at [83, 257] on input "text" at bounding box center [133, 266] width 178 height 38
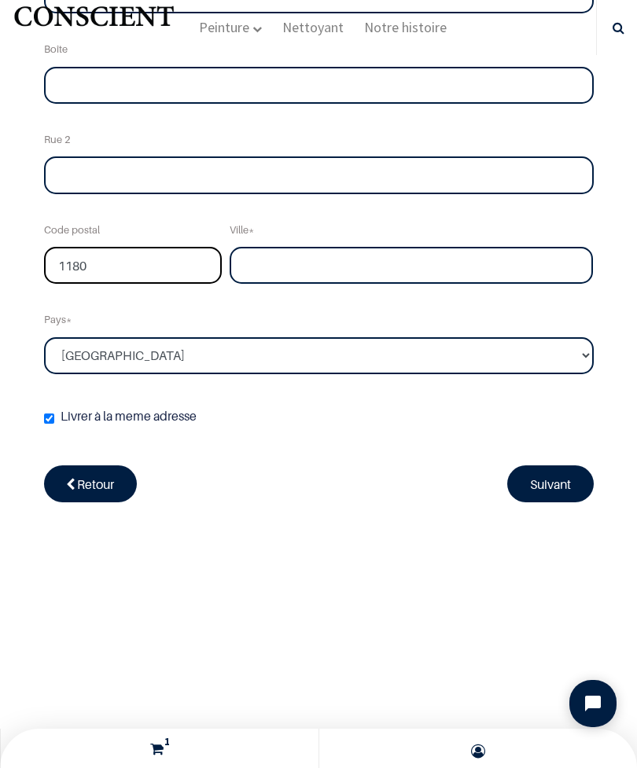
type input "1180"
click at [386, 270] on input "text" at bounding box center [411, 266] width 364 height 38
type input "Uccle"
click at [543, 481] on link "Suivant" at bounding box center [550, 483] width 86 height 36
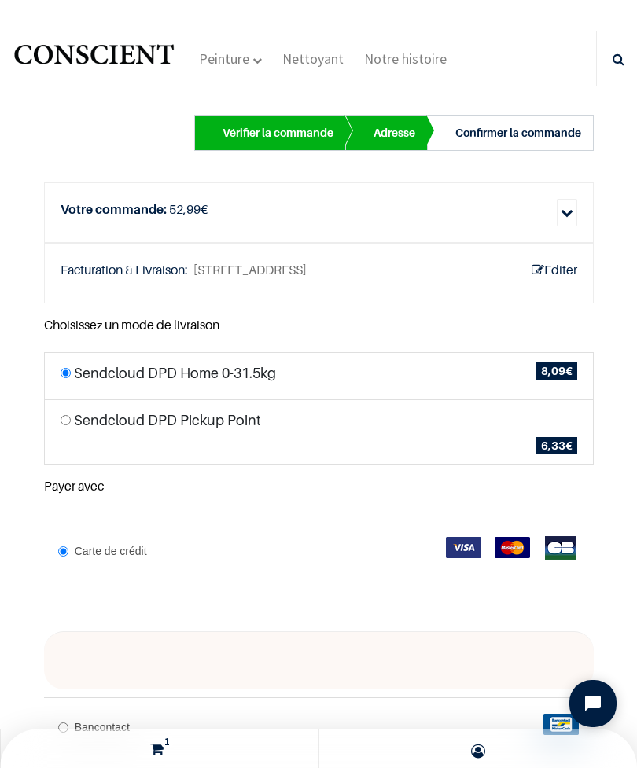
click at [515, 421] on li "Sendcloud DPD Pickup Point Select Service Point 6,33 €" at bounding box center [318, 431] width 549 height 65
radio input "true"
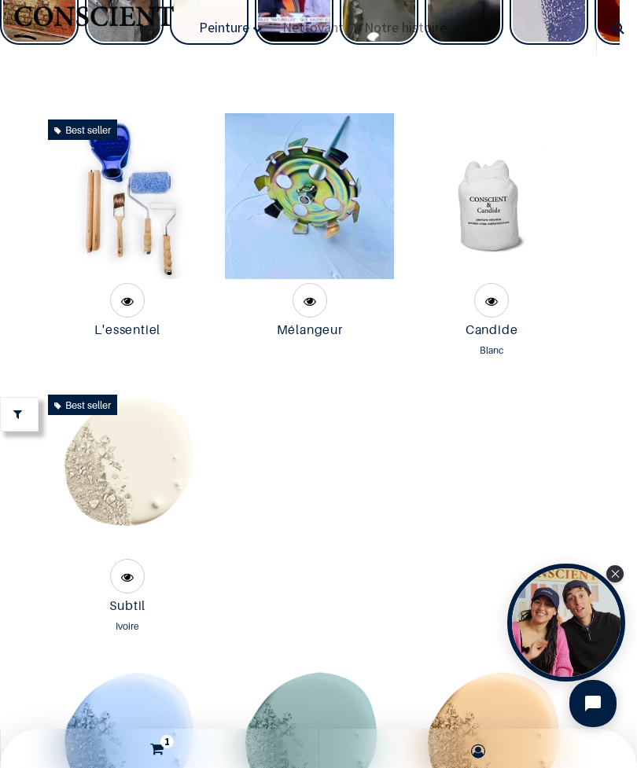
scroll to position [946, 0]
click at [134, 279] on img at bounding box center [127, 196] width 116 height 166
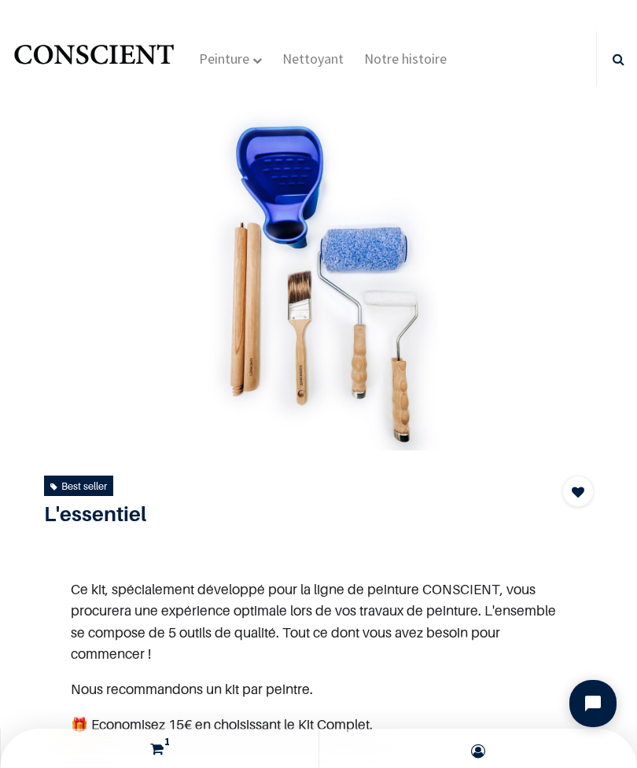
scroll to position [30, 0]
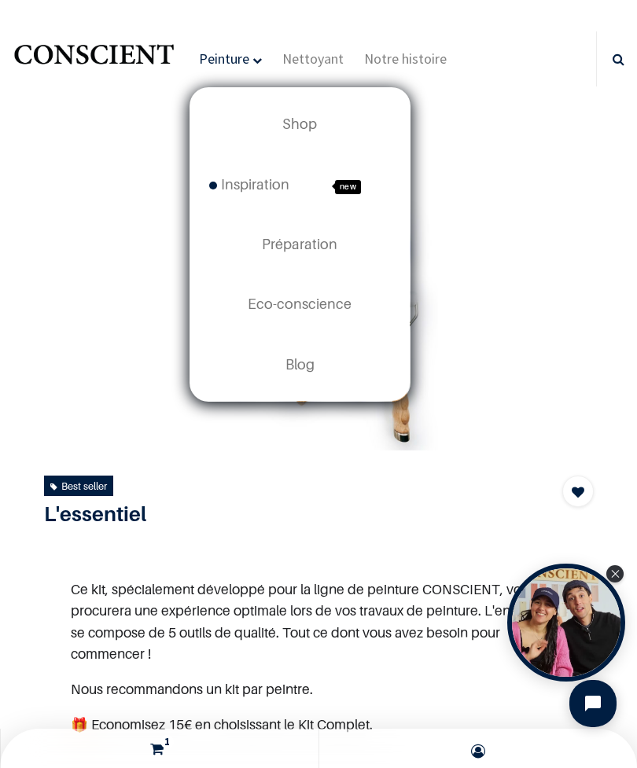
click at [306, 124] on span "Shop" at bounding box center [299, 124] width 35 height 17
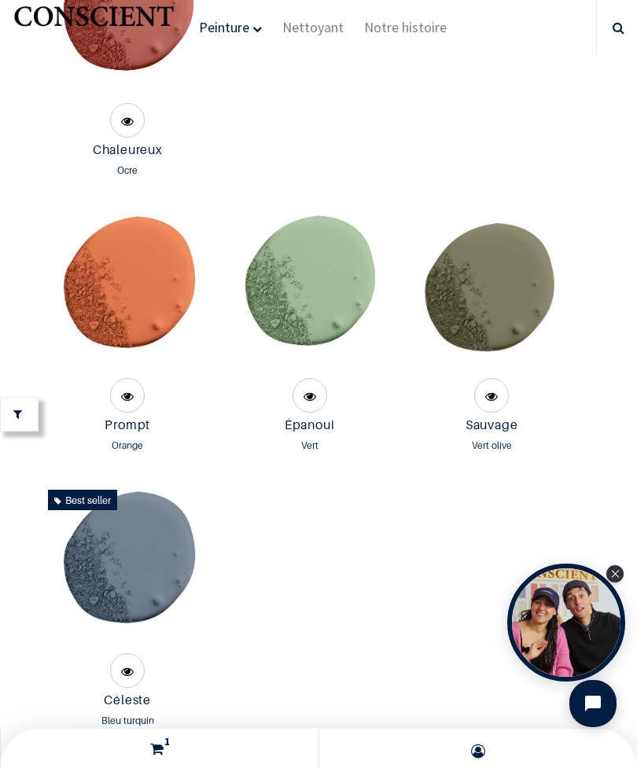
scroll to position [3622, 0]
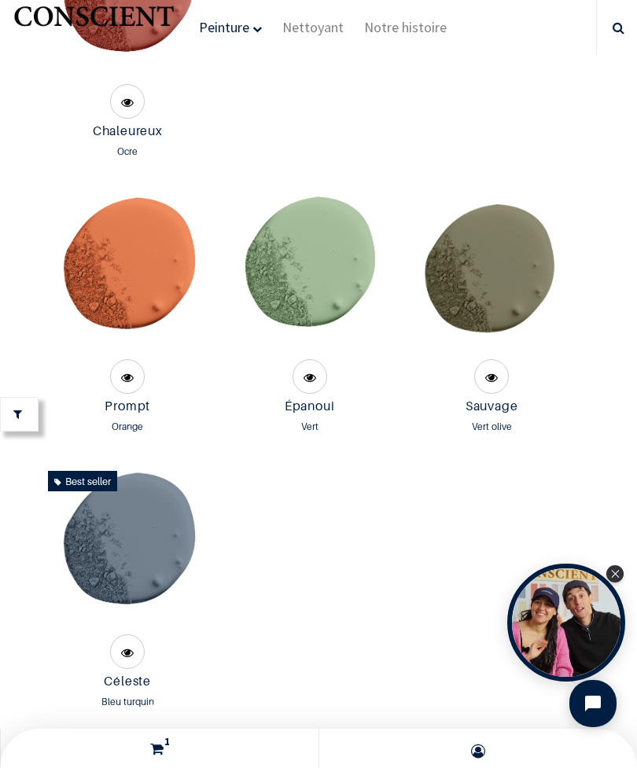
click at [327, 321] on img at bounding box center [309, 272] width 166 height 166
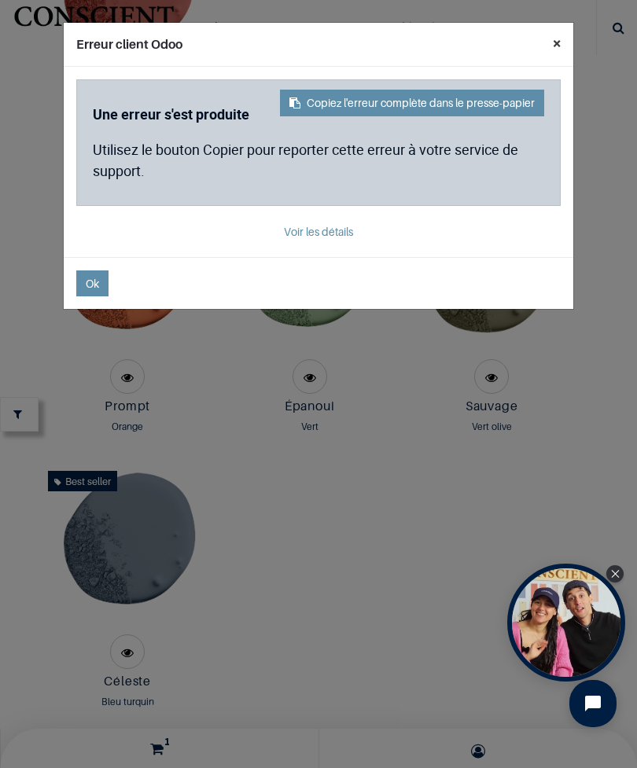
click at [542, 43] on button "×" at bounding box center [556, 43] width 33 height 41
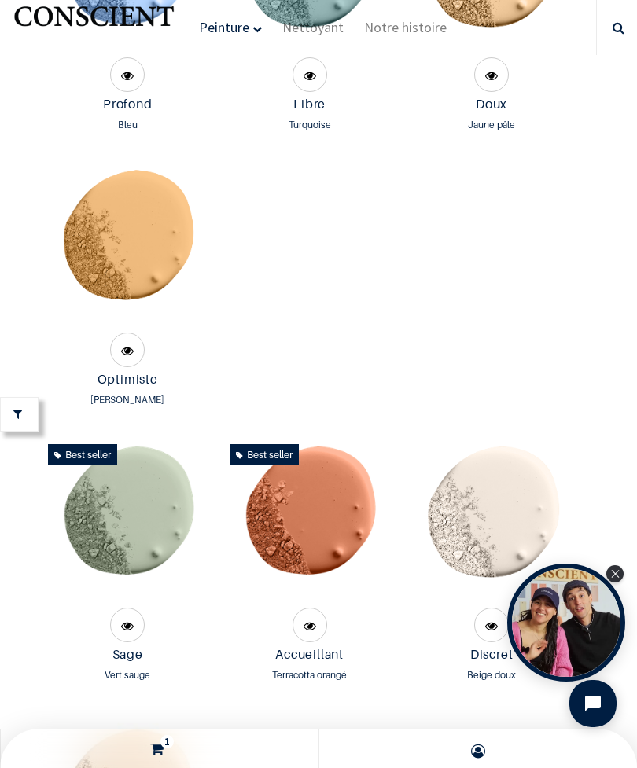
scroll to position [1904, 0]
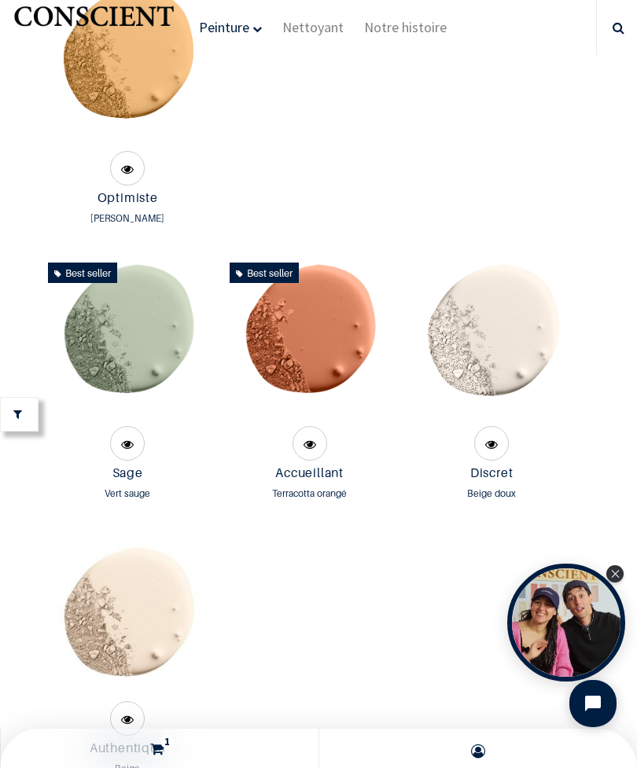
click at [163, 395] on img at bounding box center [128, 339] width 166 height 166
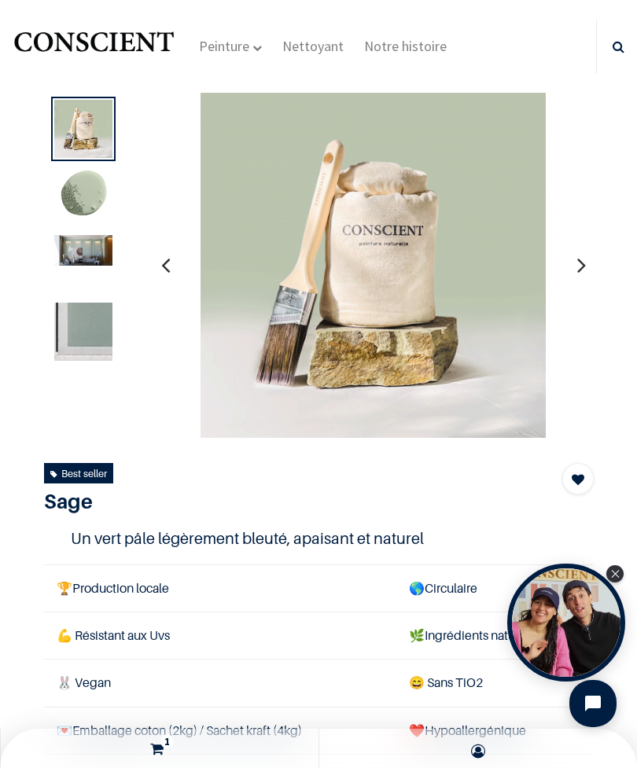
scroll to position [14, 0]
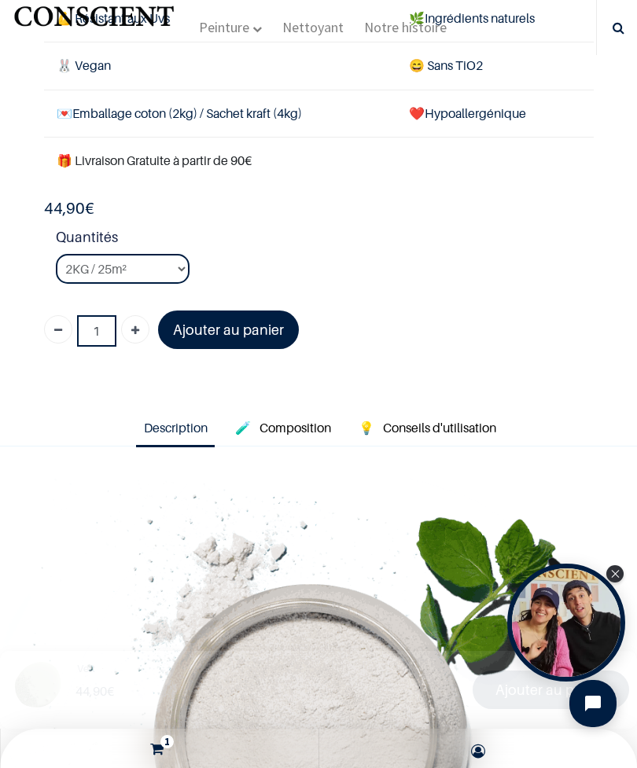
scroll to position [543, 0]
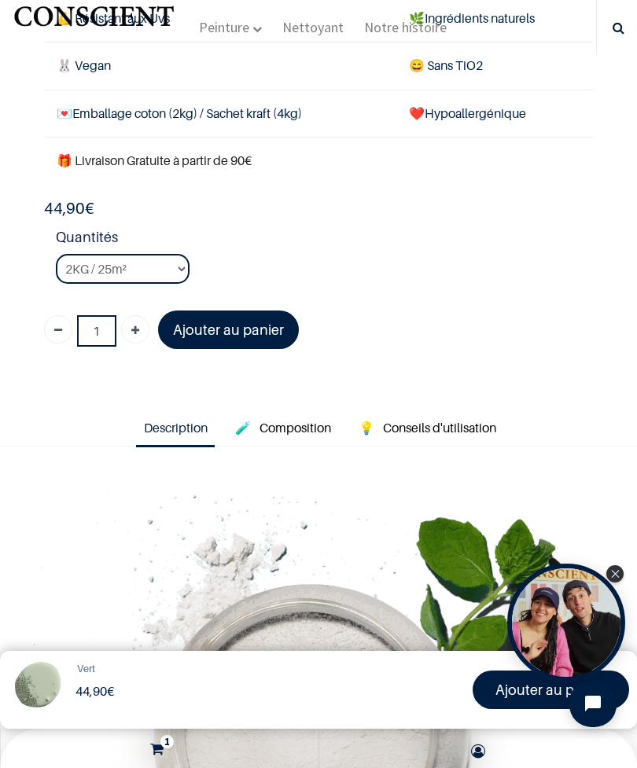
click at [482, 425] on span "Conseils d'utilisation" at bounding box center [439, 428] width 113 height 16
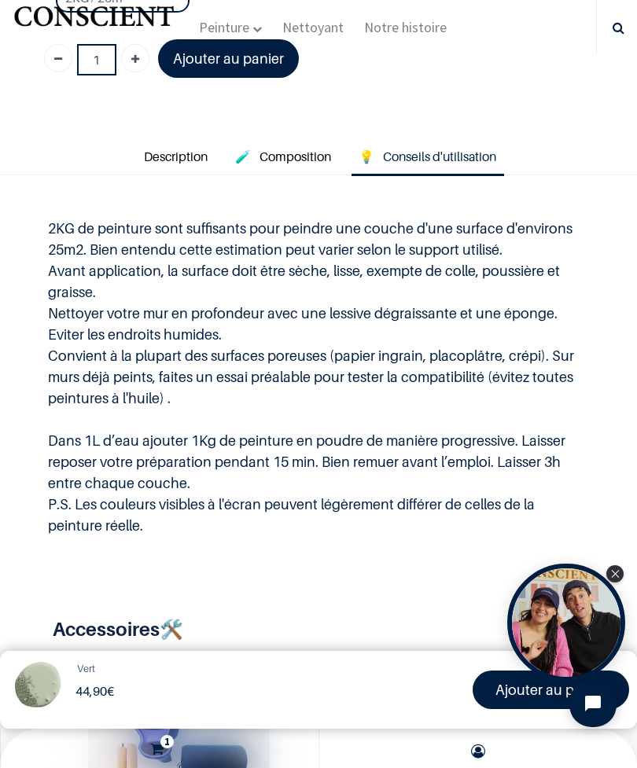
scroll to position [850, 0]
